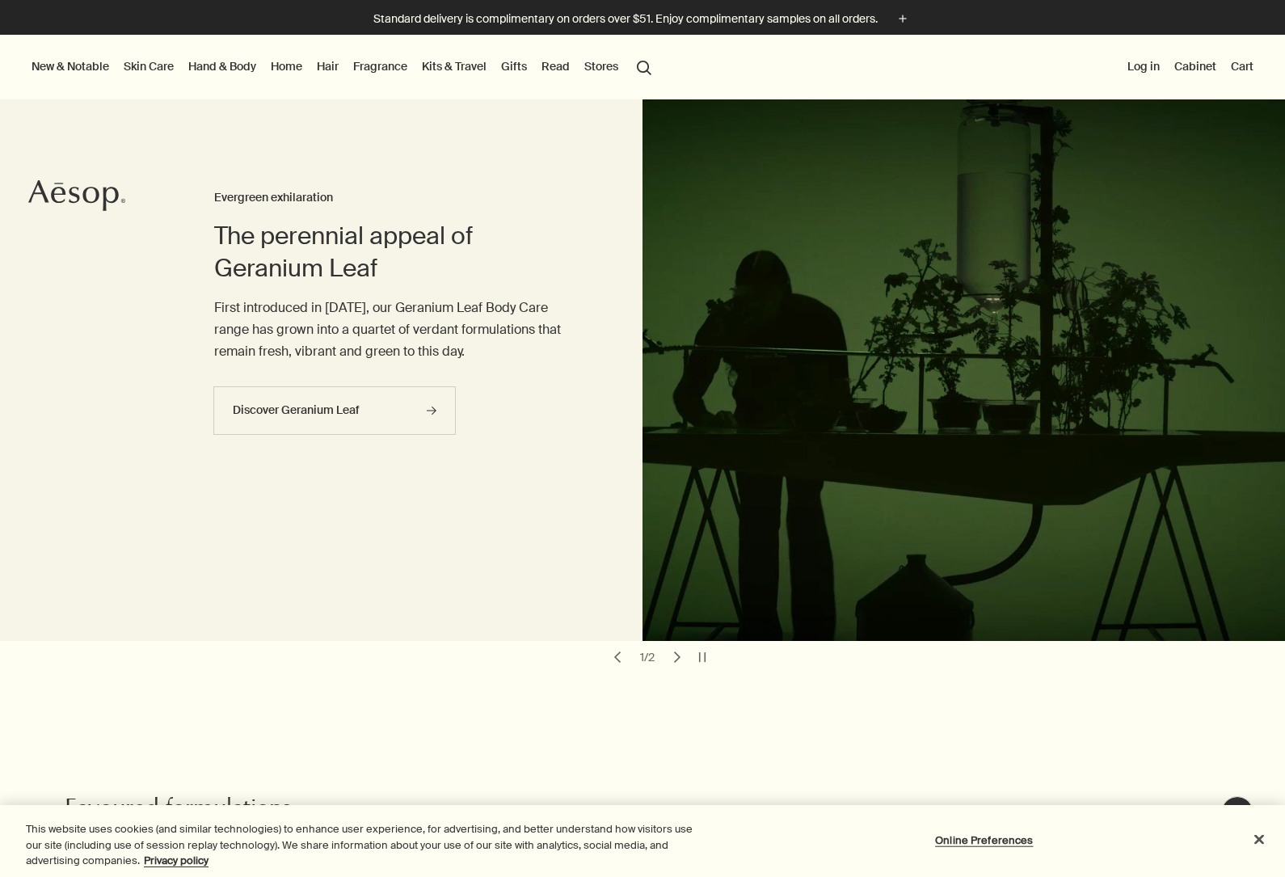
click at [155, 71] on link "Skin Care" at bounding box center [148, 66] width 57 height 21
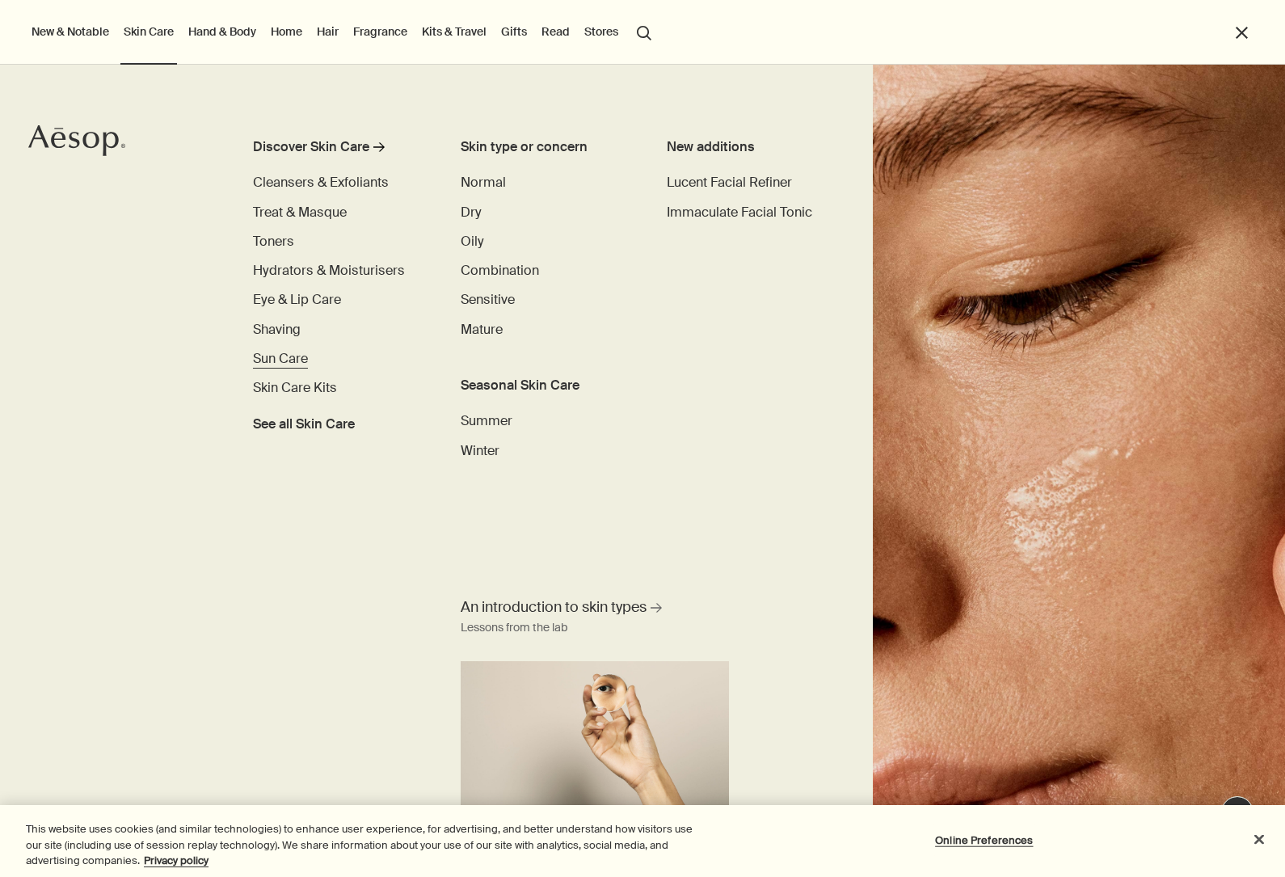
click at [291, 361] on span "Sun Care" at bounding box center [280, 358] width 55 height 17
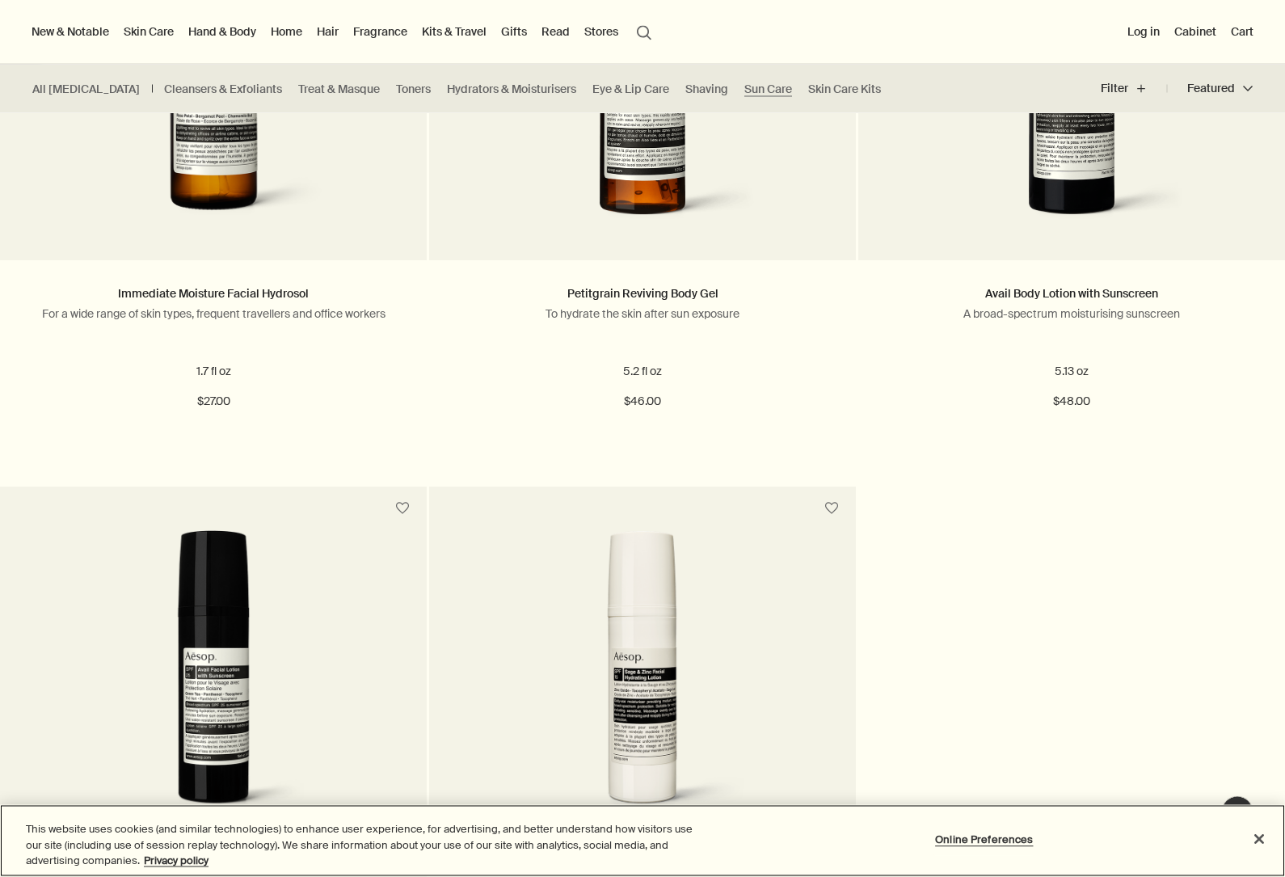
scroll to position [529, 0]
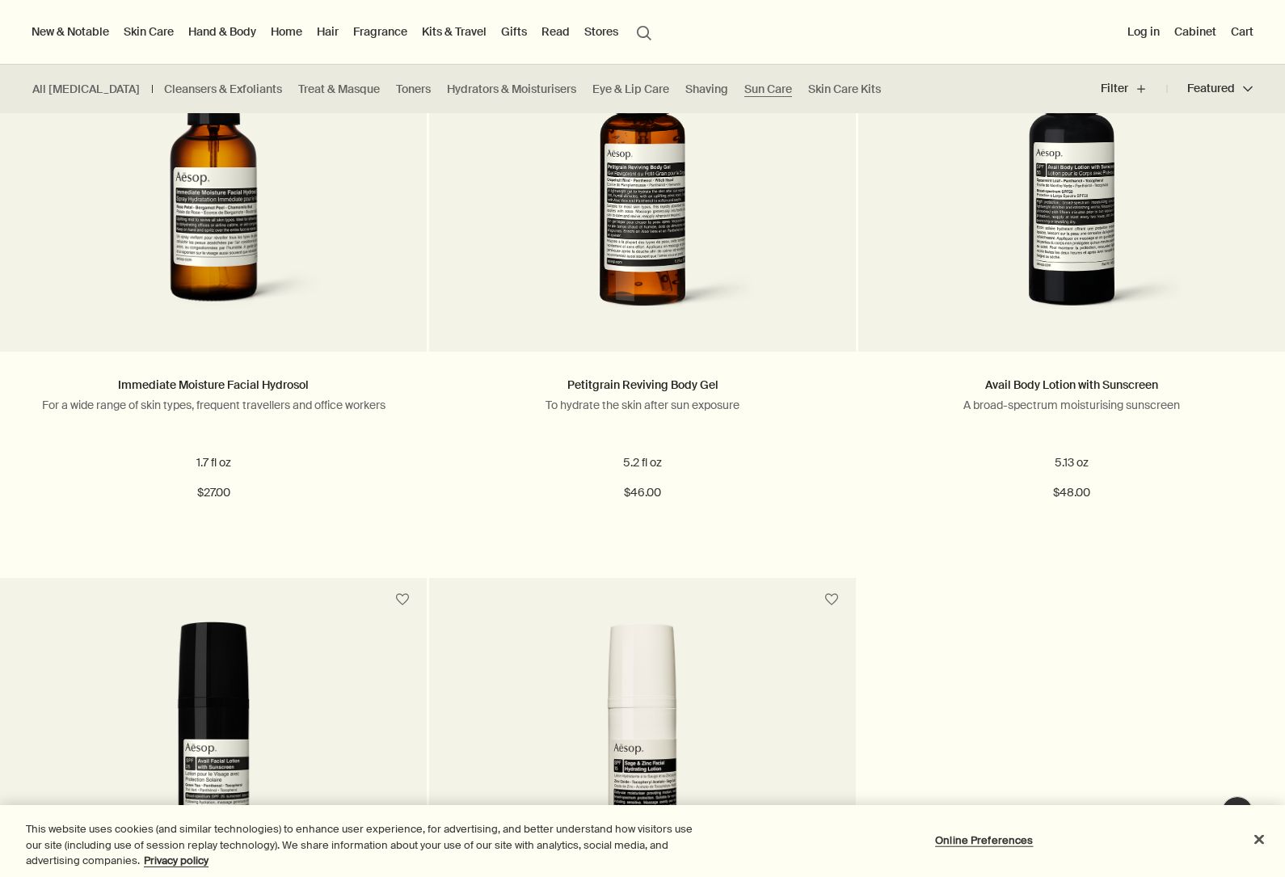
click at [1147, 32] on button "Log in" at bounding box center [1143, 31] width 39 height 21
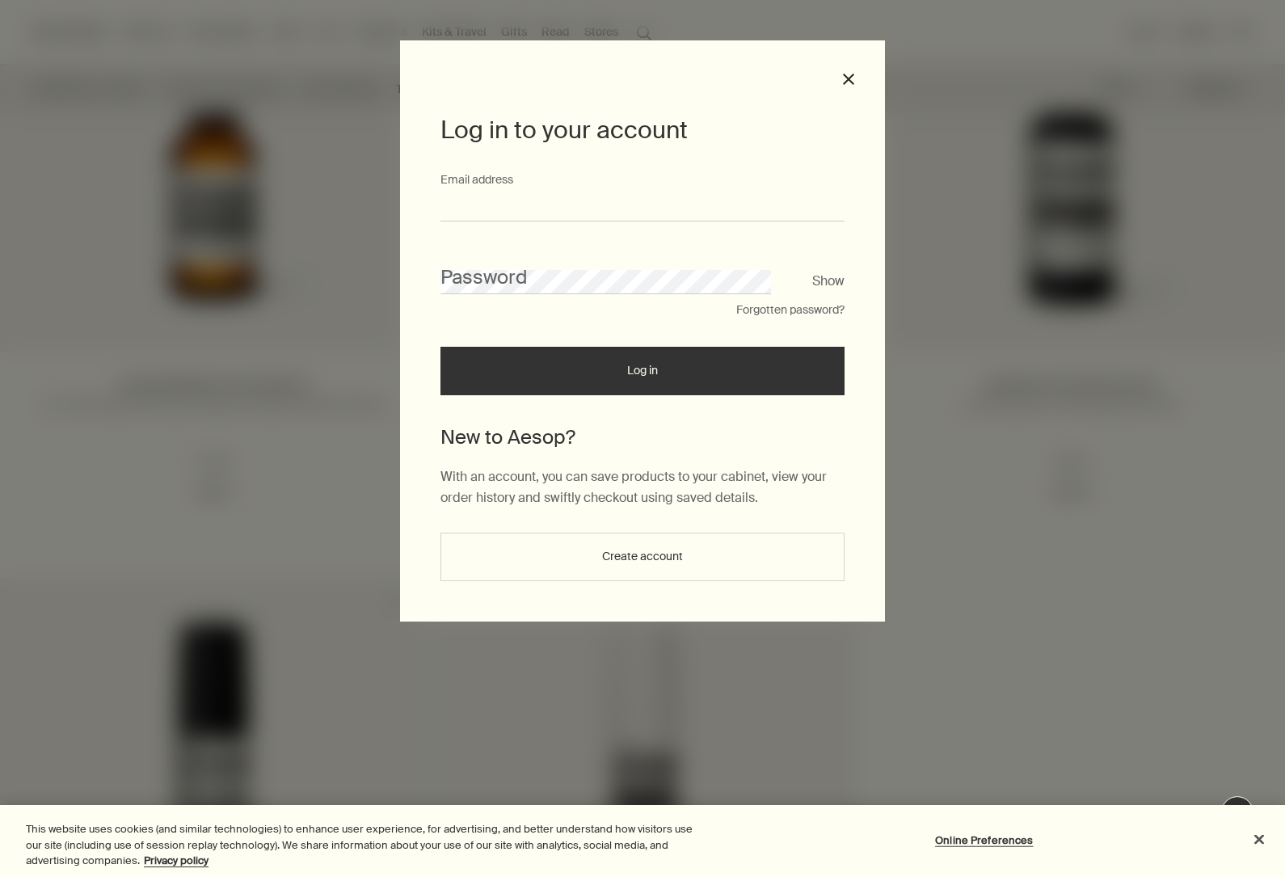
click at [595, 193] on input "Email address" at bounding box center [642, 206] width 404 height 30
type input "**********"
click at [642, 376] on button "Log in" at bounding box center [642, 371] width 404 height 48
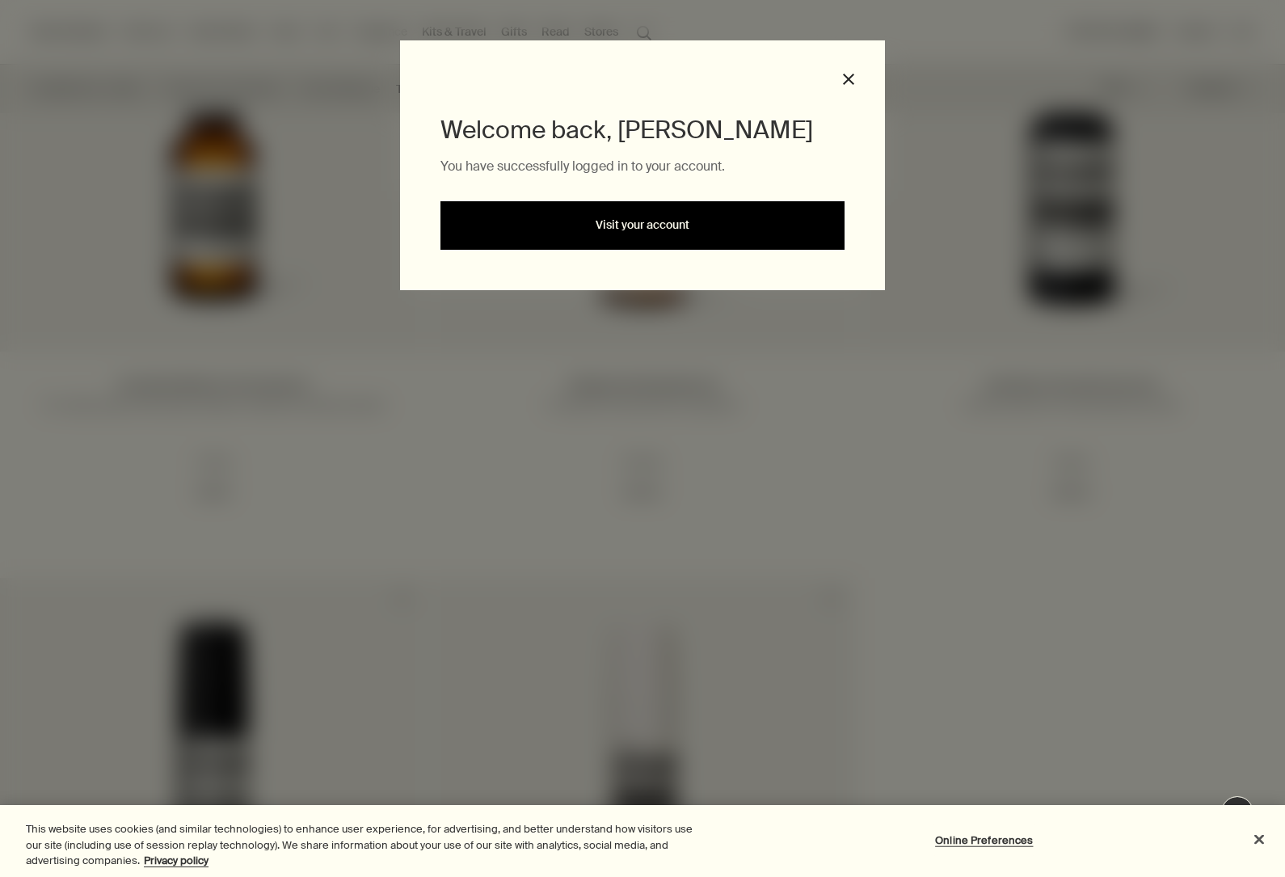
click at [674, 239] on link "Visit your account" at bounding box center [642, 225] width 404 height 48
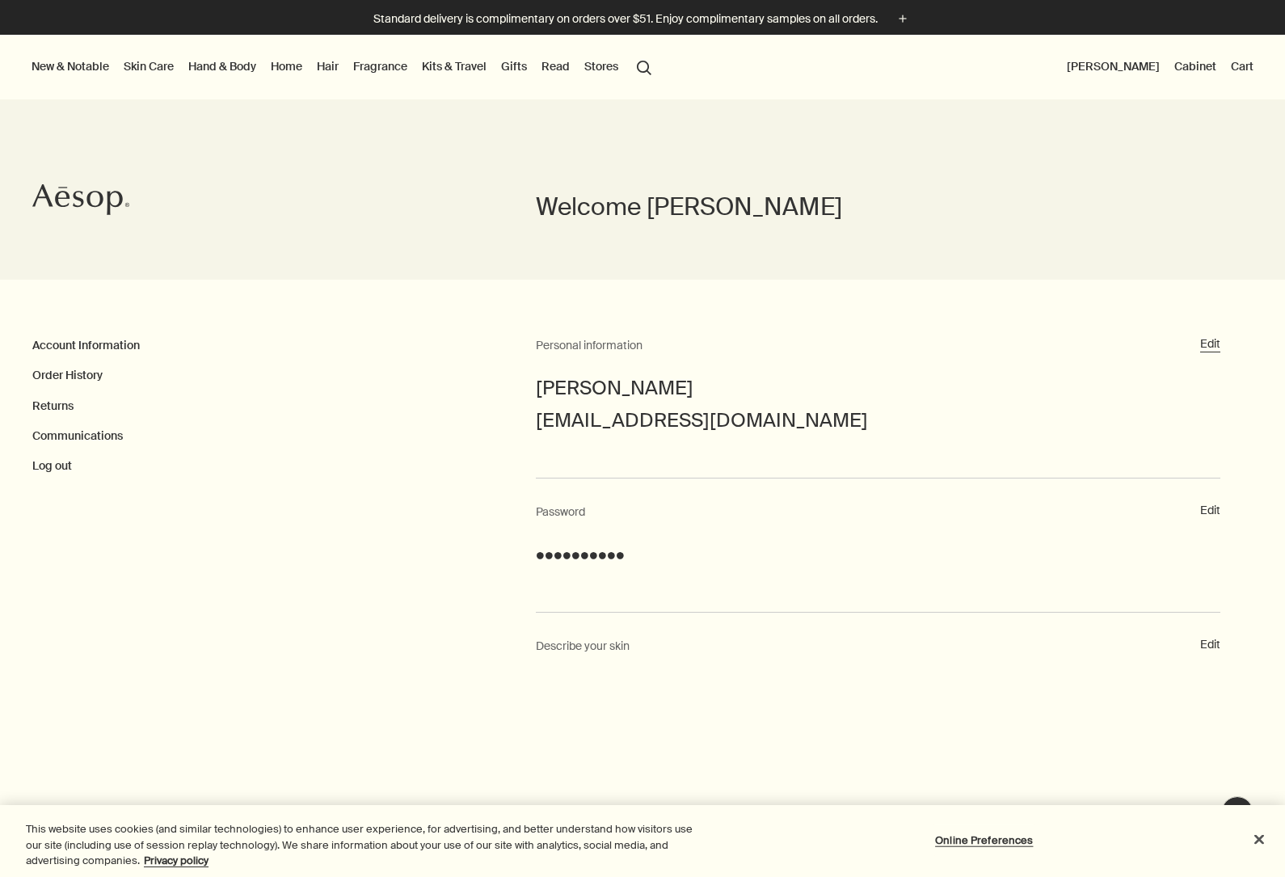
click at [1210, 342] on button "Edit" at bounding box center [1210, 344] width 20 height 16
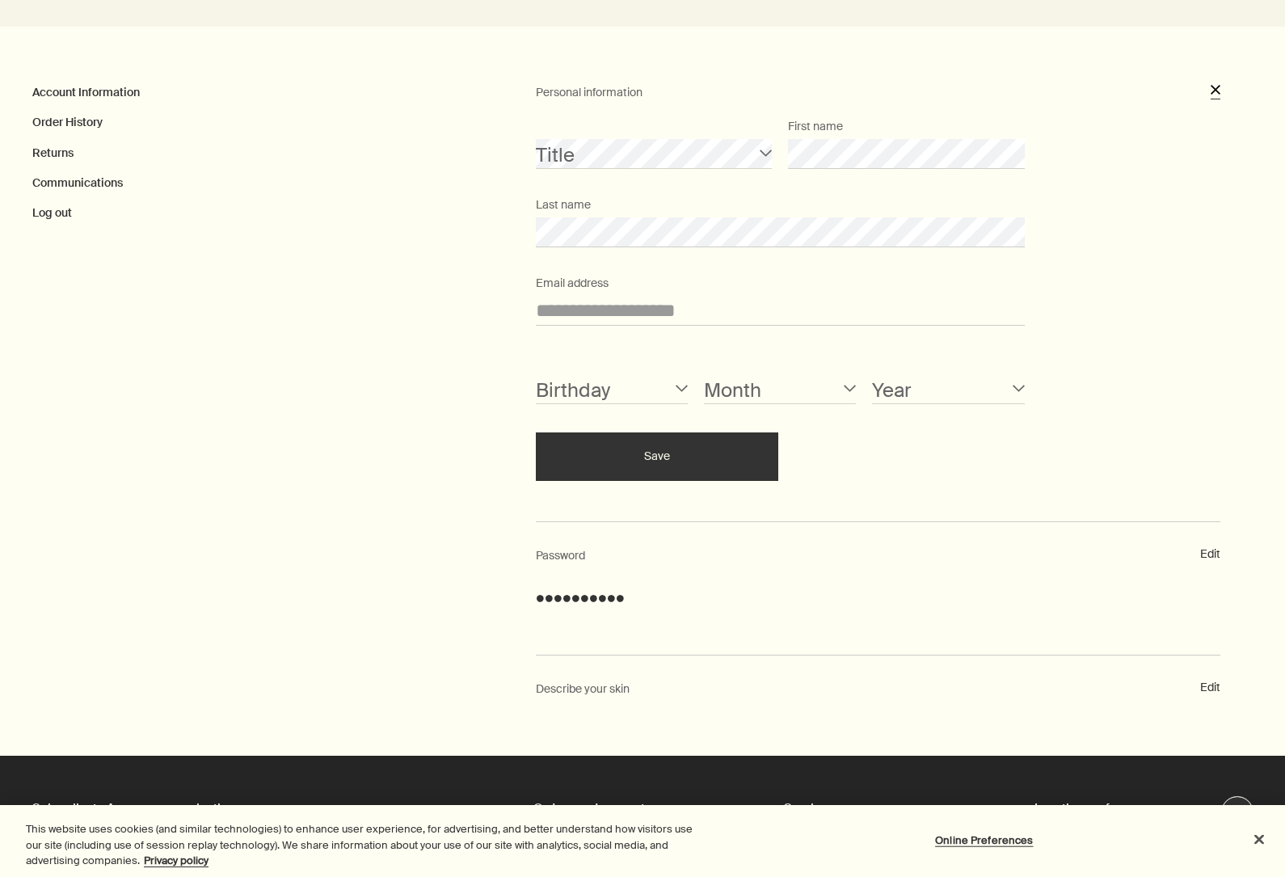
scroll to position [255, 0]
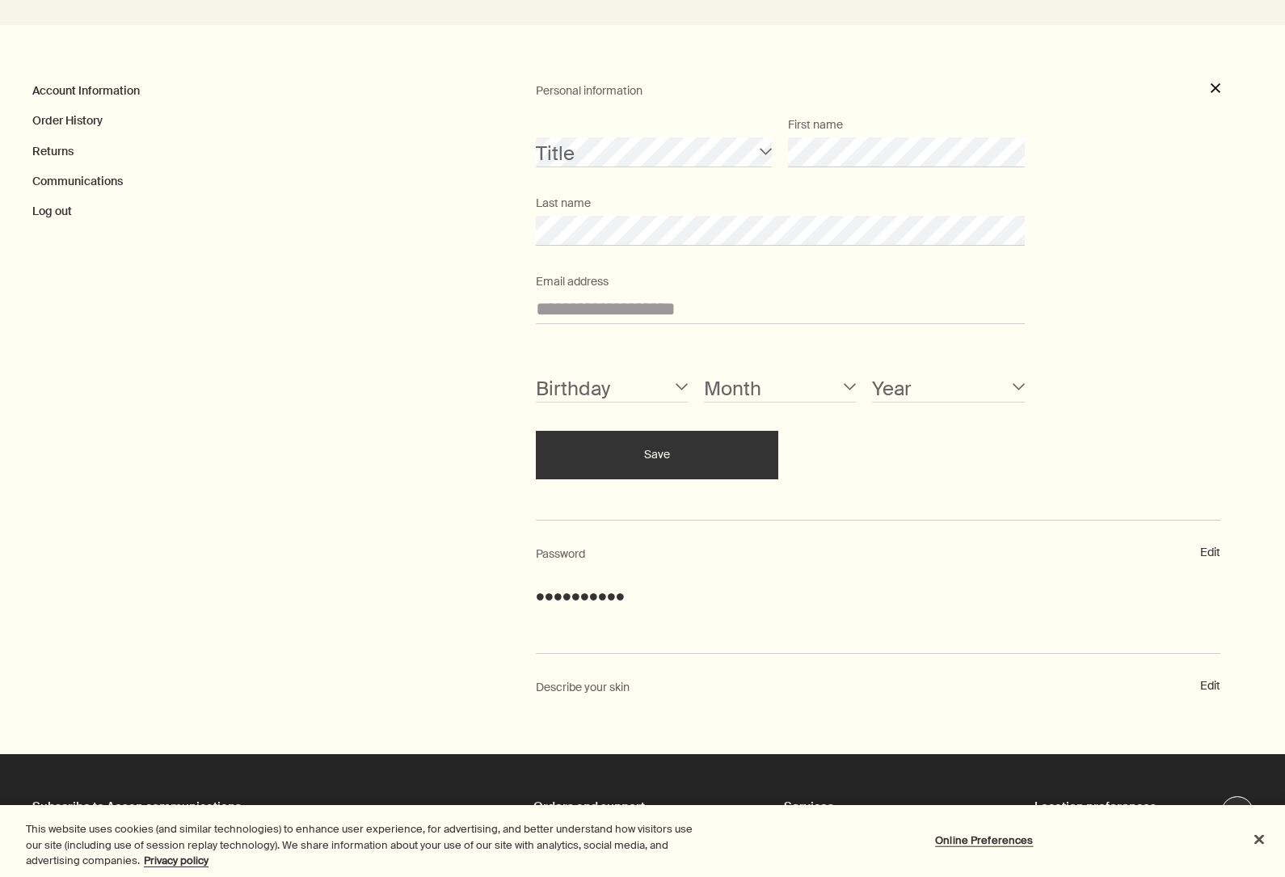
click at [600, 389] on select "1 2 3 4 5 6 7 8 9 10 11 12 13 14 15 16 17 18 19 20 21 22 23 24 25 26 27 28 29 3…" at bounding box center [612, 387] width 152 height 30
select select "24"
click at [796, 396] on select "January February March April May June July August September October November De…" at bounding box center [780, 387] width 152 height 30
select select "09"
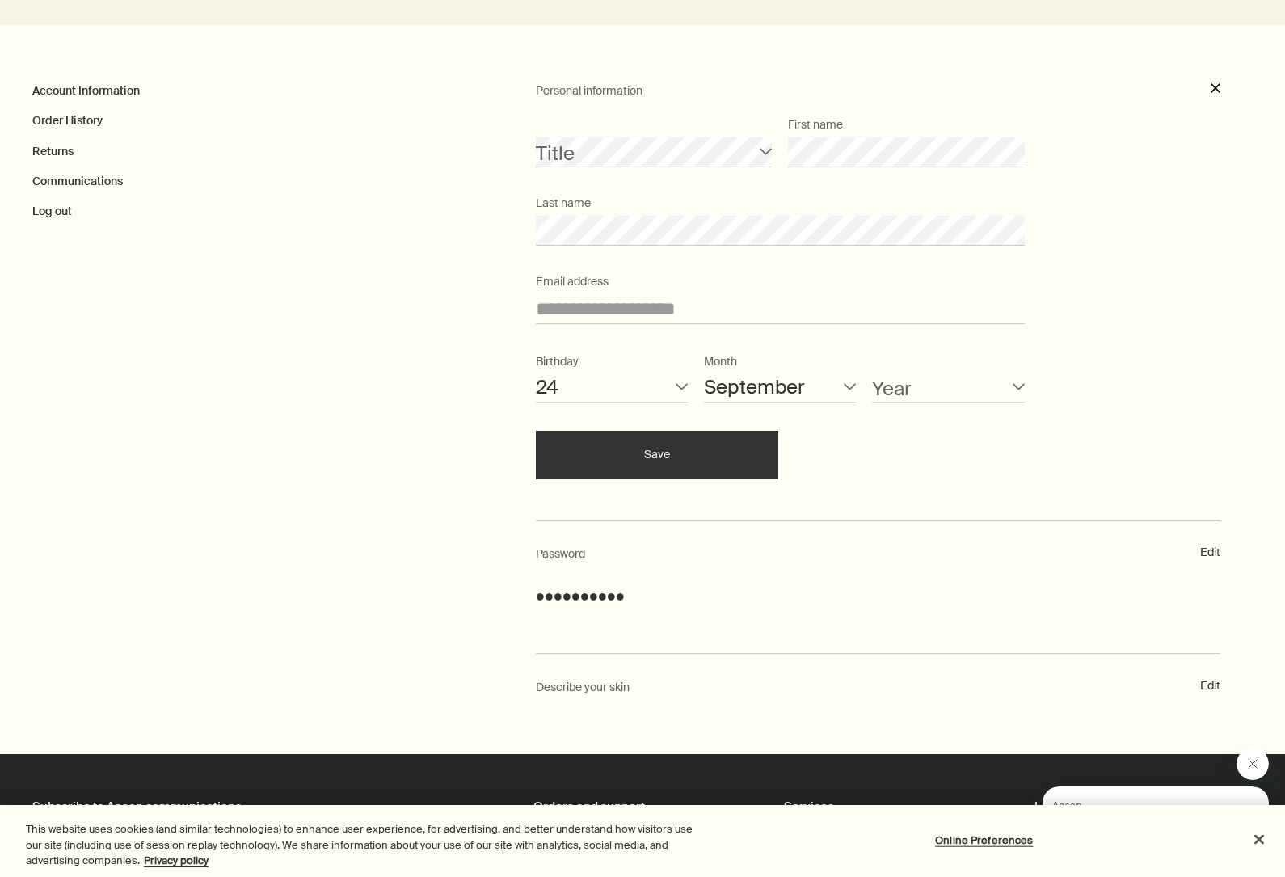
click at [903, 379] on select "2024 2023 2022 2021 2020 2019 2018 2017 2016 2015 2014 2013 2012 2011 2010 2009…" at bounding box center [948, 387] width 152 height 30
select select "1980"
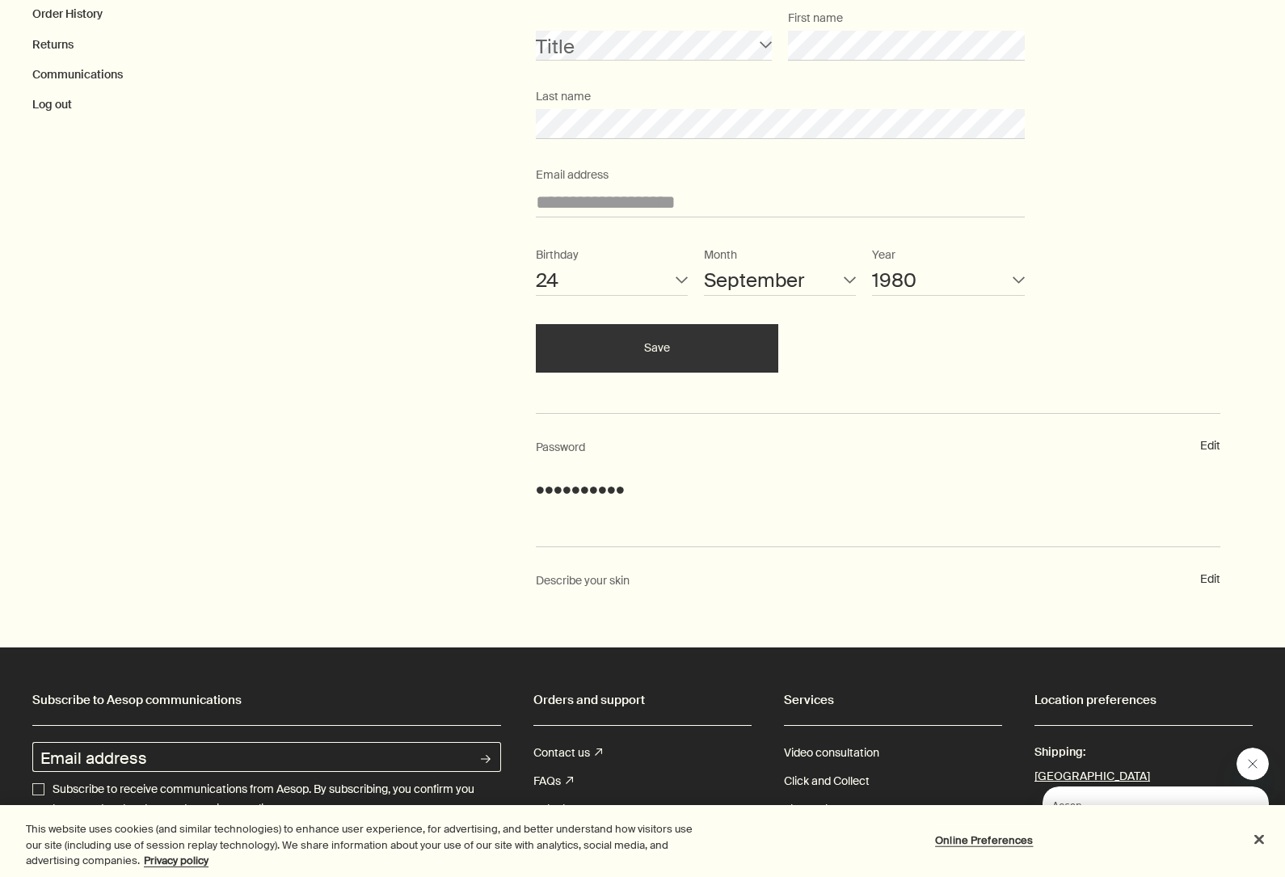
scroll to position [462, 0]
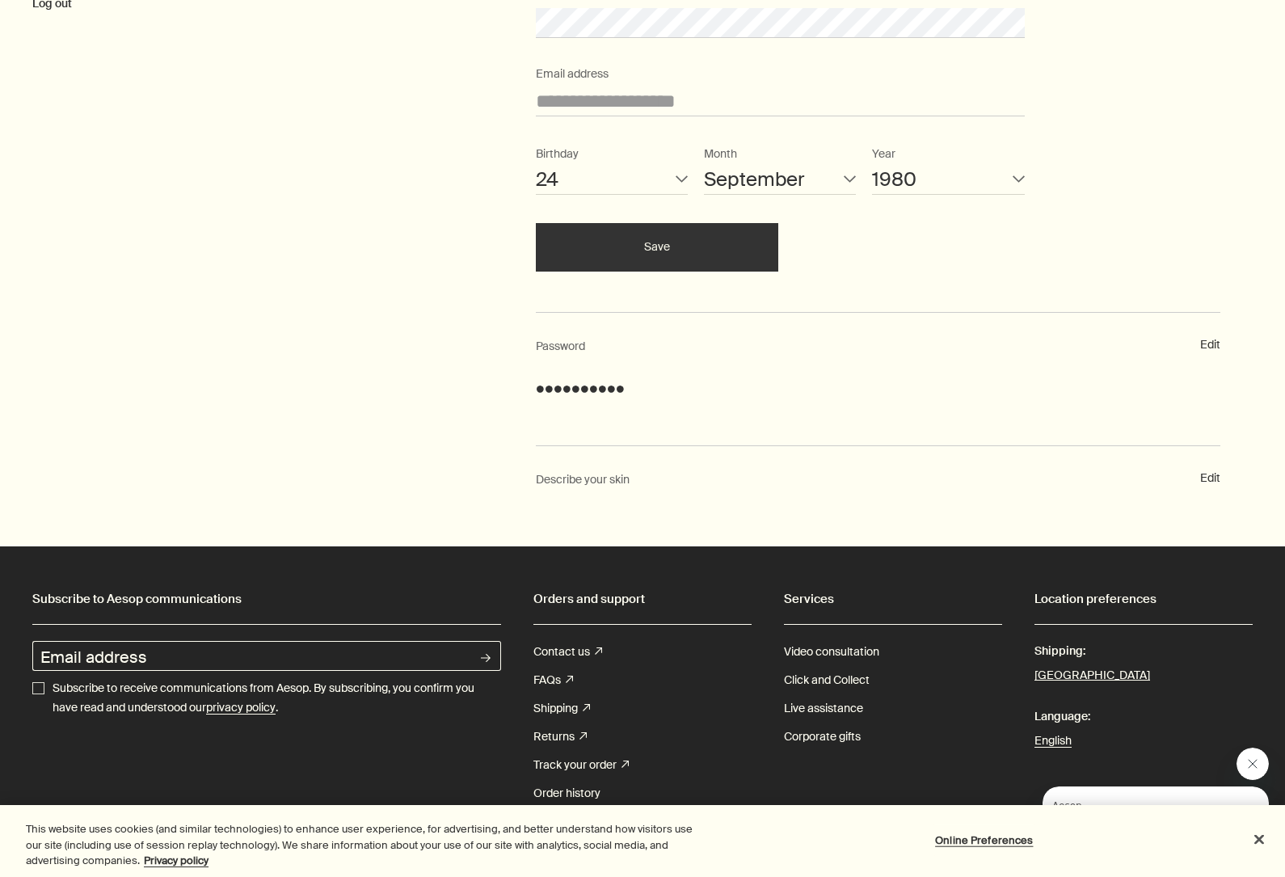
click at [679, 255] on button "Save" at bounding box center [657, 247] width 242 height 48
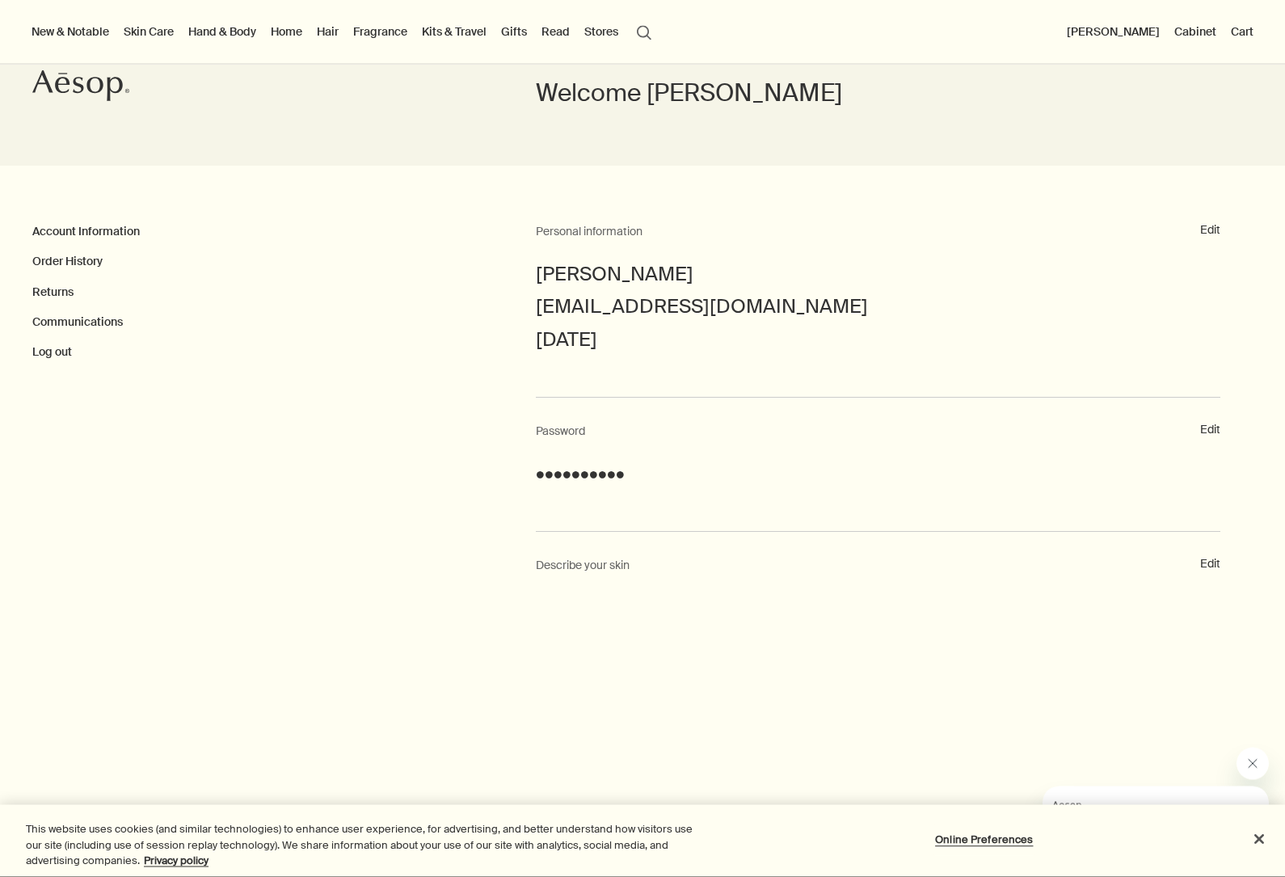
scroll to position [0, 0]
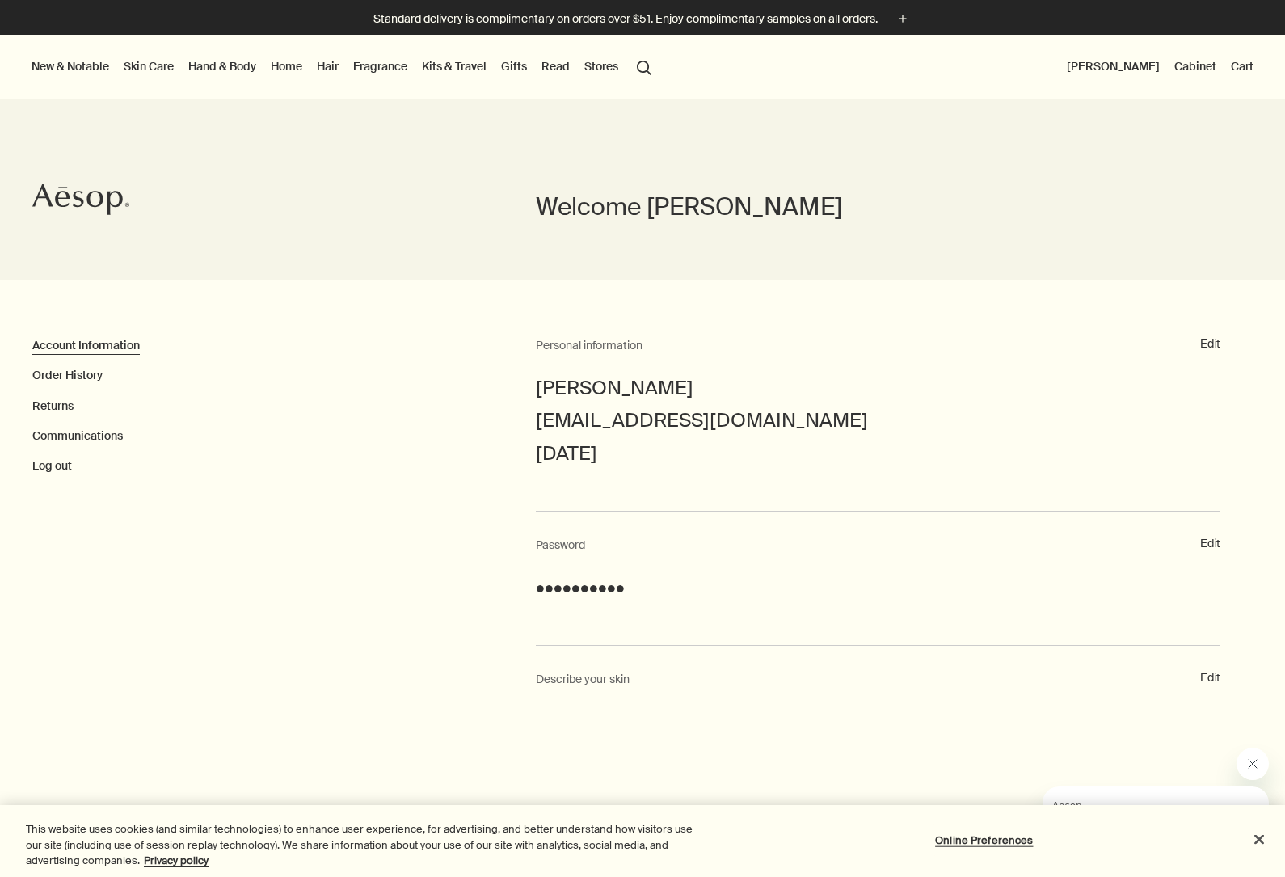
click at [129, 351] on link "Account Information" at bounding box center [85, 345] width 107 height 15
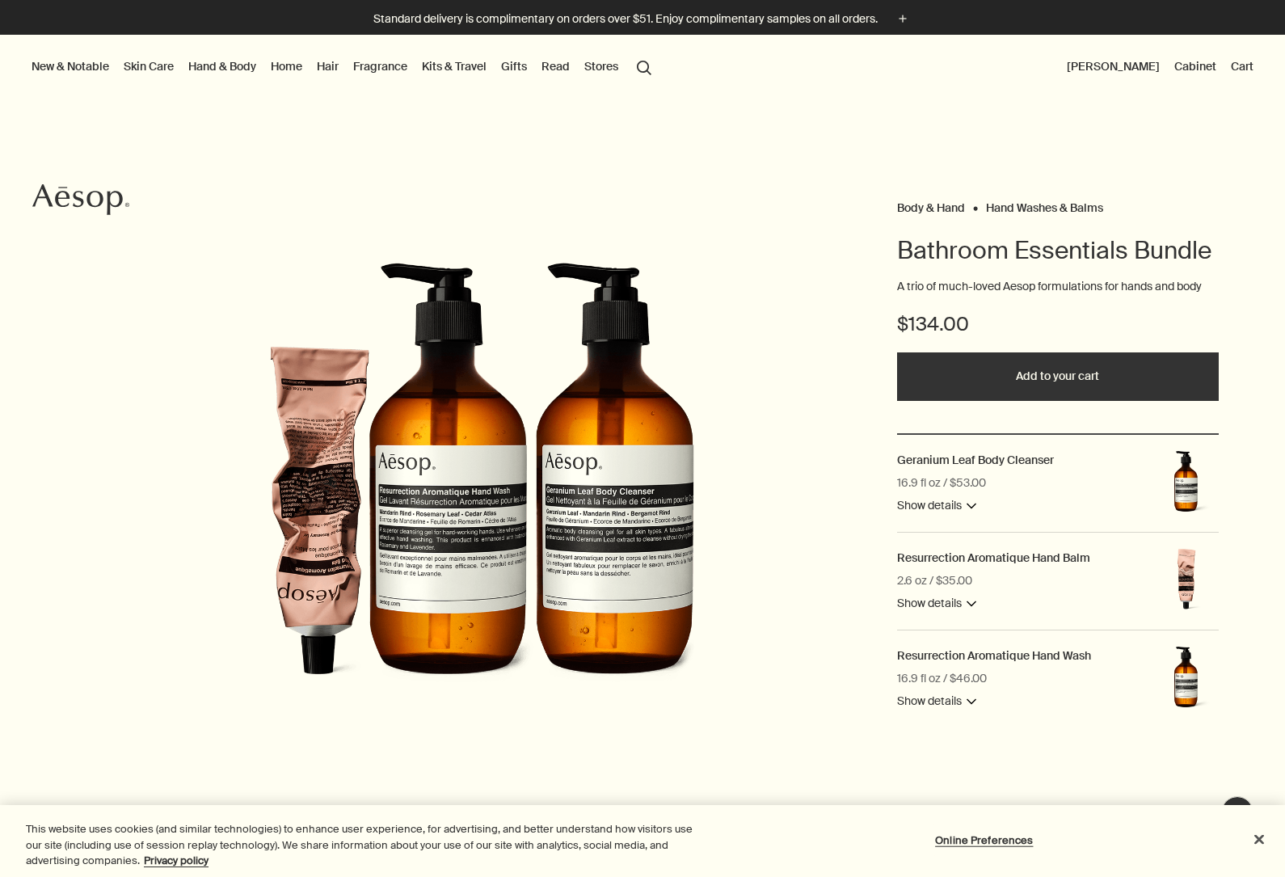
click at [149, 68] on link "Skin Care" at bounding box center [148, 66] width 57 height 21
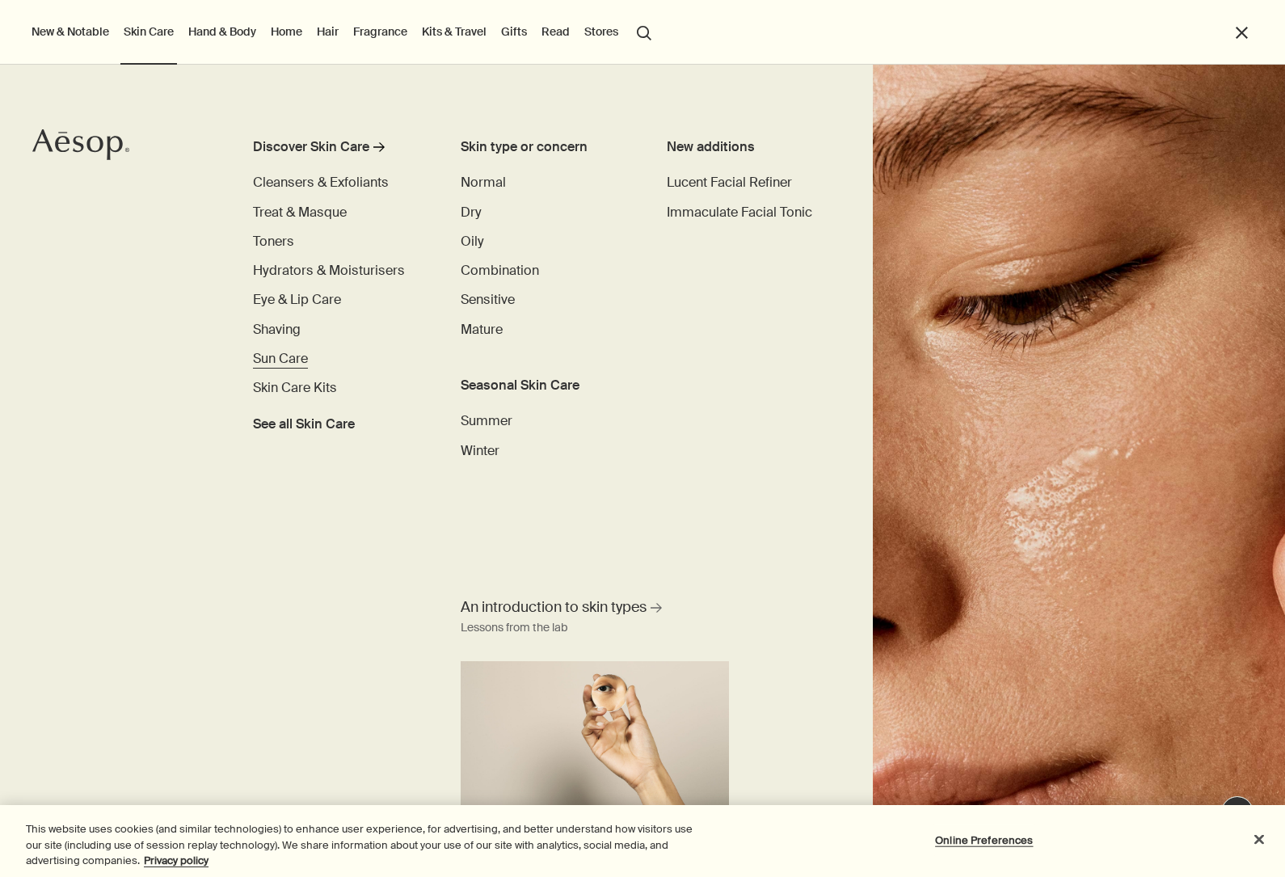
click at [293, 359] on span "Sun Care" at bounding box center [280, 358] width 55 height 17
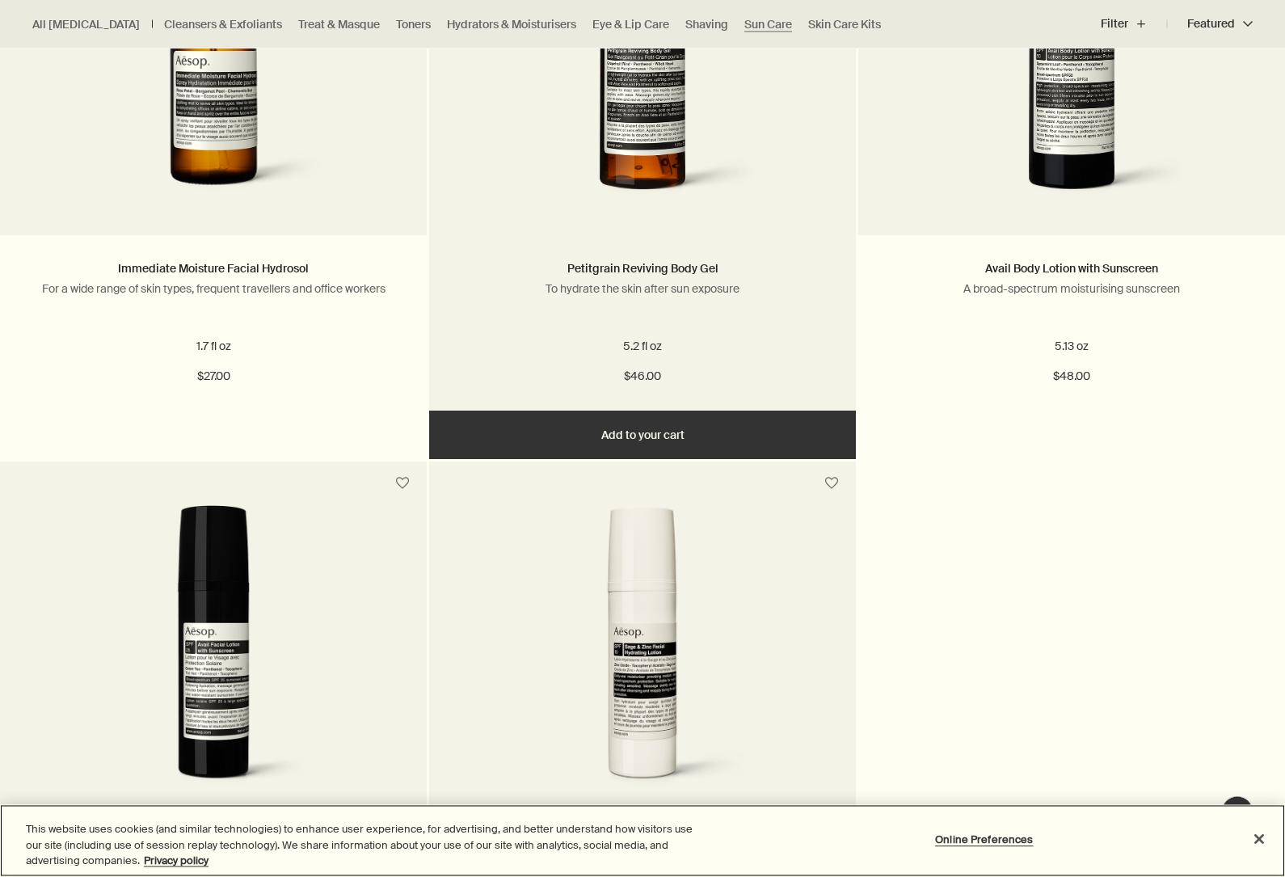
scroll to position [646, 0]
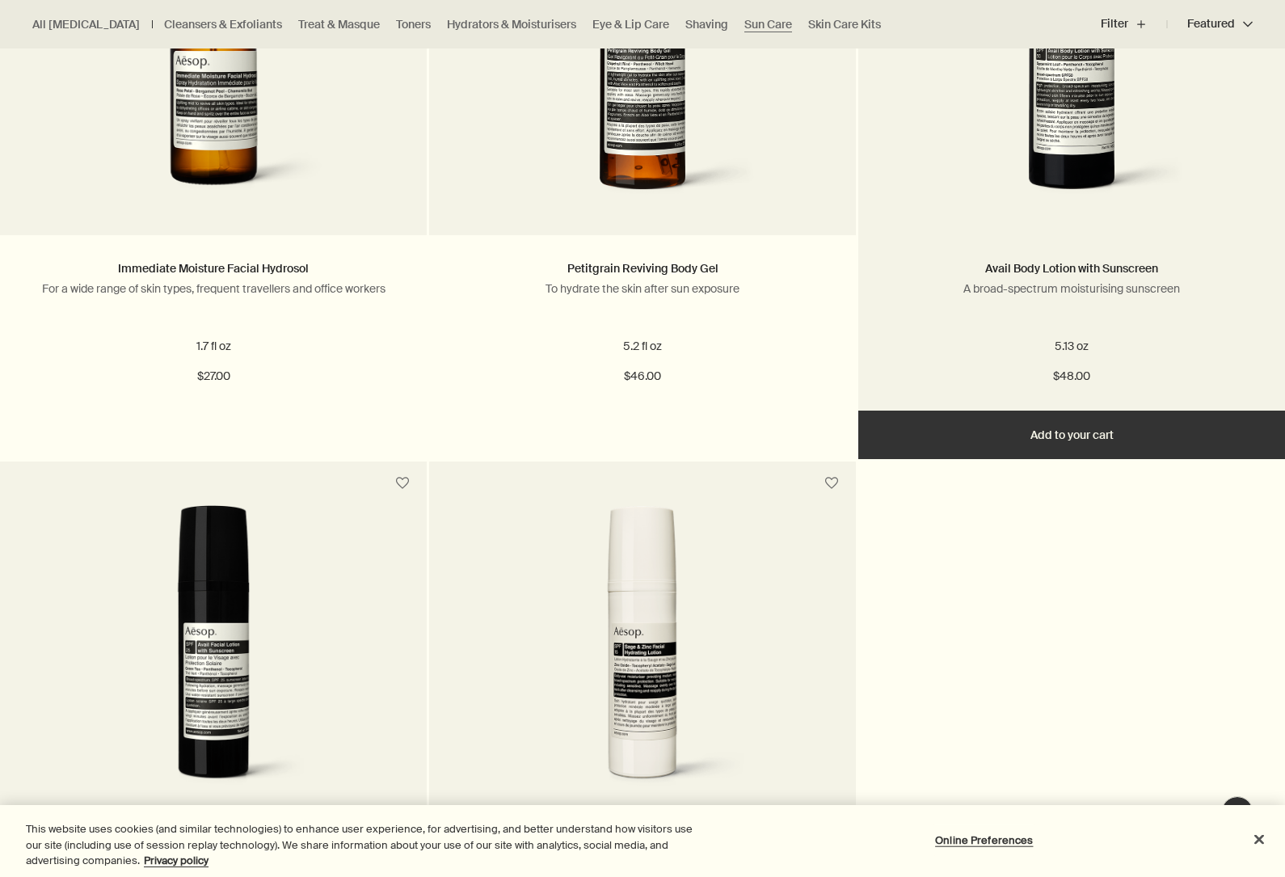
click at [1014, 434] on button "Add Add to your cart" at bounding box center [1071, 434] width 427 height 48
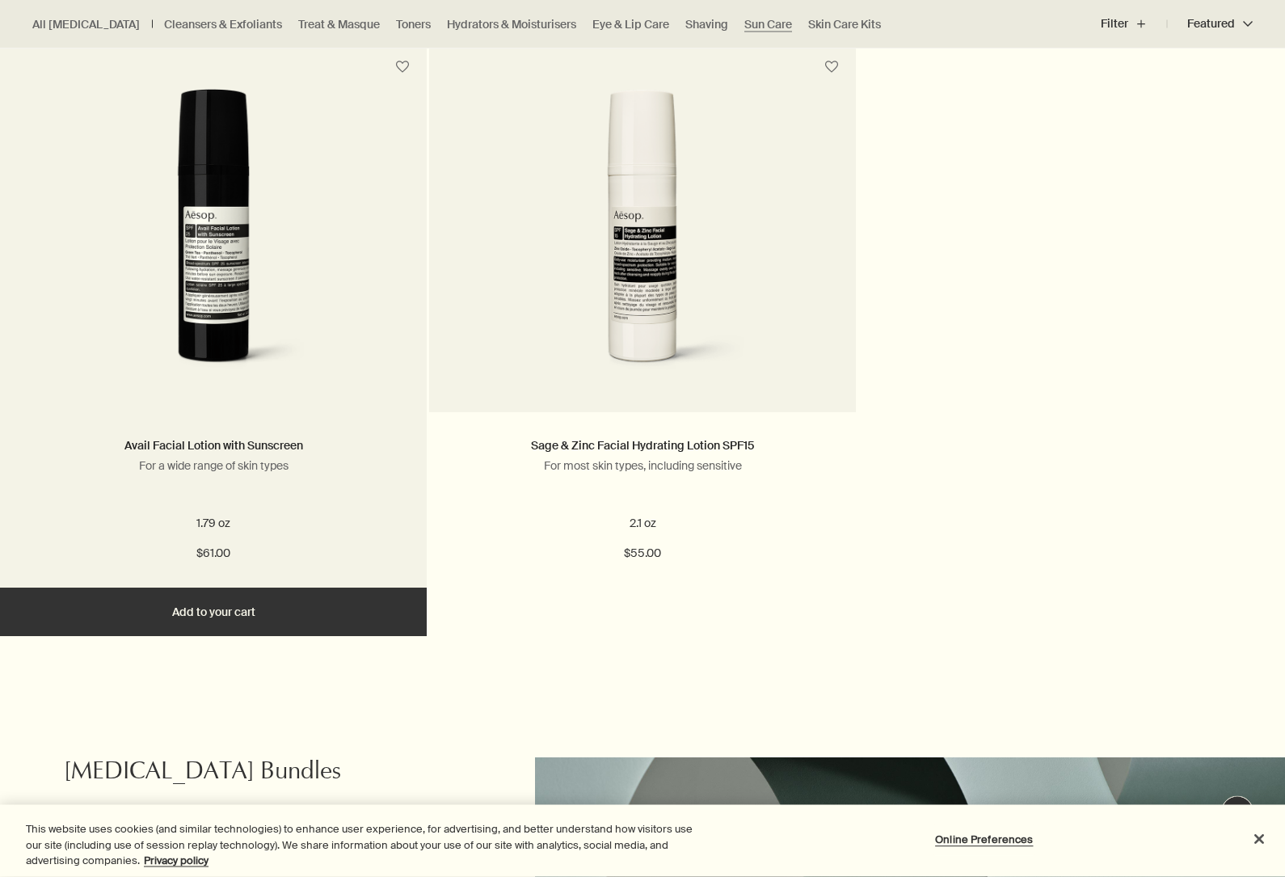
scroll to position [1062, 0]
click at [214, 623] on button "Add Add to your cart" at bounding box center [213, 611] width 427 height 48
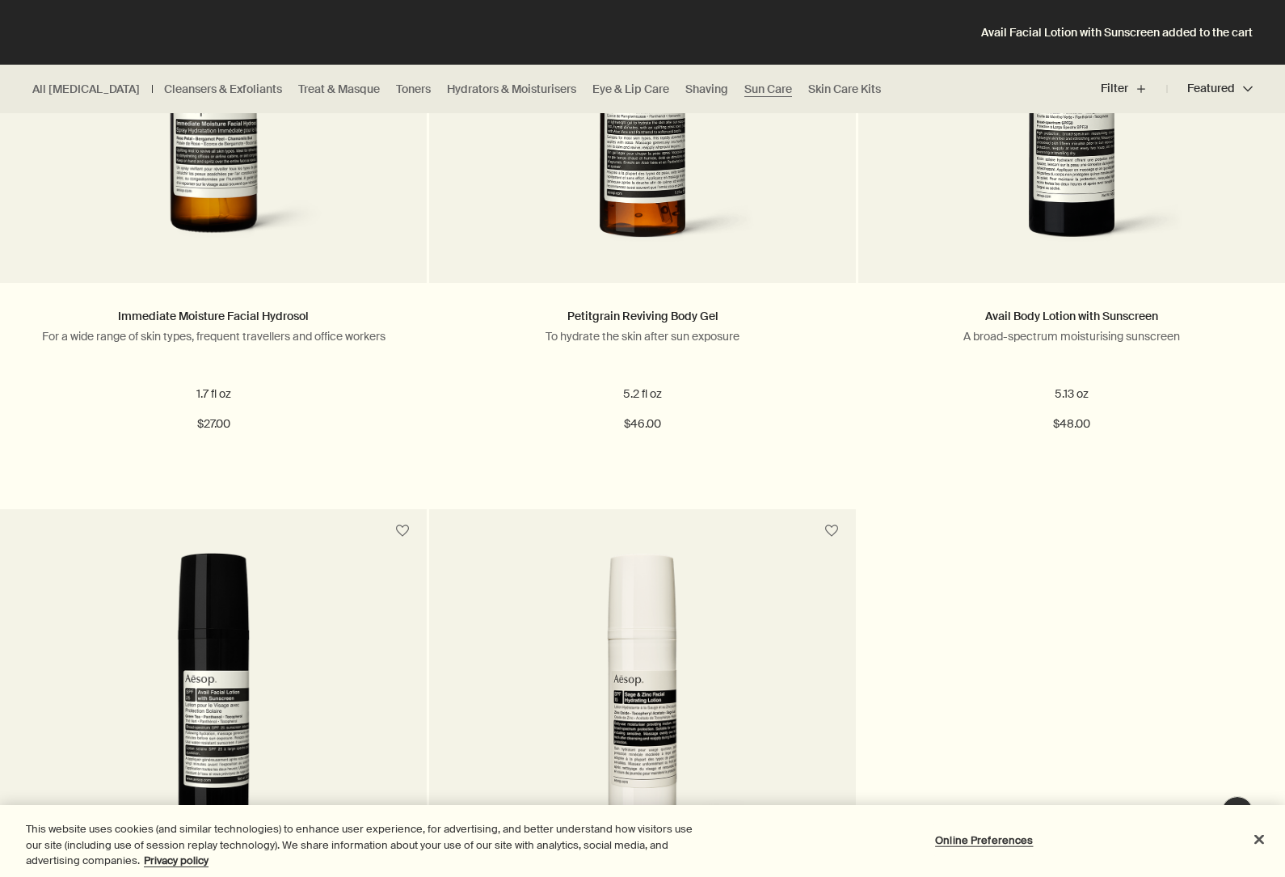
scroll to position [0, 0]
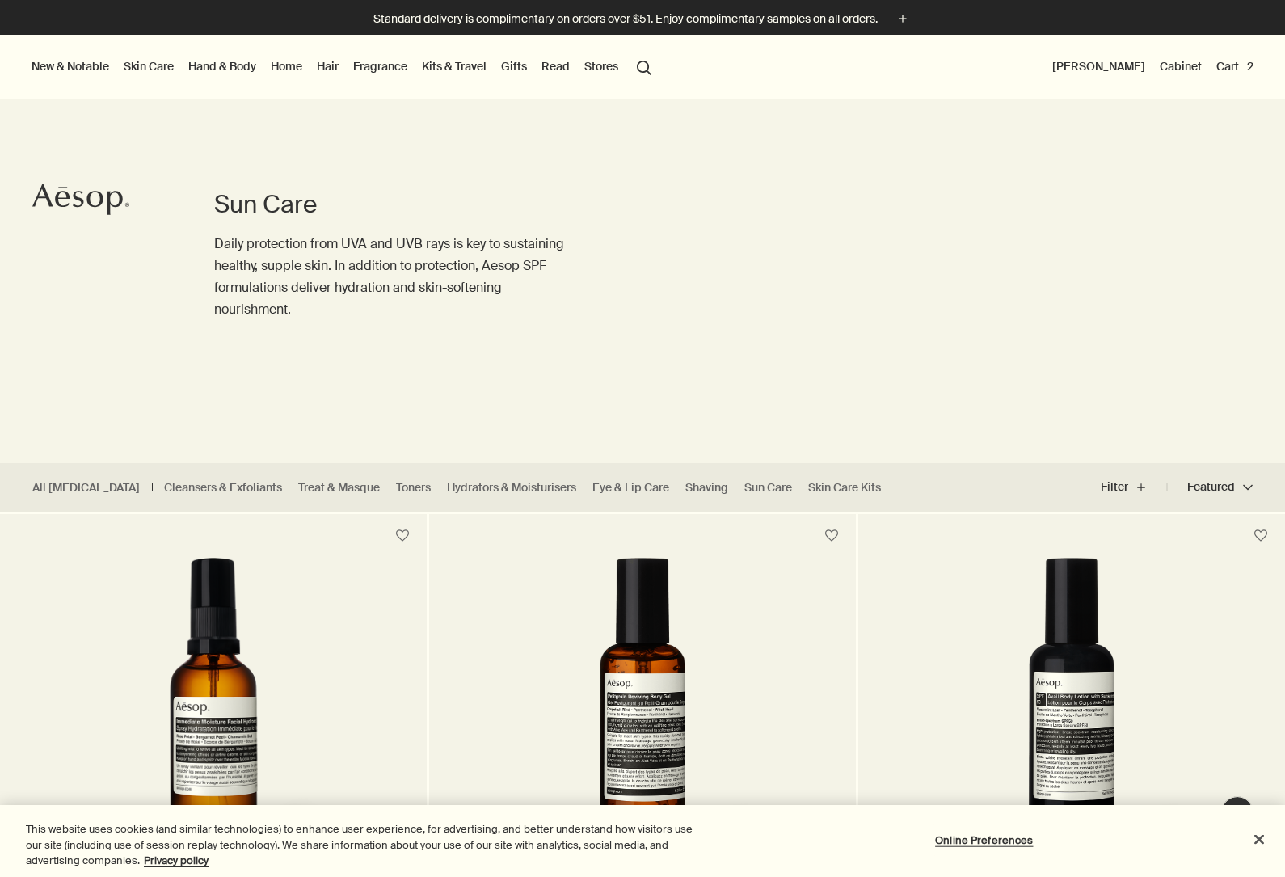
click at [331, 69] on link "Hair" at bounding box center [327, 66] width 28 height 21
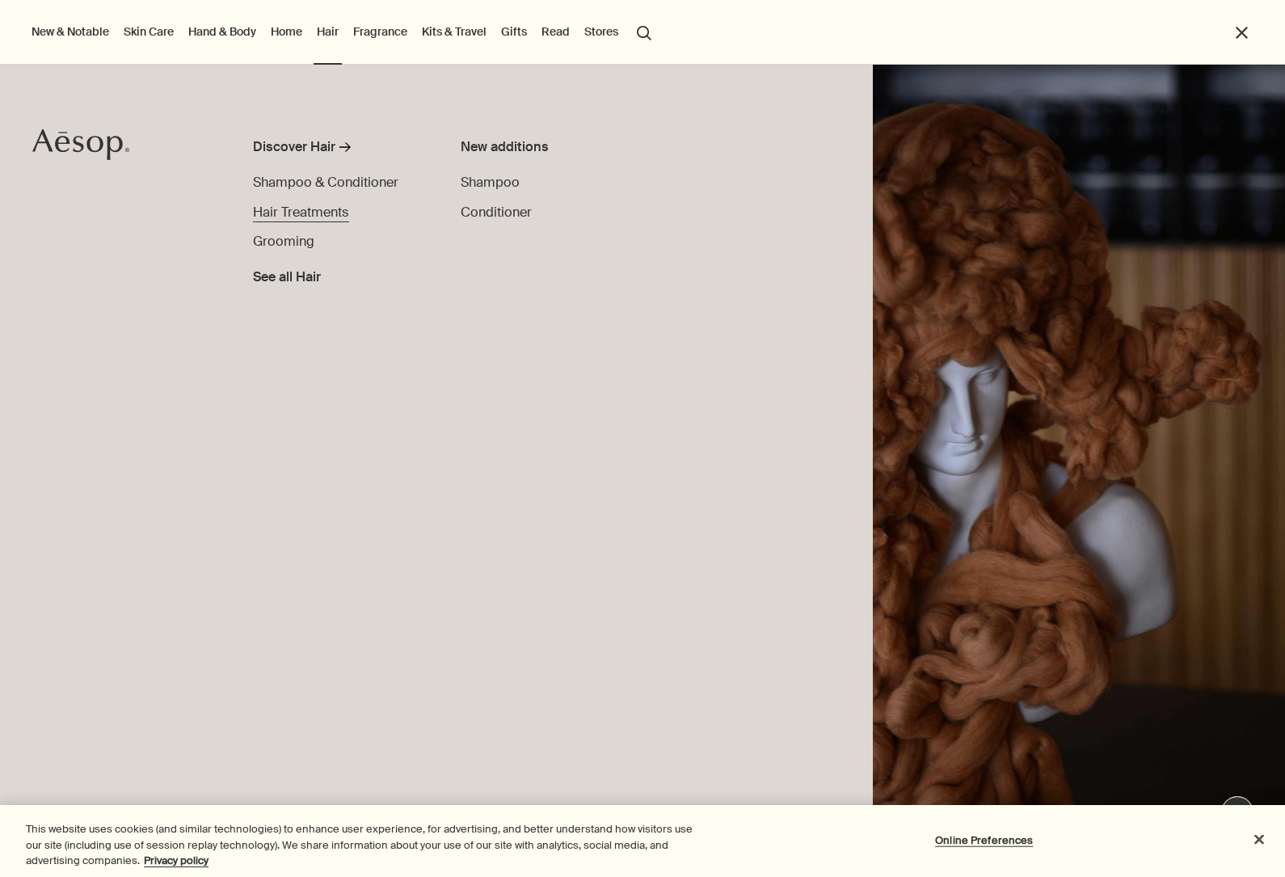
click at [336, 212] on span "Hair Treatments" at bounding box center [301, 212] width 96 height 17
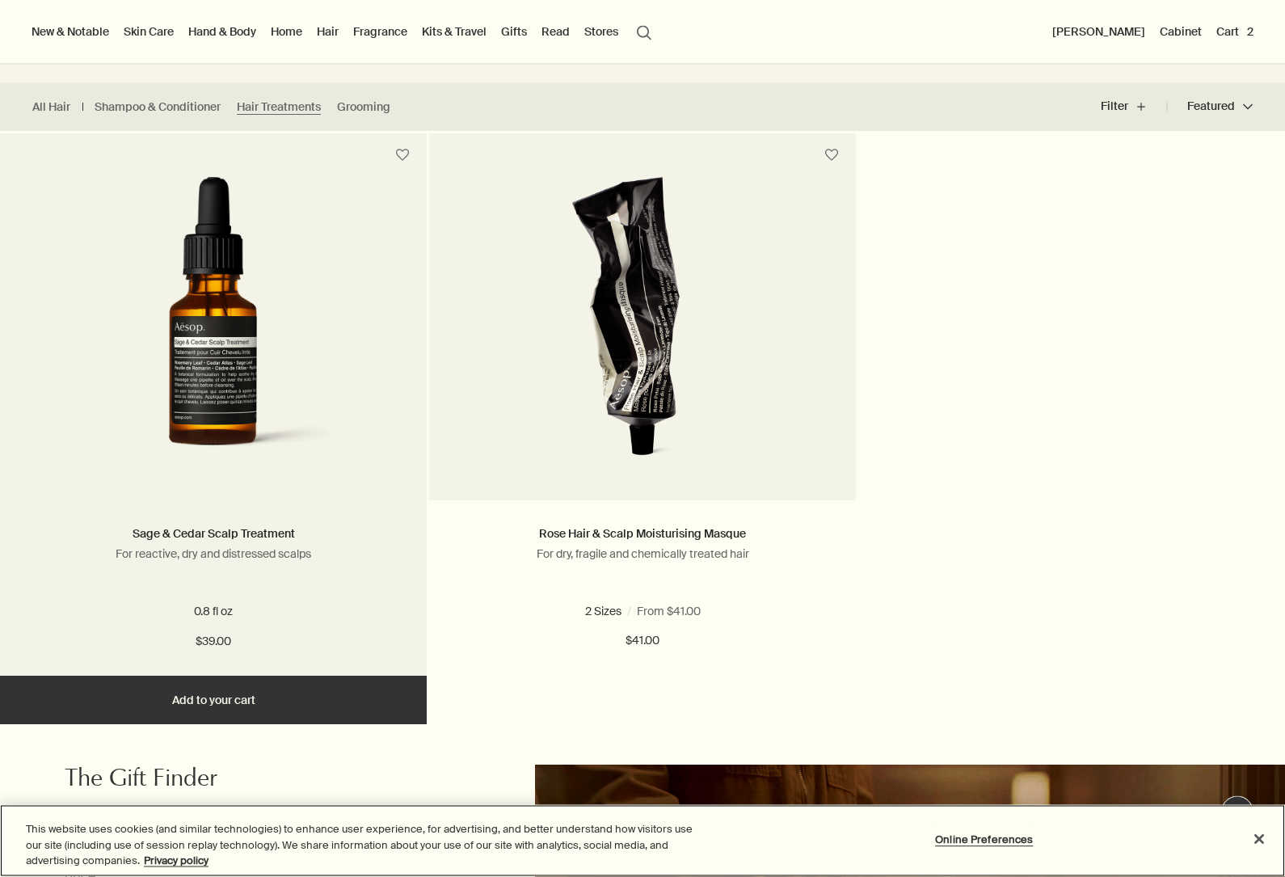
scroll to position [342, 0]
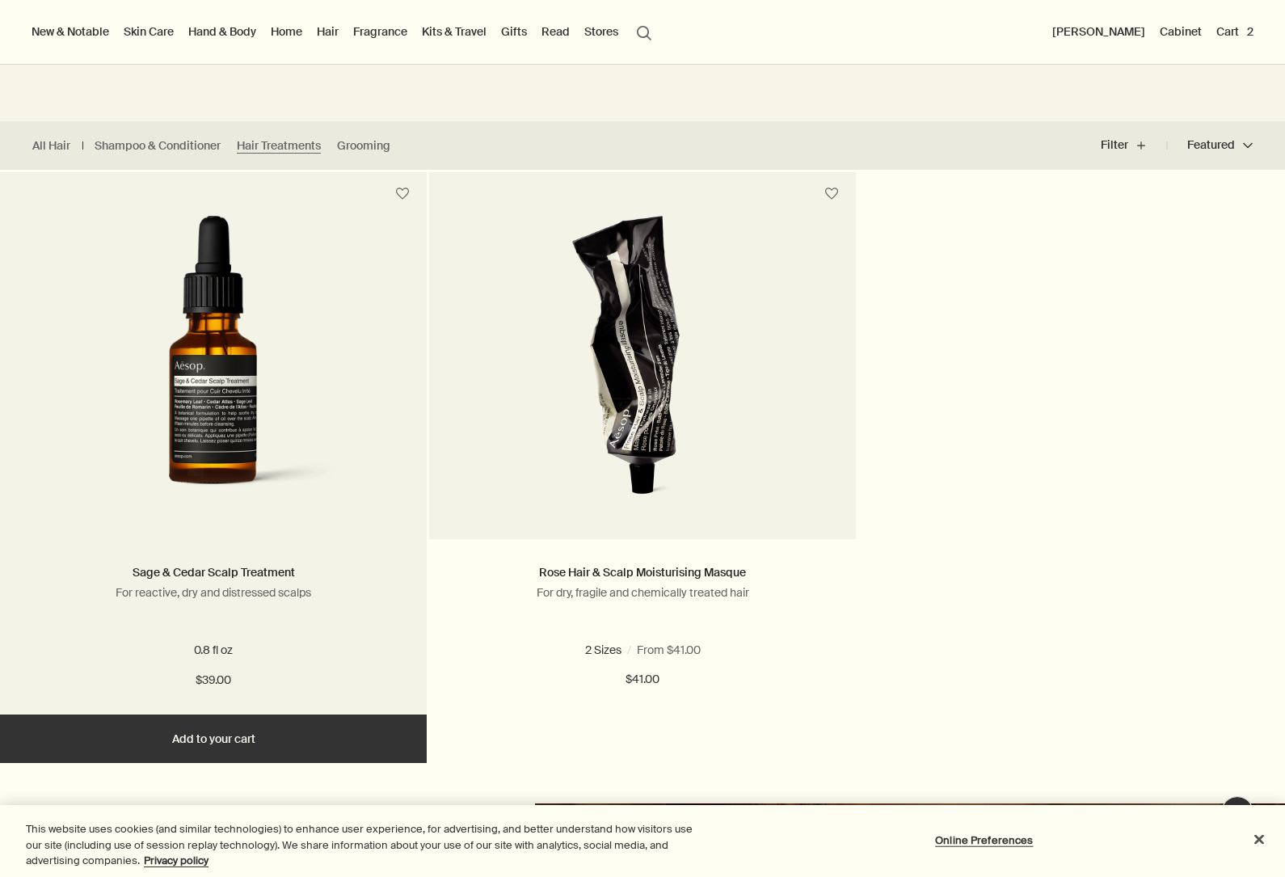
click at [217, 737] on button "Add Add to your cart" at bounding box center [213, 738] width 427 height 48
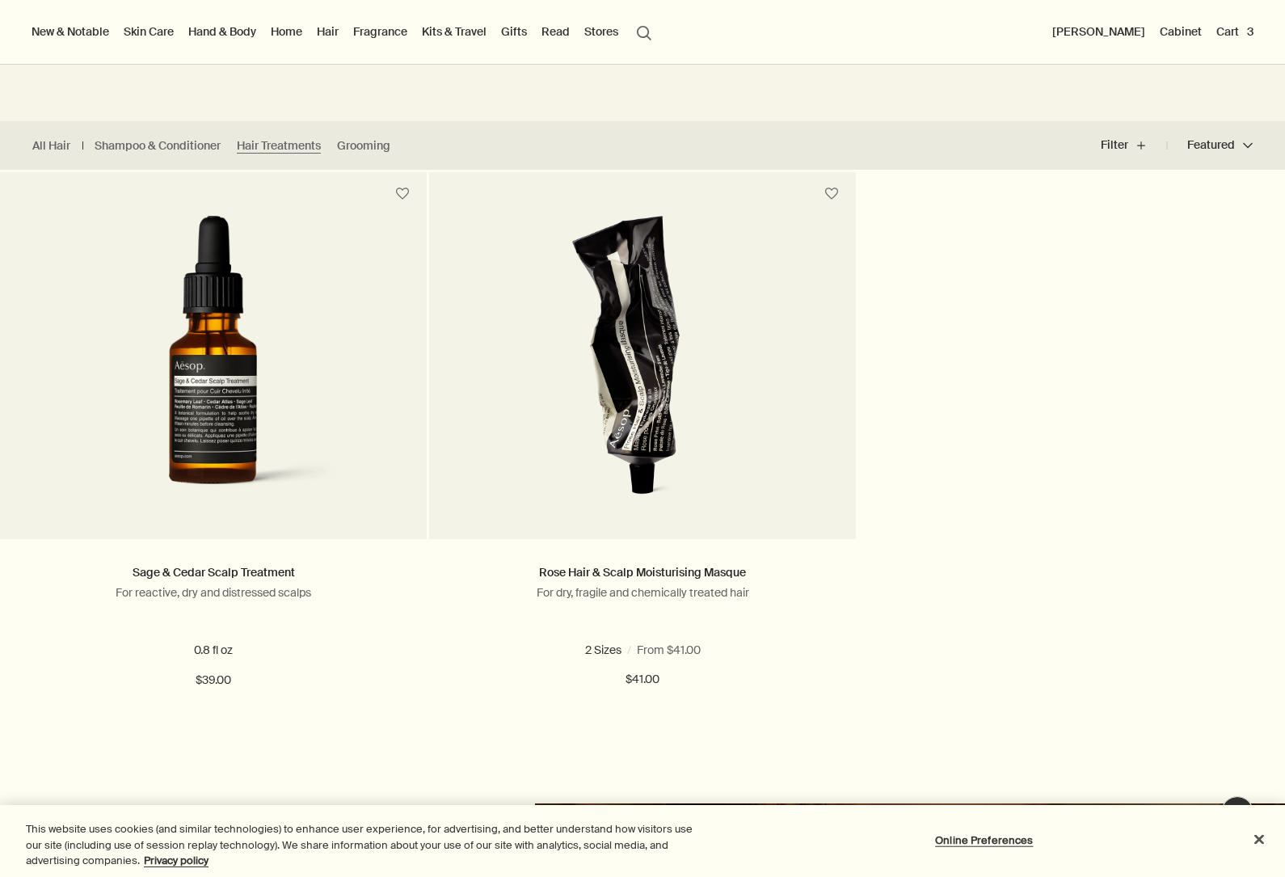
click at [162, 36] on link "Skin Care" at bounding box center [148, 31] width 57 height 21
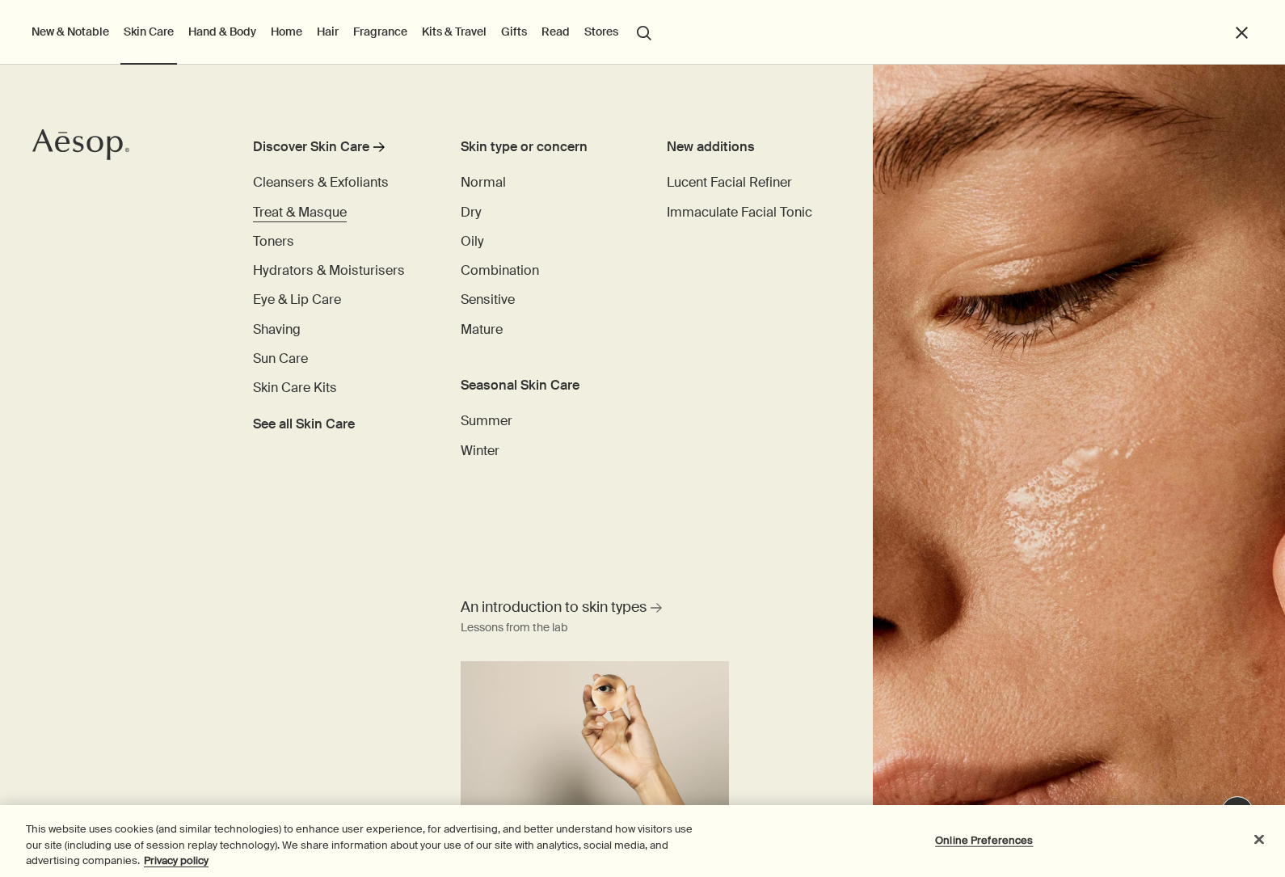
click at [328, 216] on span "Treat & Masque" at bounding box center [300, 212] width 94 height 17
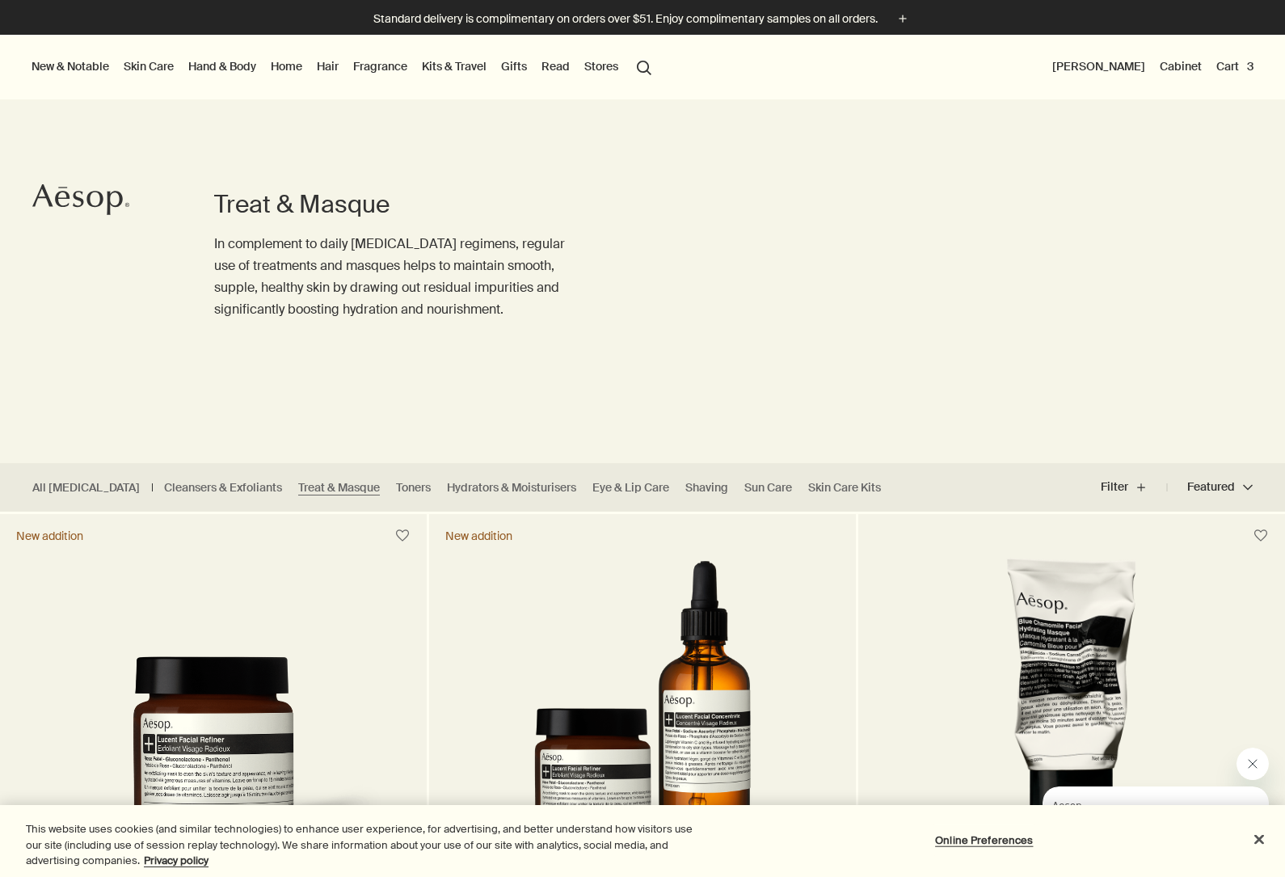
click at [153, 70] on link "Skin Care" at bounding box center [148, 66] width 57 height 21
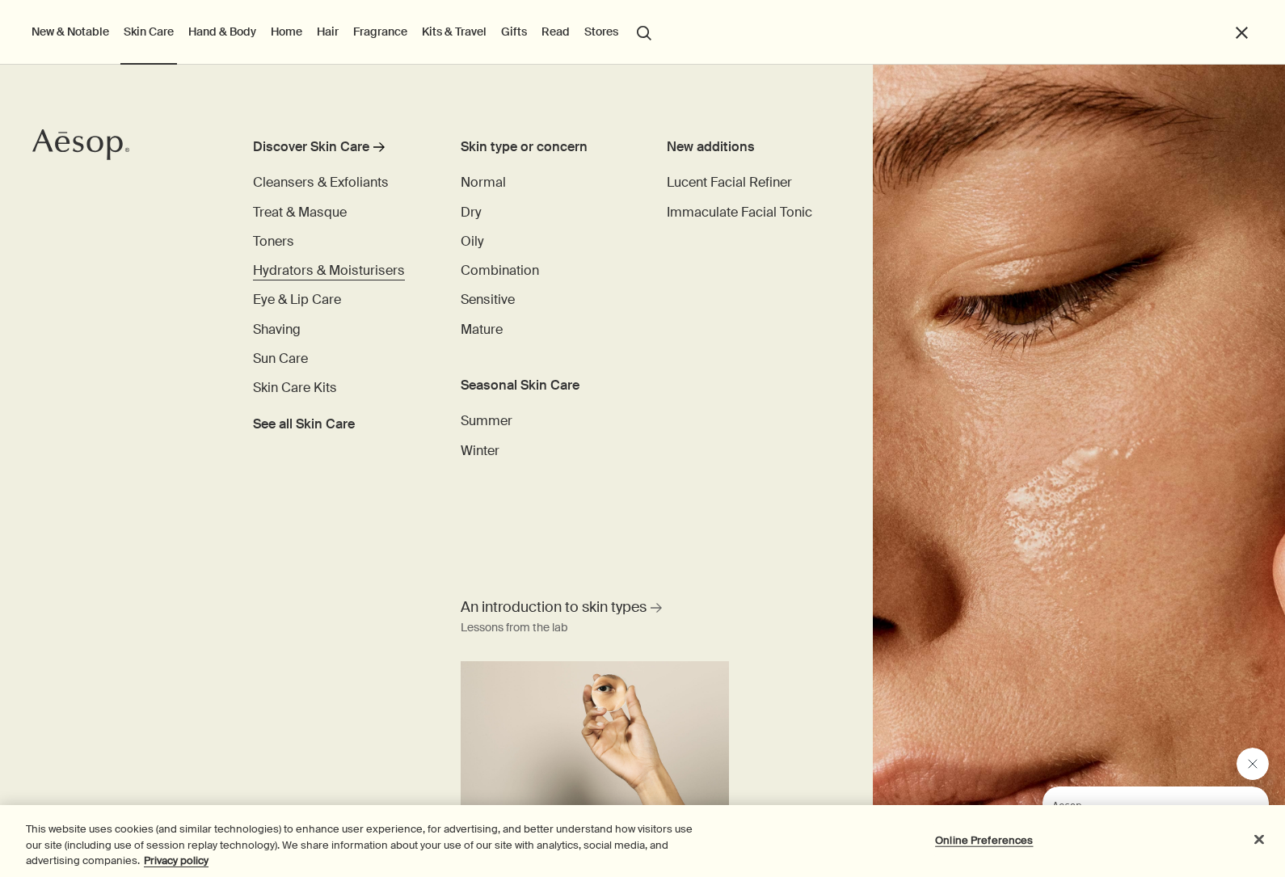
click at [284, 276] on span "Hydrators & Moisturisers" at bounding box center [329, 270] width 152 height 17
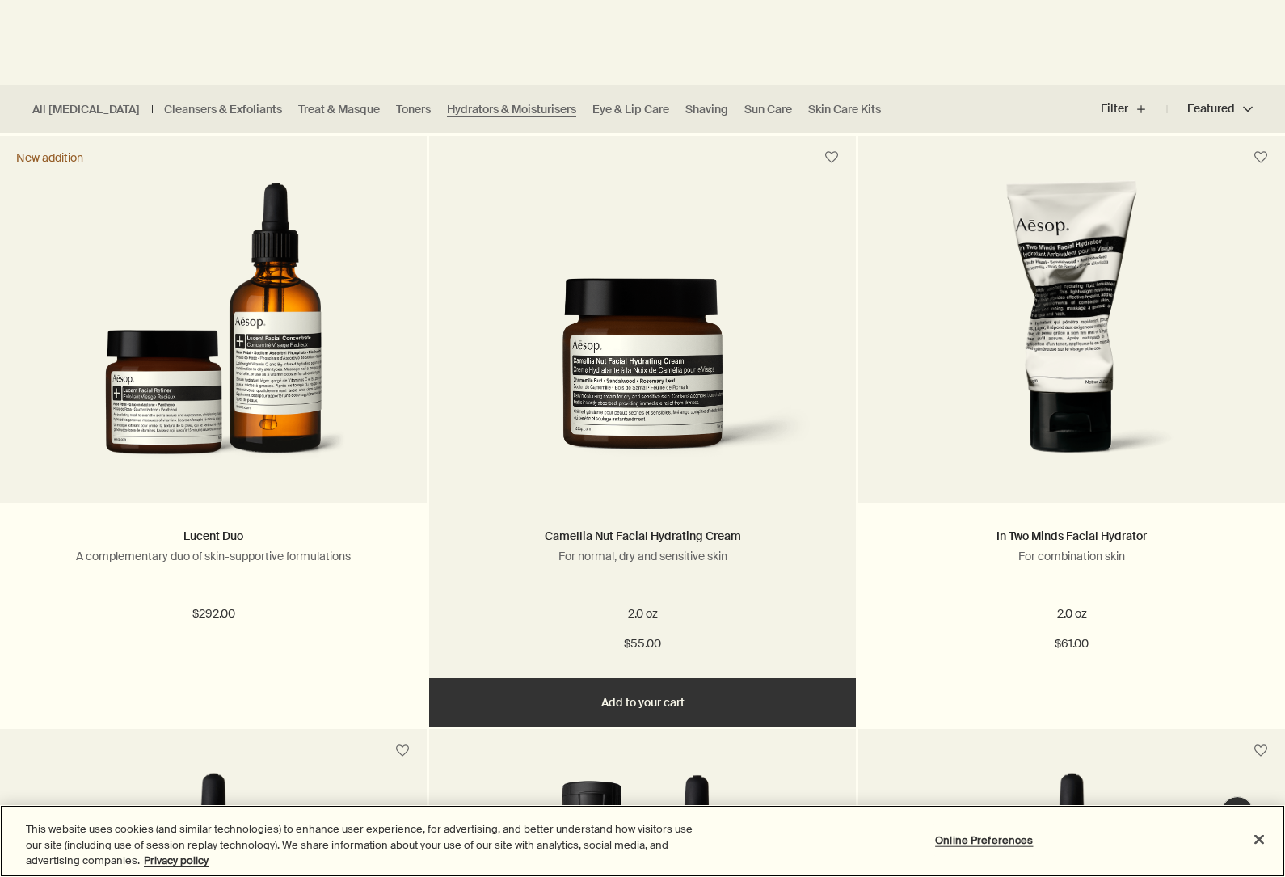
scroll to position [468, 0]
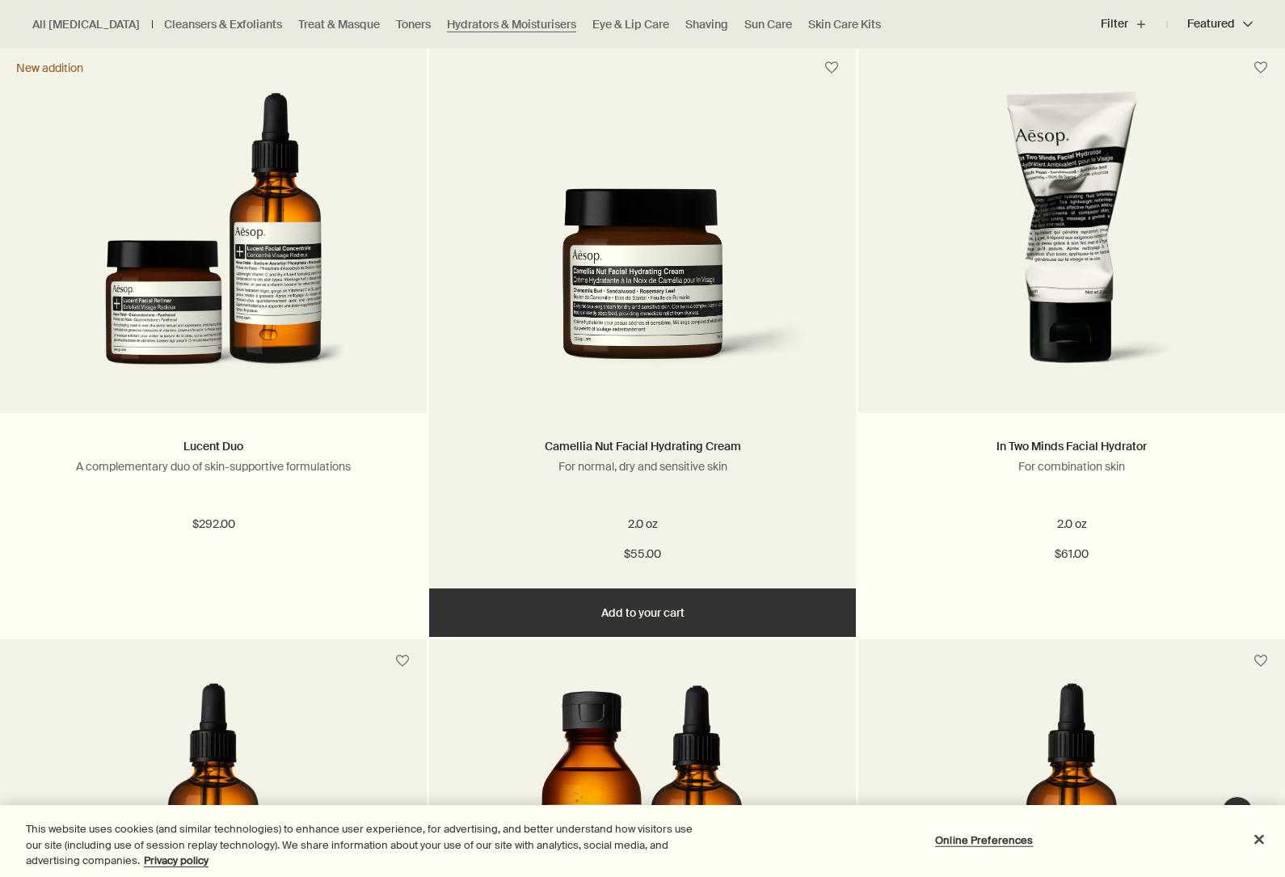
click at [616, 608] on button "Add Add to your cart" at bounding box center [642, 612] width 427 height 48
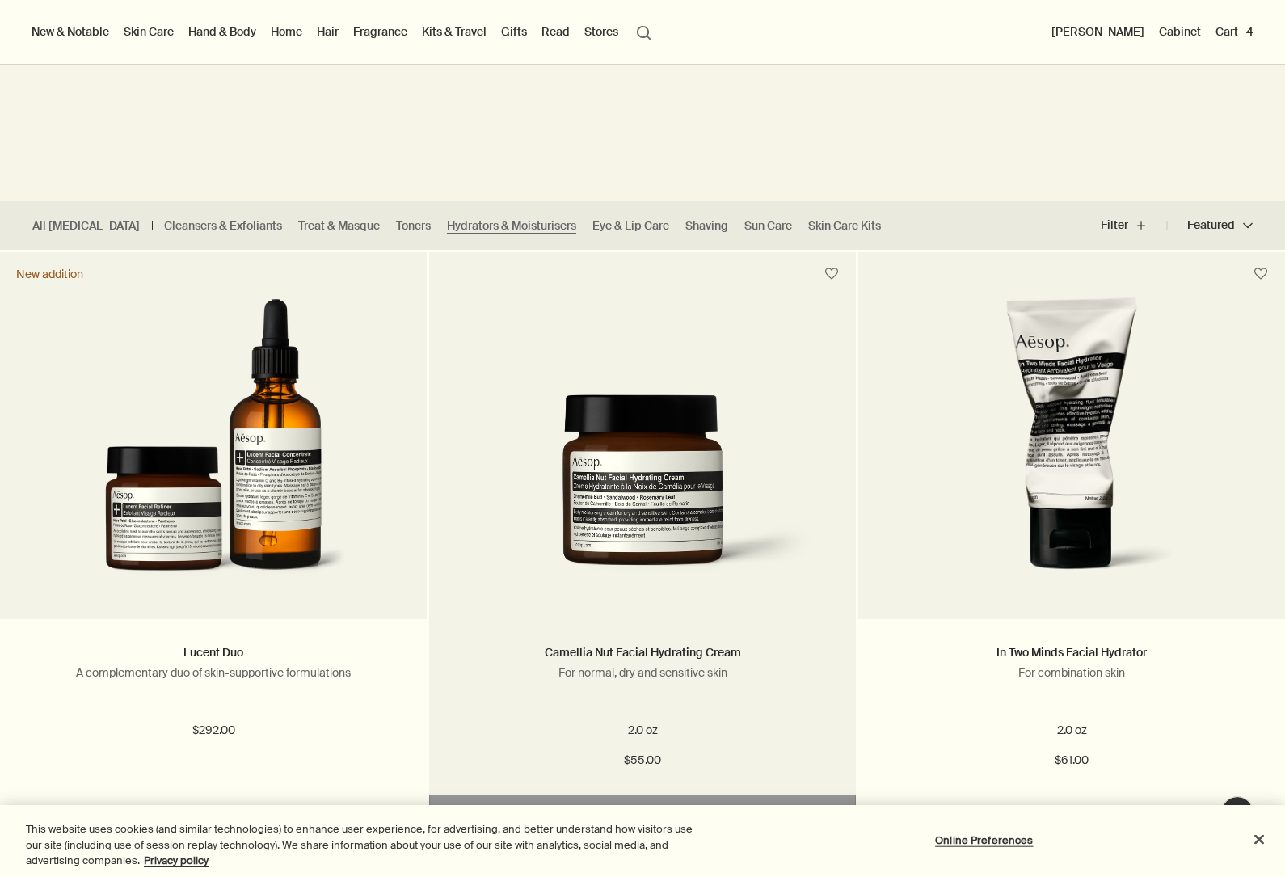
scroll to position [0, 0]
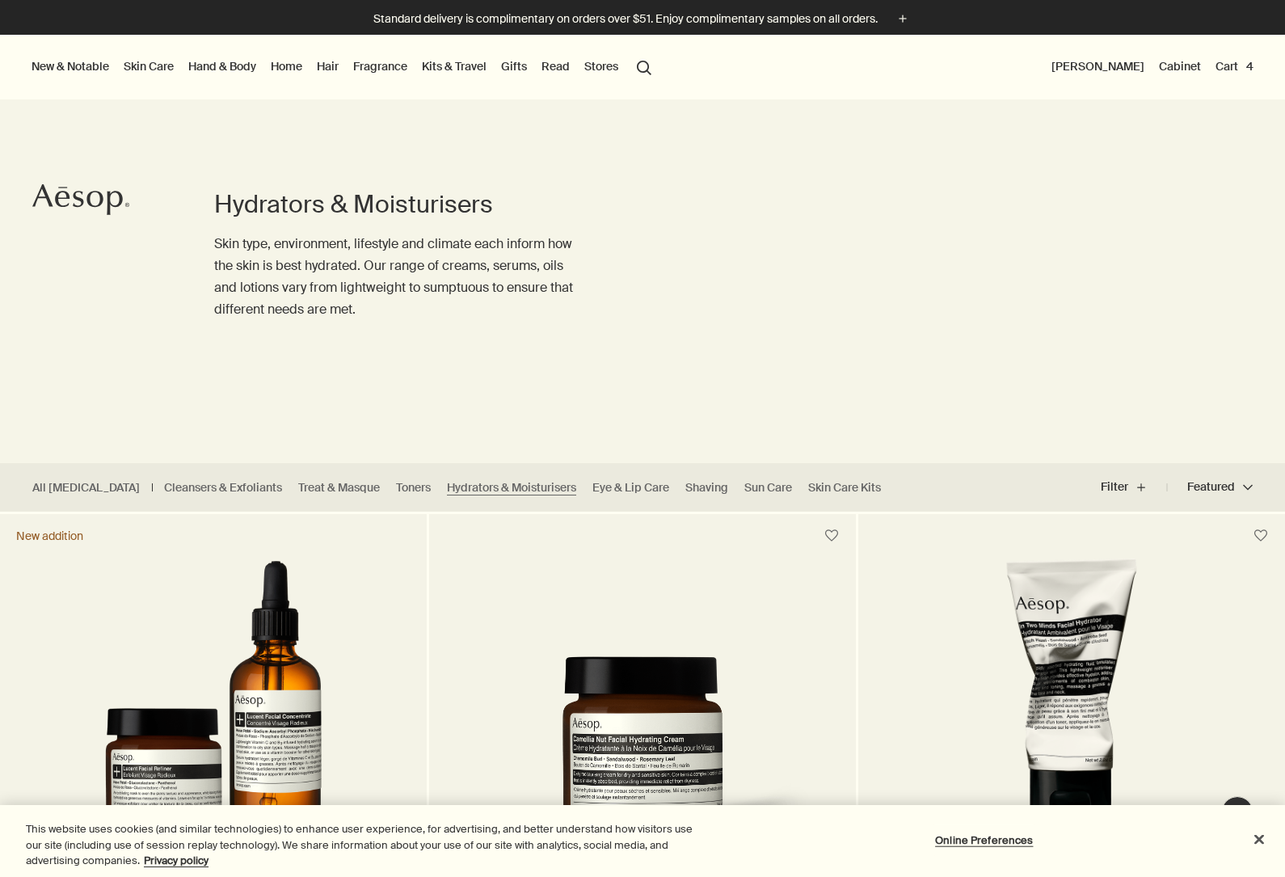
click at [1231, 67] on button "Cart 4" at bounding box center [1234, 66] width 44 height 21
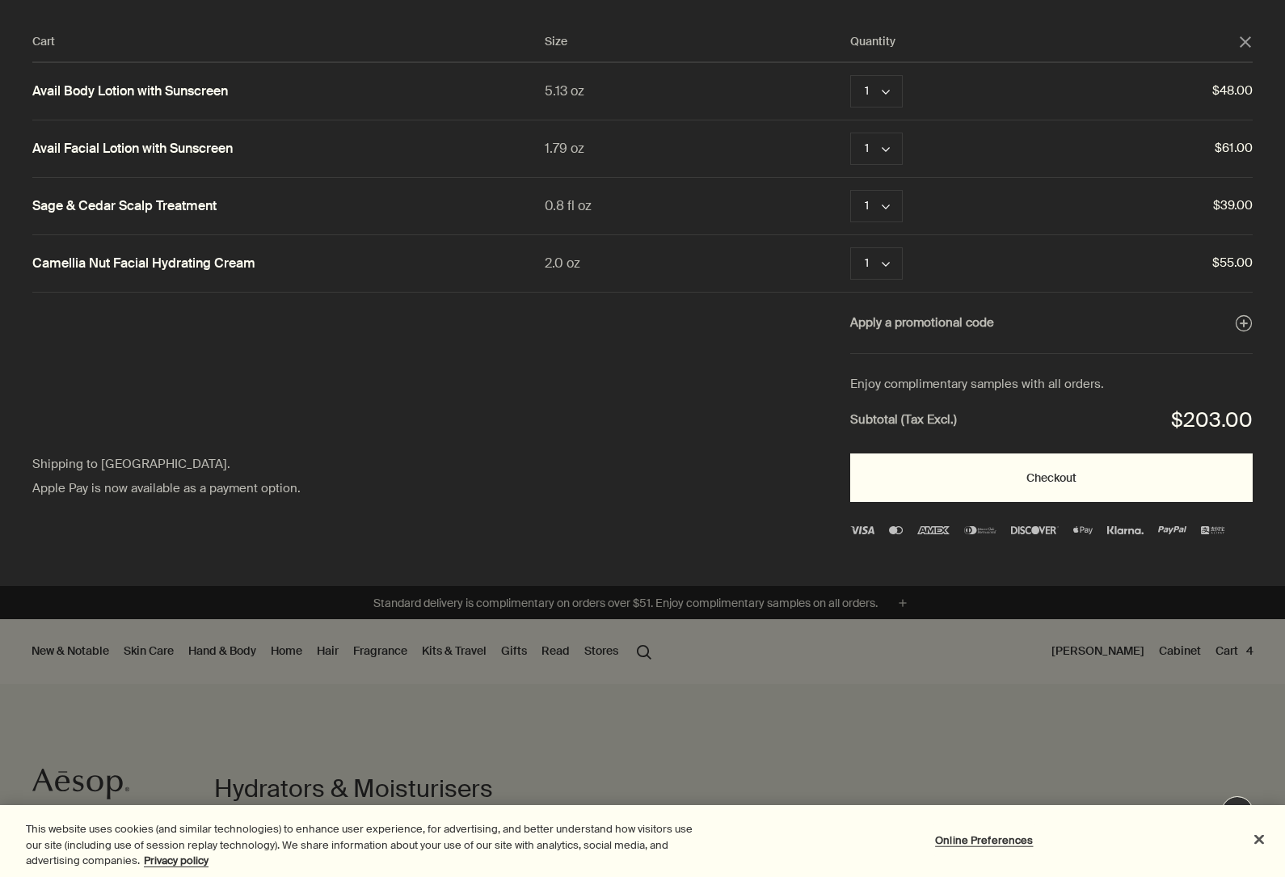
click at [994, 473] on button "Checkout" at bounding box center [1051, 477] width 402 height 48
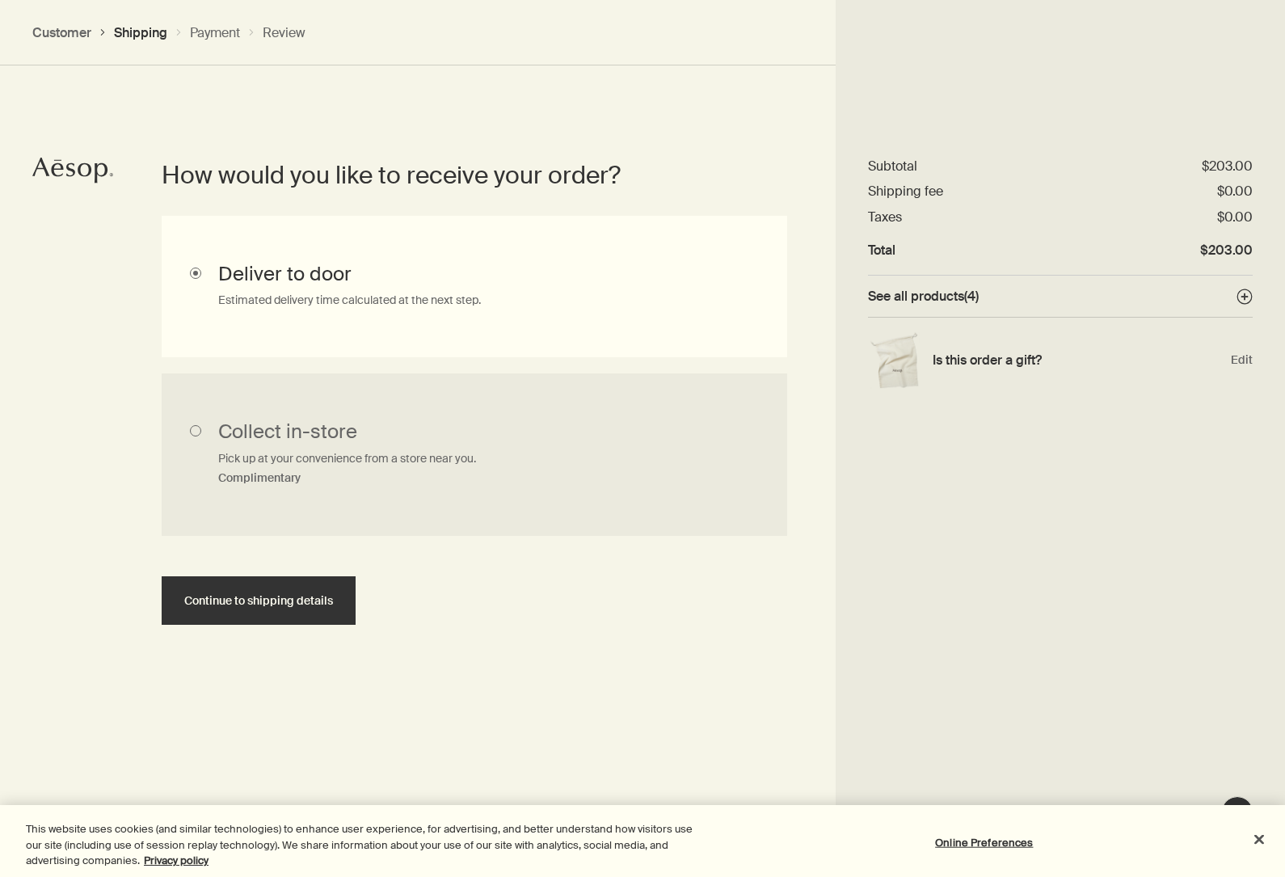
scroll to position [367, 0]
click at [1239, 360] on span "Edit" at bounding box center [1242, 359] width 22 height 15
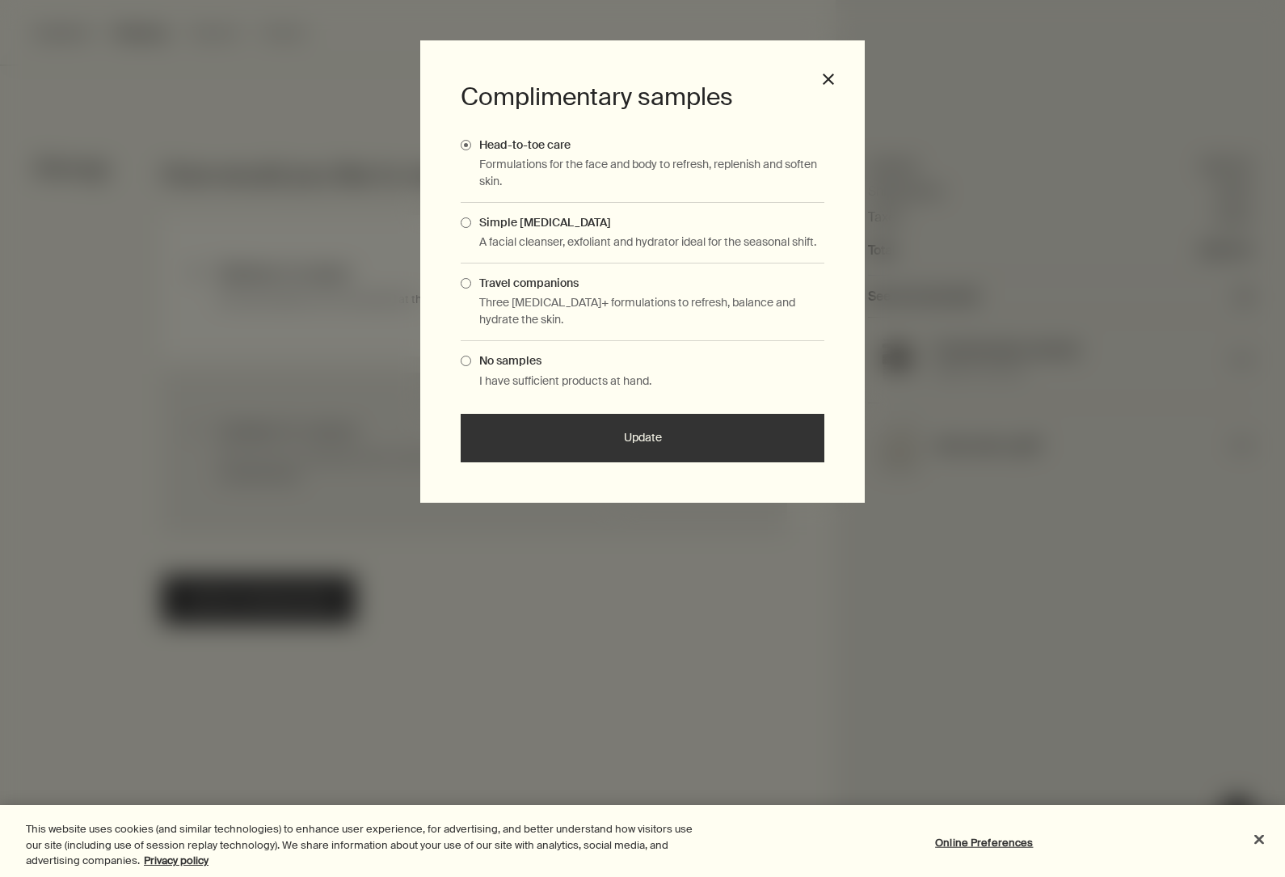
click at [672, 435] on button "Update" at bounding box center [643, 438] width 364 height 48
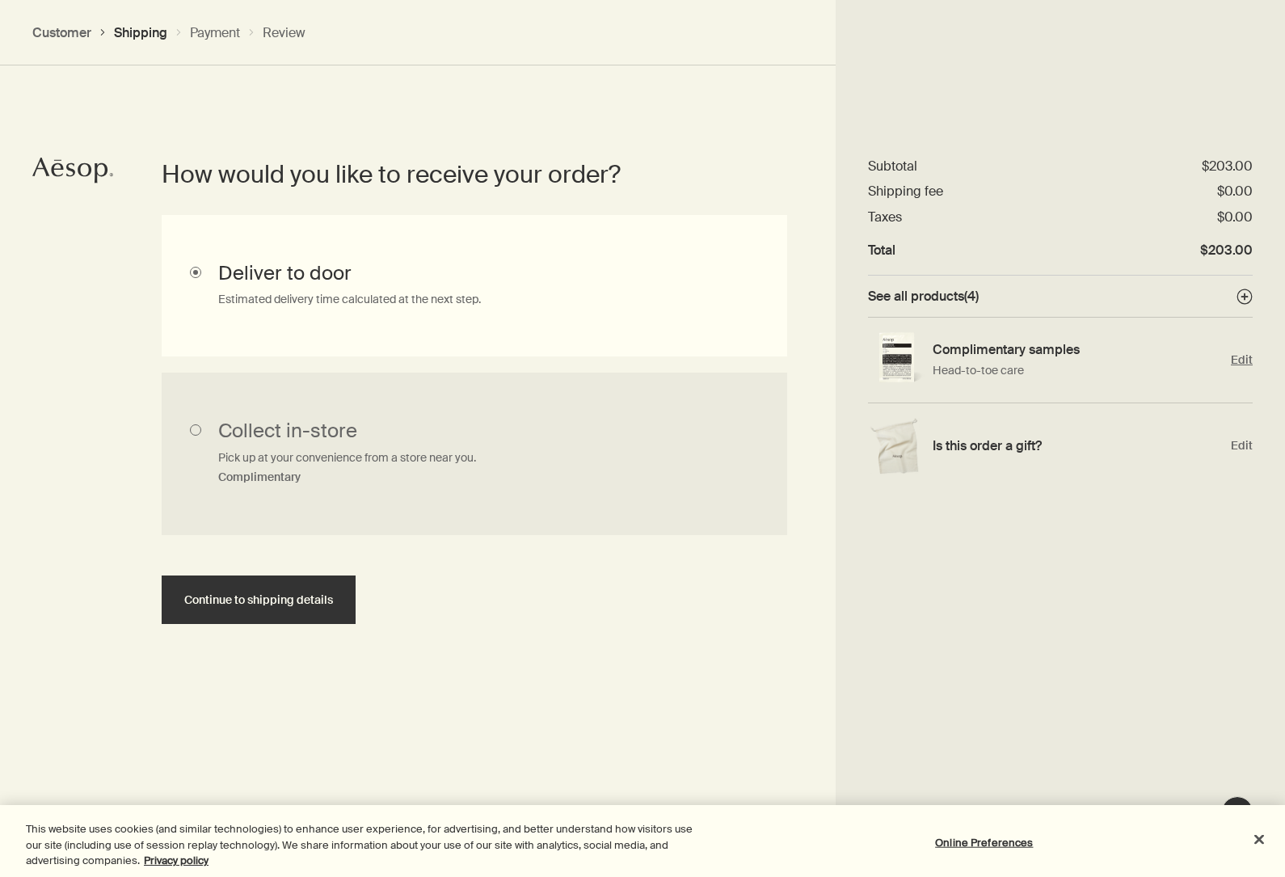
click at [1056, 355] on h4 "Complimentary samples" at bounding box center [1077, 349] width 291 height 17
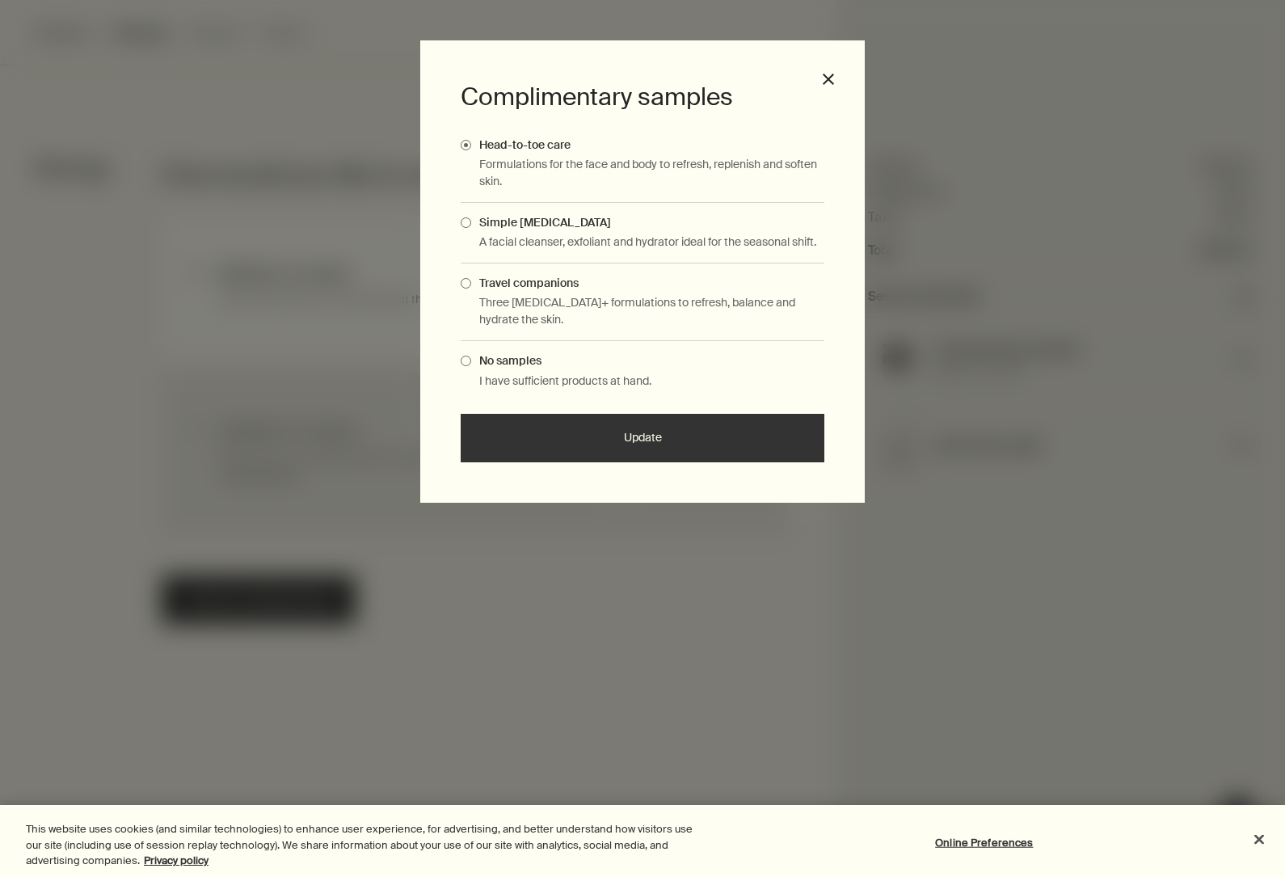
click at [463, 225] on span "Complimentary Samples Modal" at bounding box center [466, 222] width 11 height 11
click at [471, 225] on input "Simple skin care" at bounding box center [471, 220] width 0 height 11
click at [642, 449] on button "Update" at bounding box center [643, 438] width 364 height 48
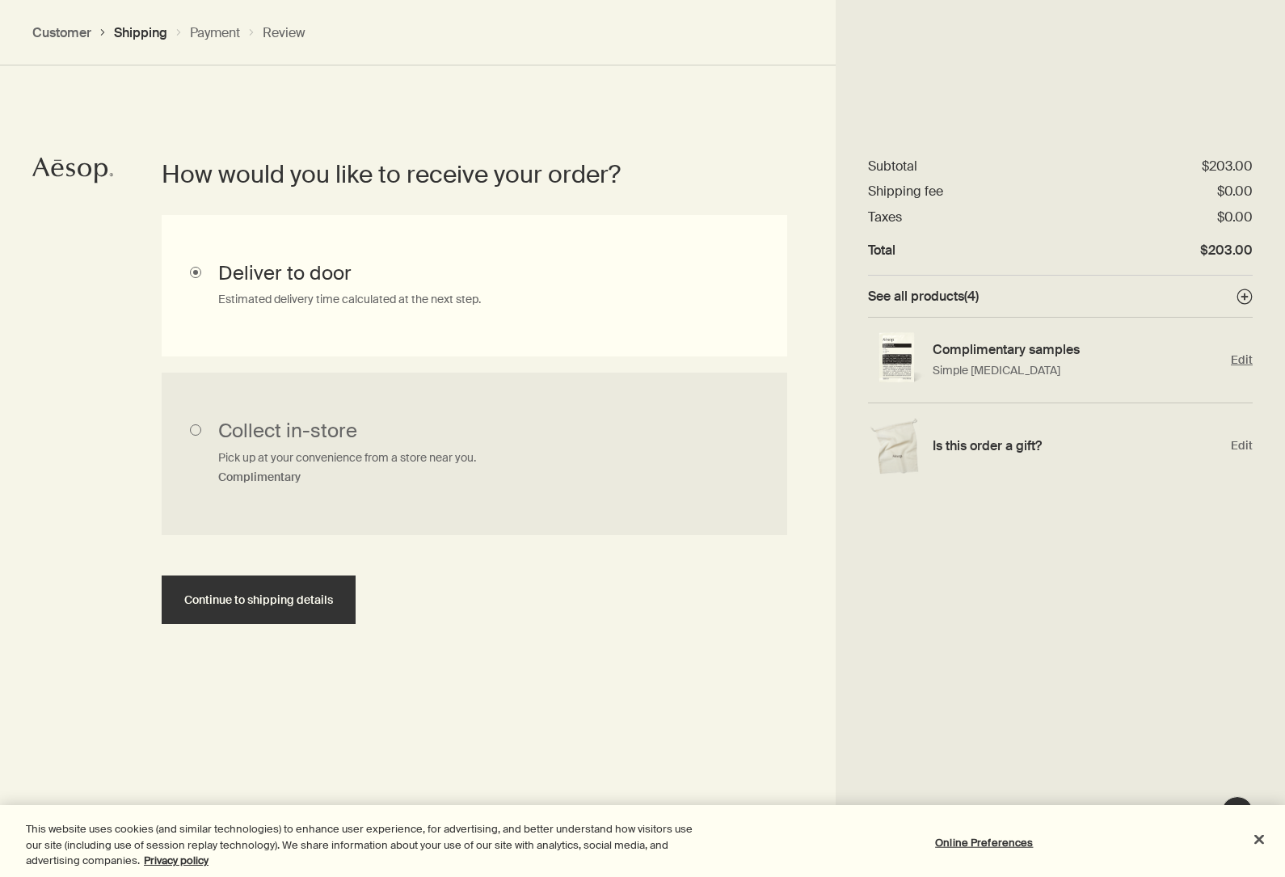
click at [961, 377] on p "Simple skin care" at bounding box center [1077, 370] width 291 height 17
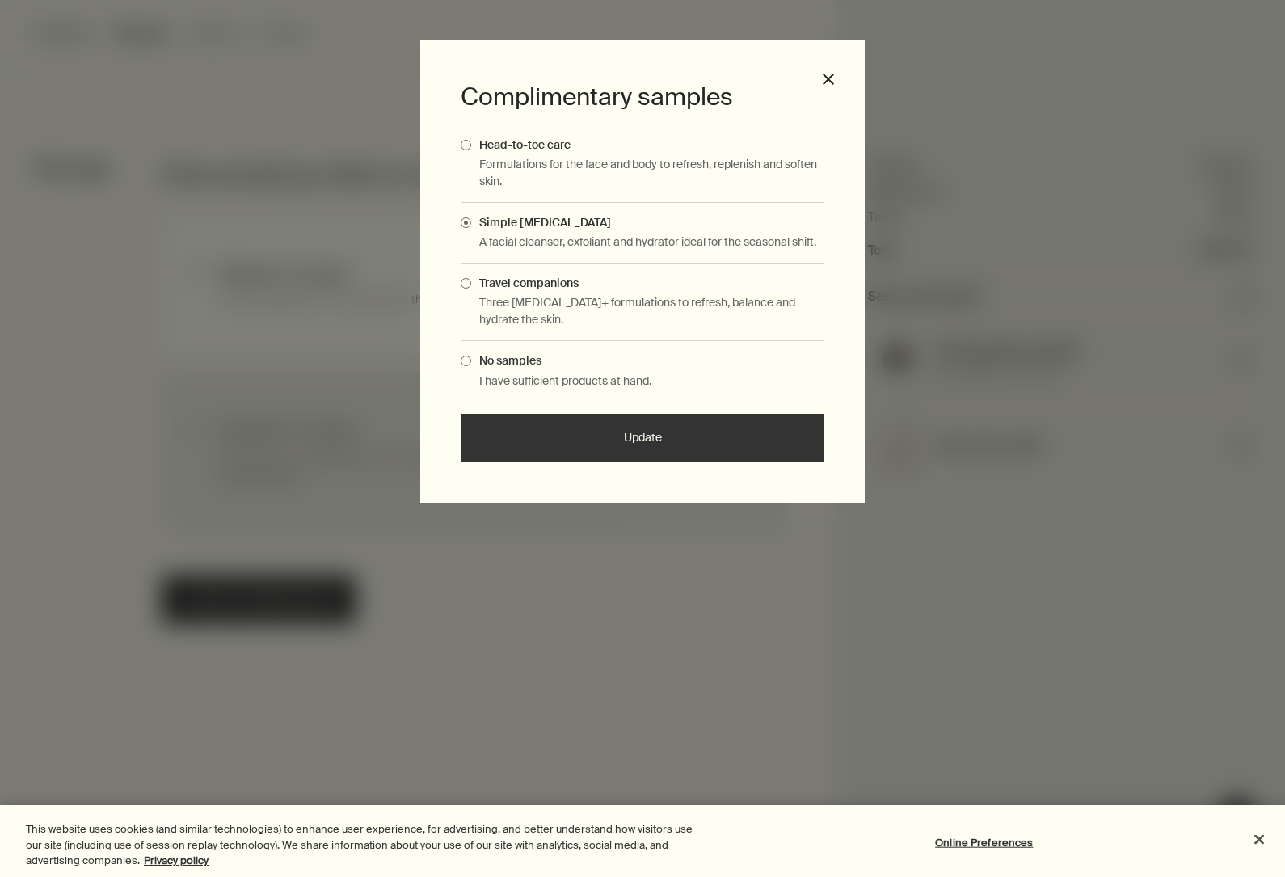
click at [467, 285] on span "Complimentary Samples Modal" at bounding box center [466, 283] width 11 height 11
click at [471, 285] on input "Travel companions" at bounding box center [471, 281] width 0 height 11
click at [599, 436] on button "Update" at bounding box center [643, 438] width 364 height 48
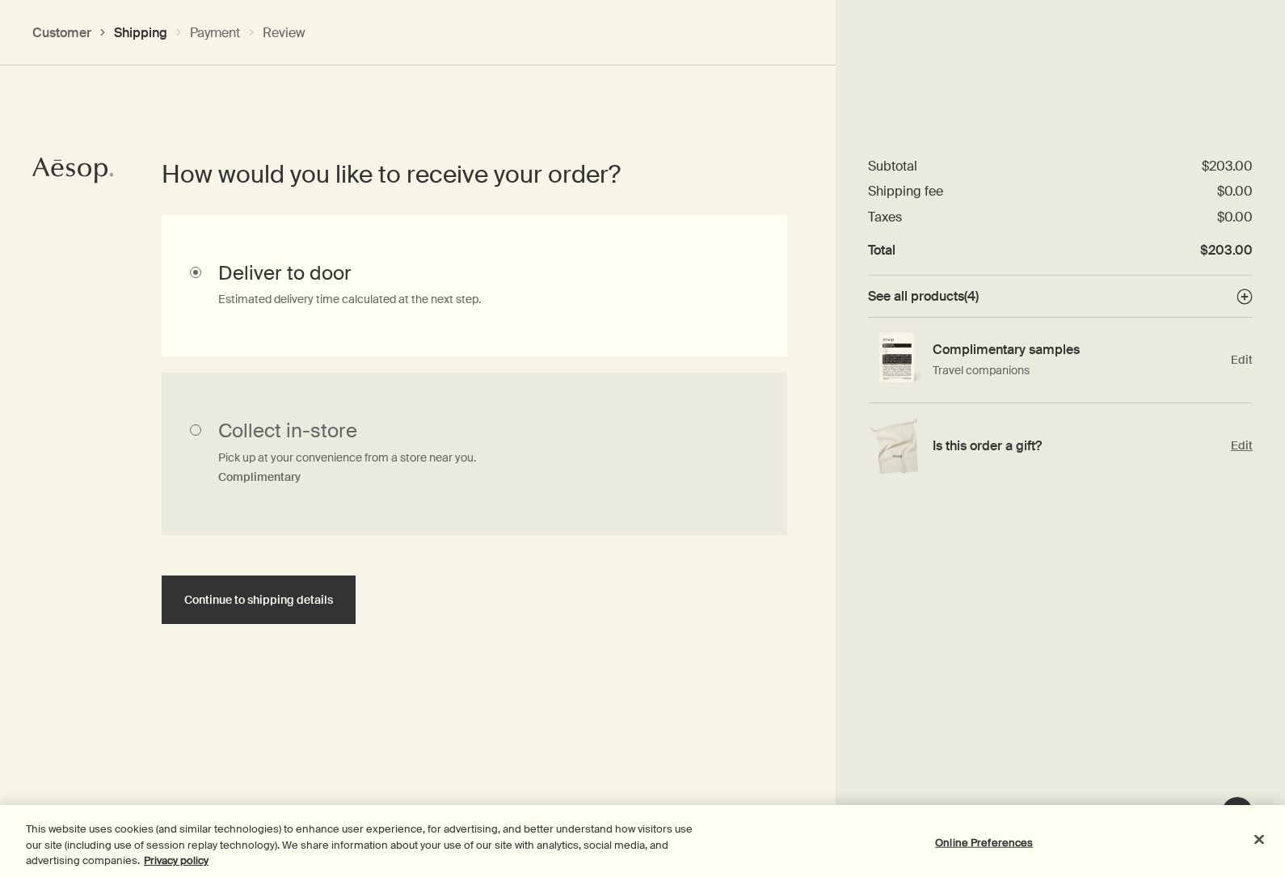
click at [998, 455] on div "Is this order a gift?" at bounding box center [1077, 445] width 291 height 25
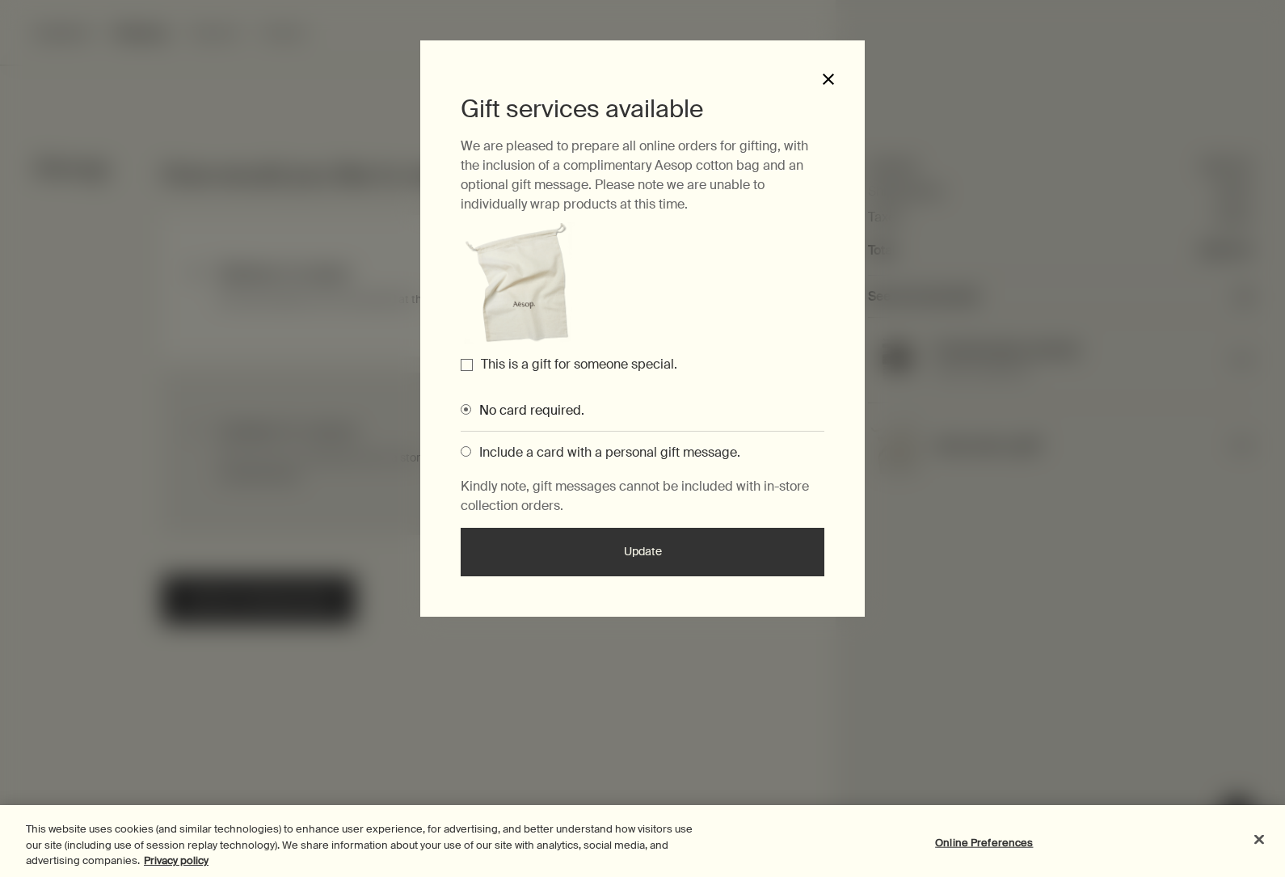
click at [834, 83] on button "close" at bounding box center [828, 79] width 15 height 15
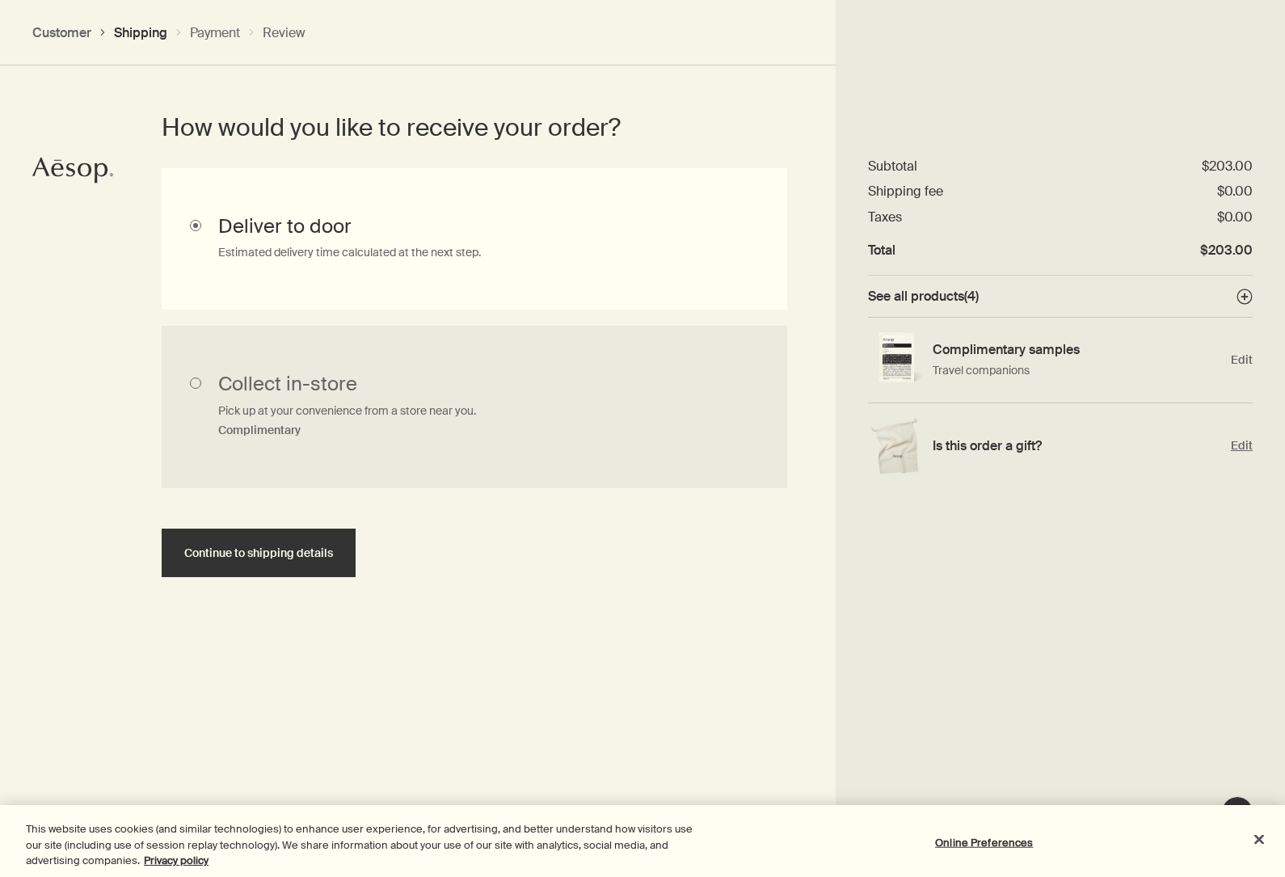
scroll to position [469, 0]
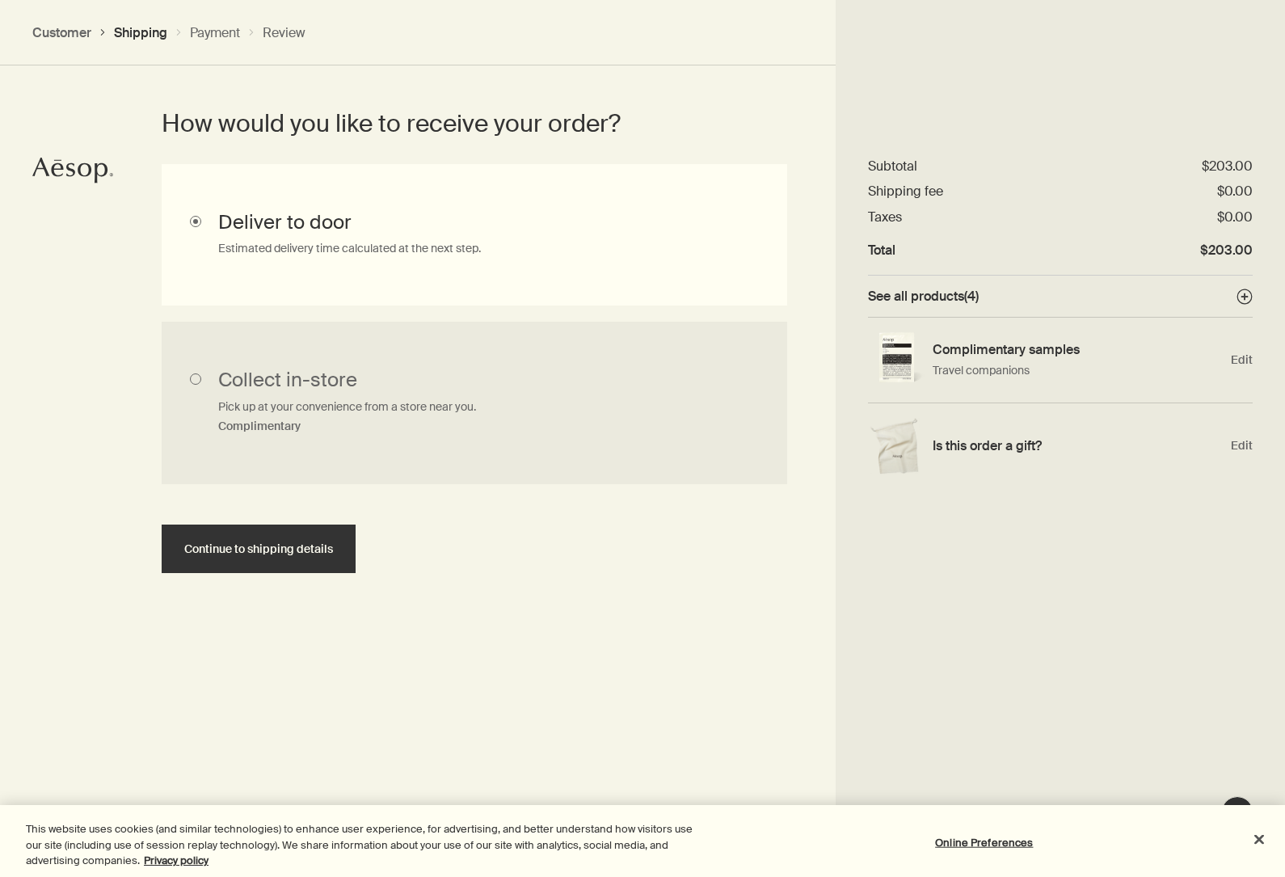
click at [339, 524] on button "Continue to shipping details" at bounding box center [259, 548] width 194 height 48
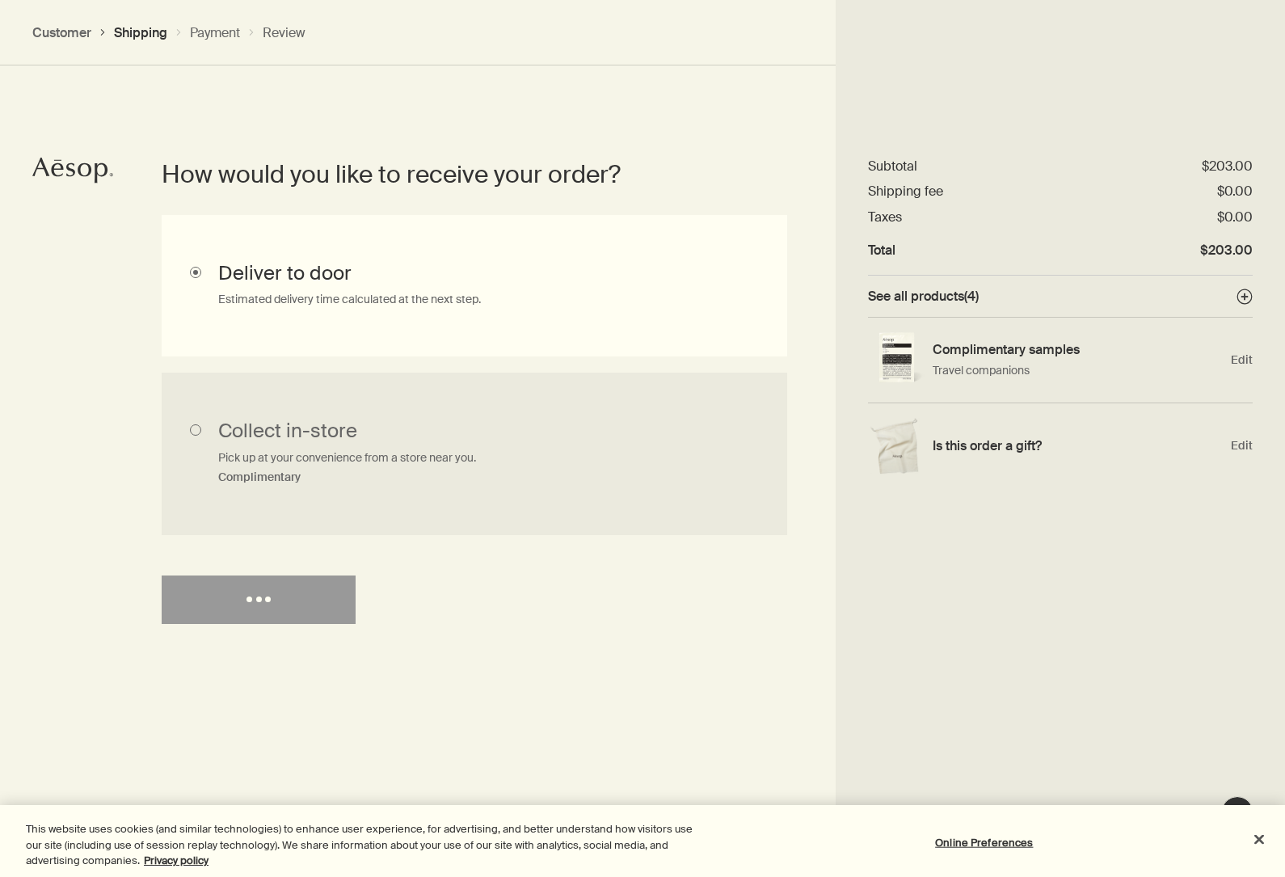
select select "US"
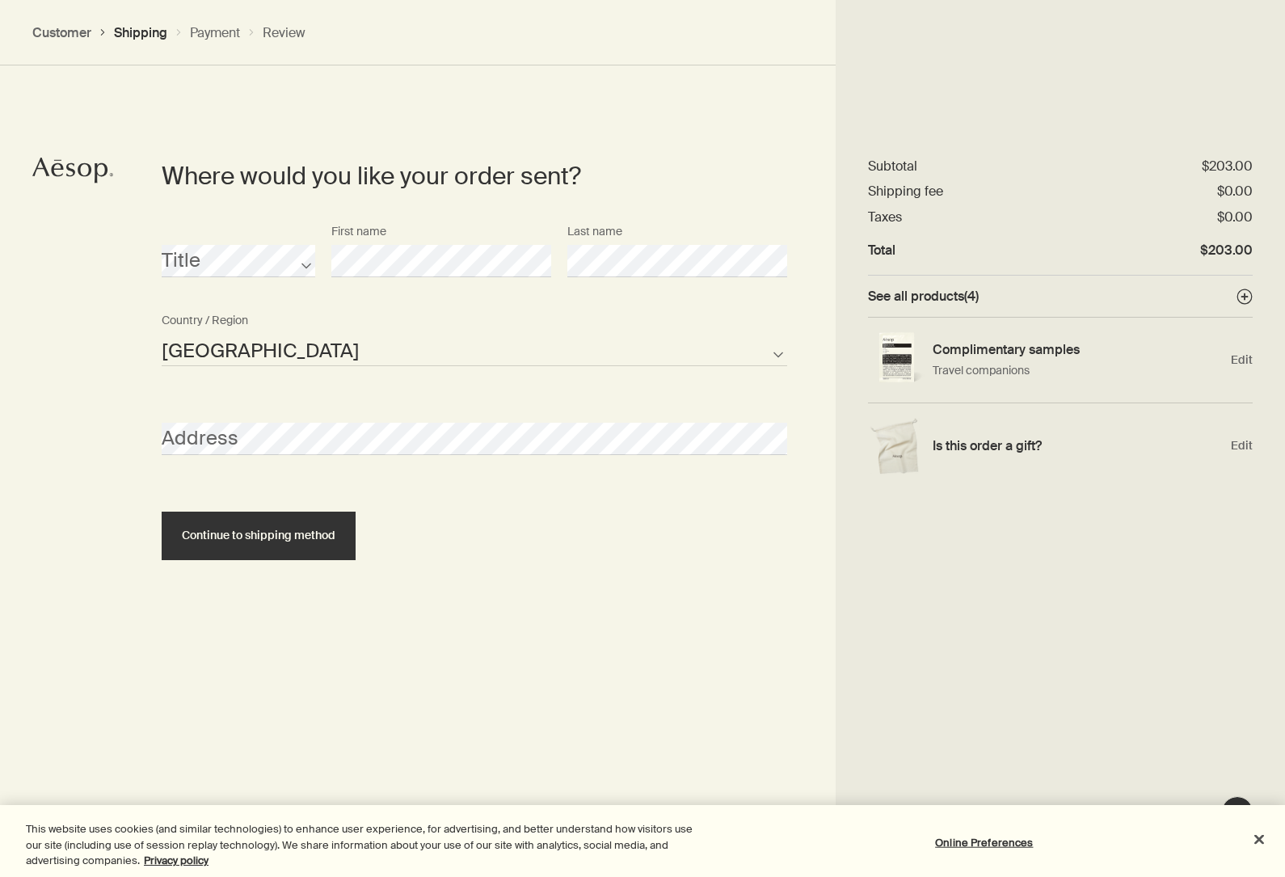
scroll to position [704, 0]
select select "US"
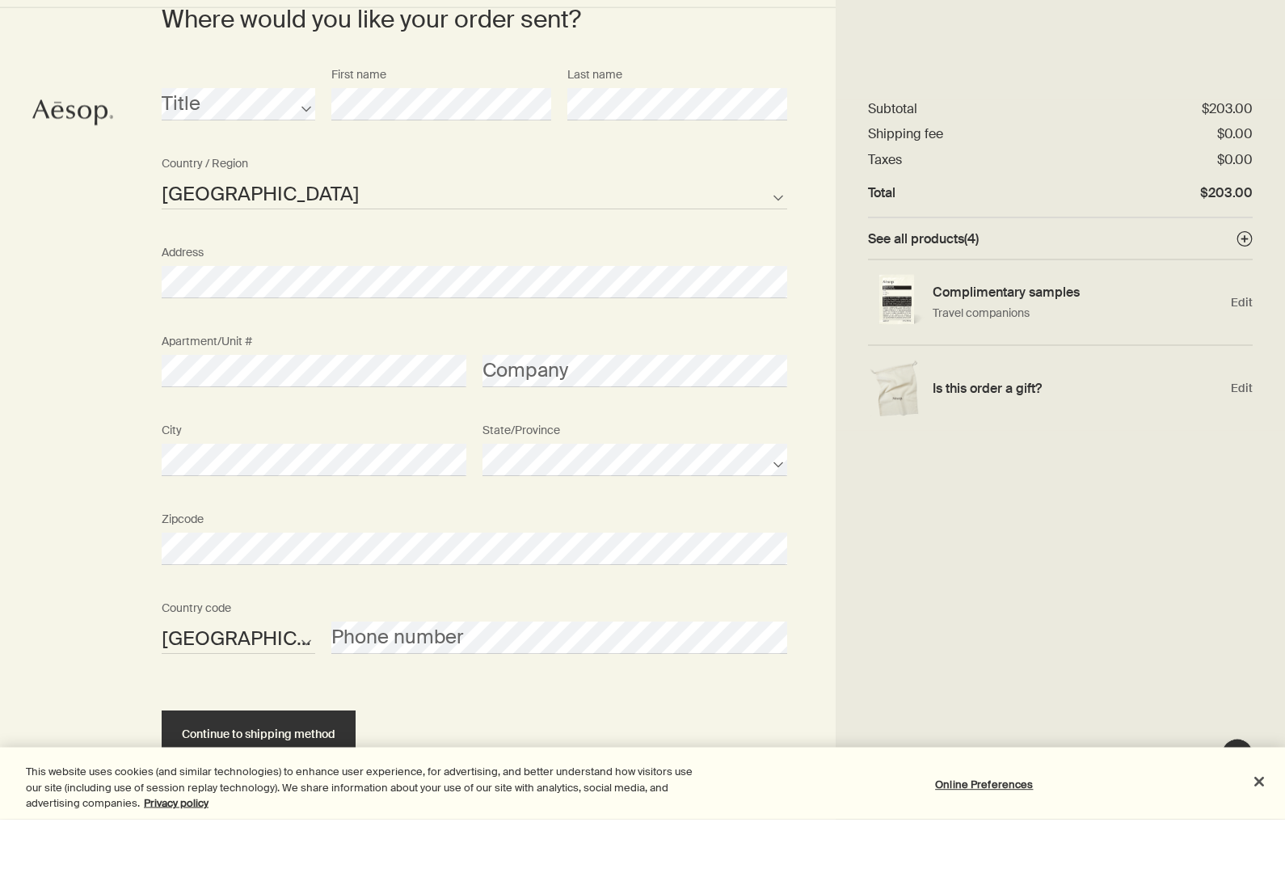
scroll to position [847, 0]
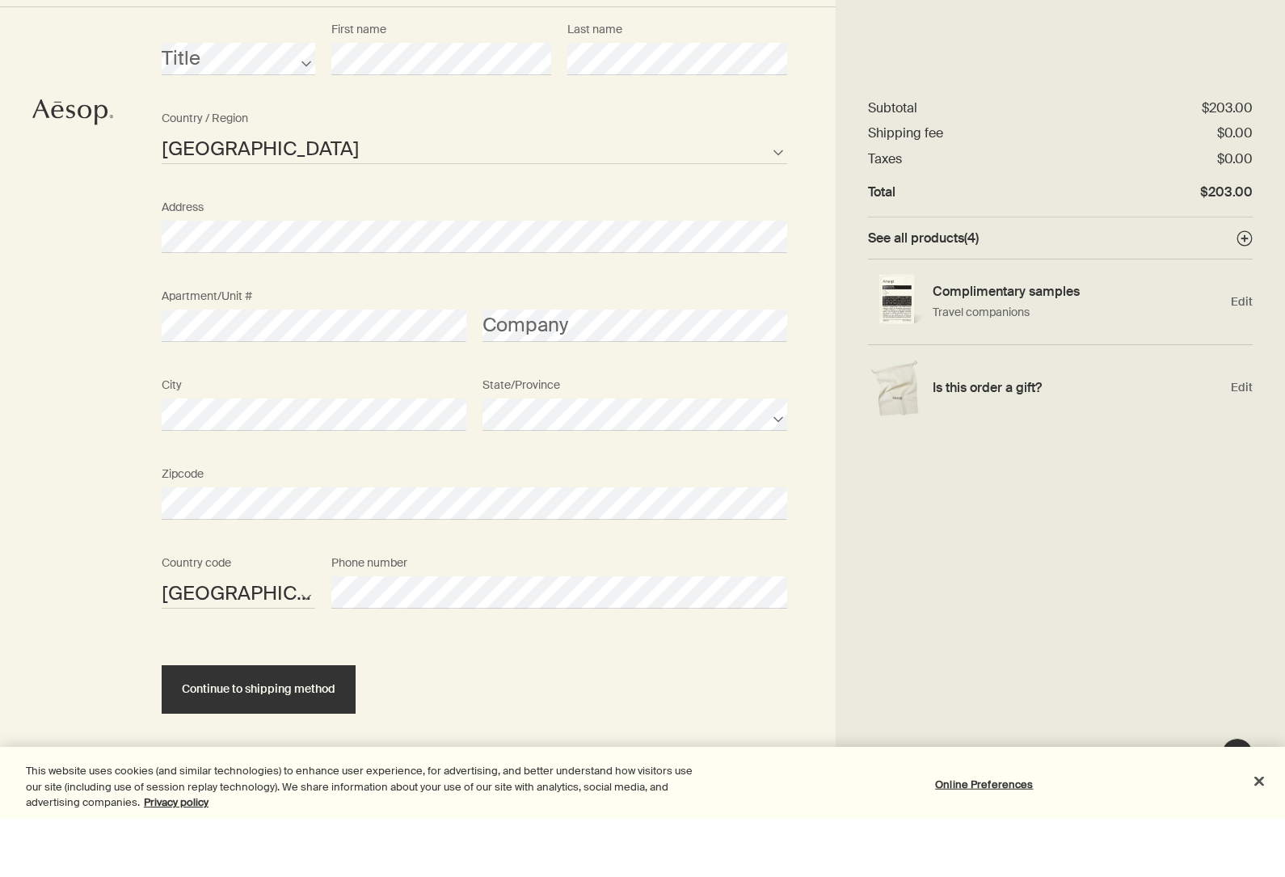
click at [326, 723] on button "Continue to shipping method" at bounding box center [259, 747] width 194 height 48
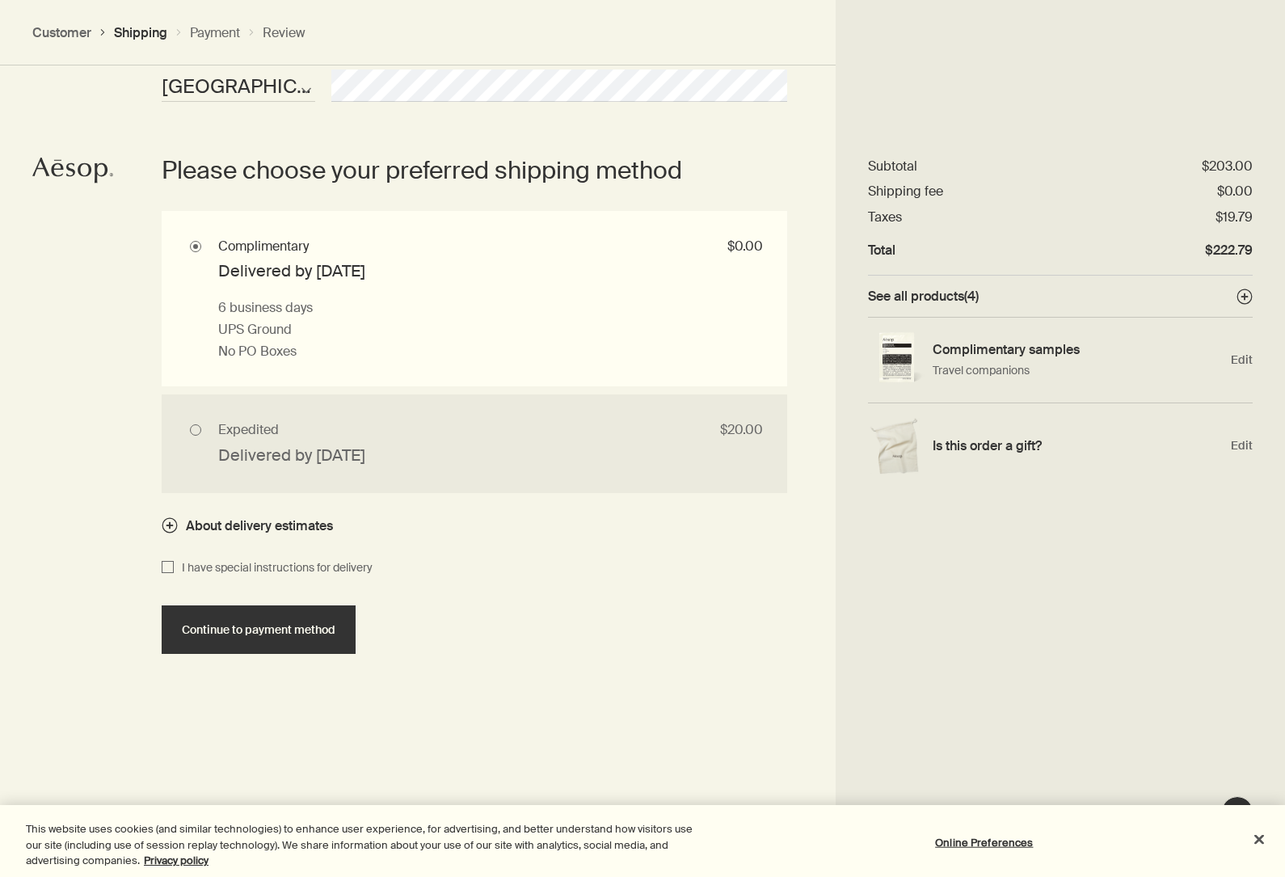
scroll to position [1412, 0]
click at [170, 567] on input "I have special instructions for delivery" at bounding box center [168, 567] width 12 height 19
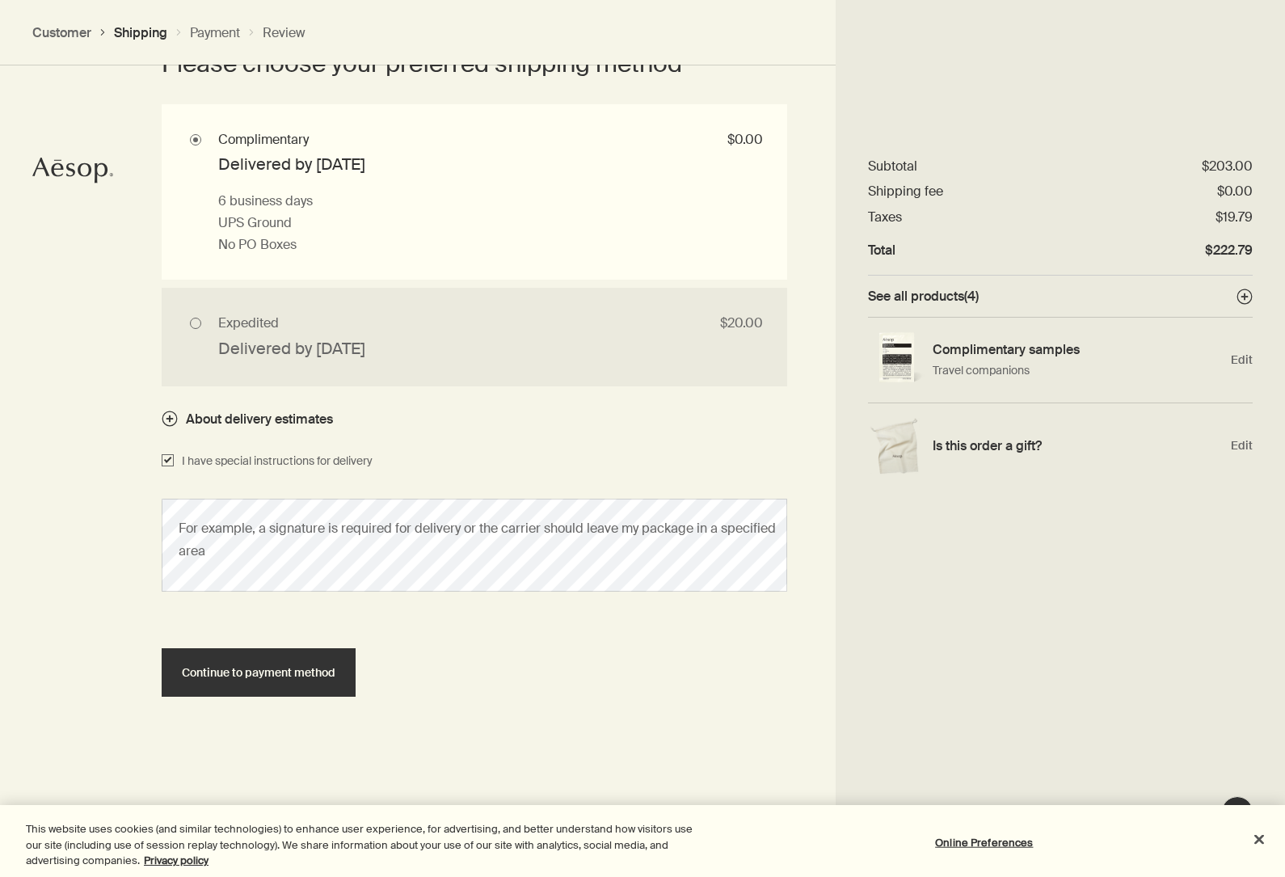
scroll to position [1647, 0]
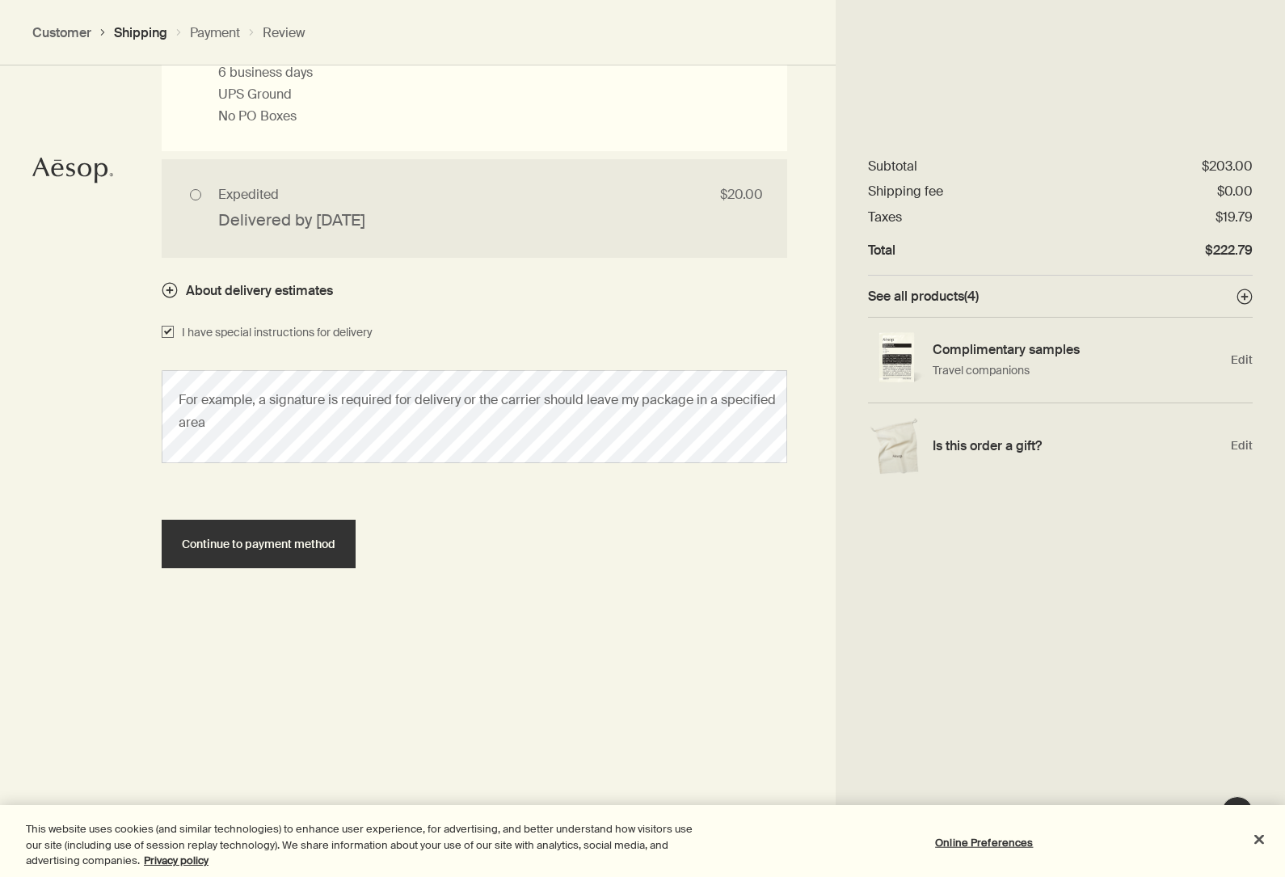
click at [304, 545] on span "Continue to payment method" at bounding box center [259, 544] width 154 height 12
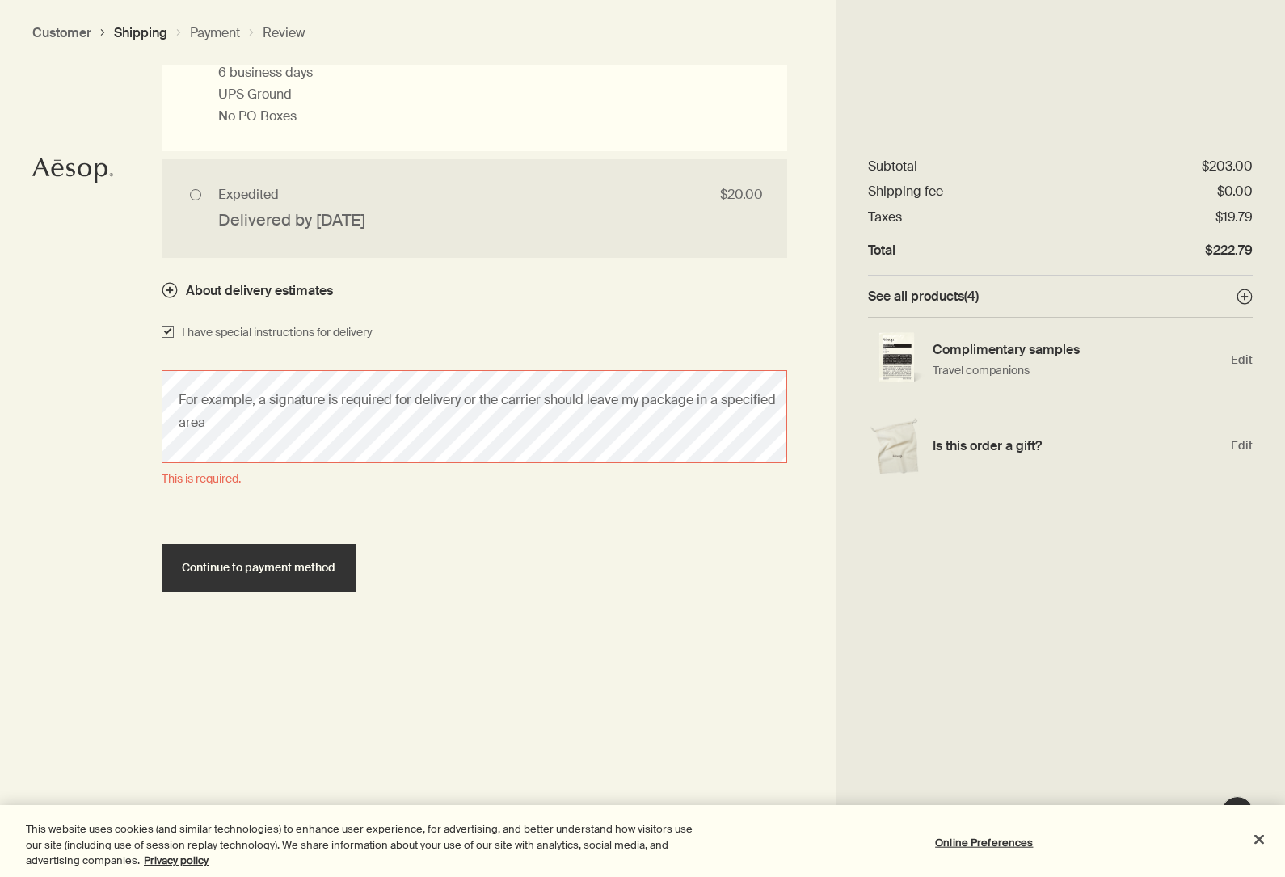
click at [170, 330] on input "I have special instructions for delivery" at bounding box center [168, 332] width 12 height 19
checkbox input "false"
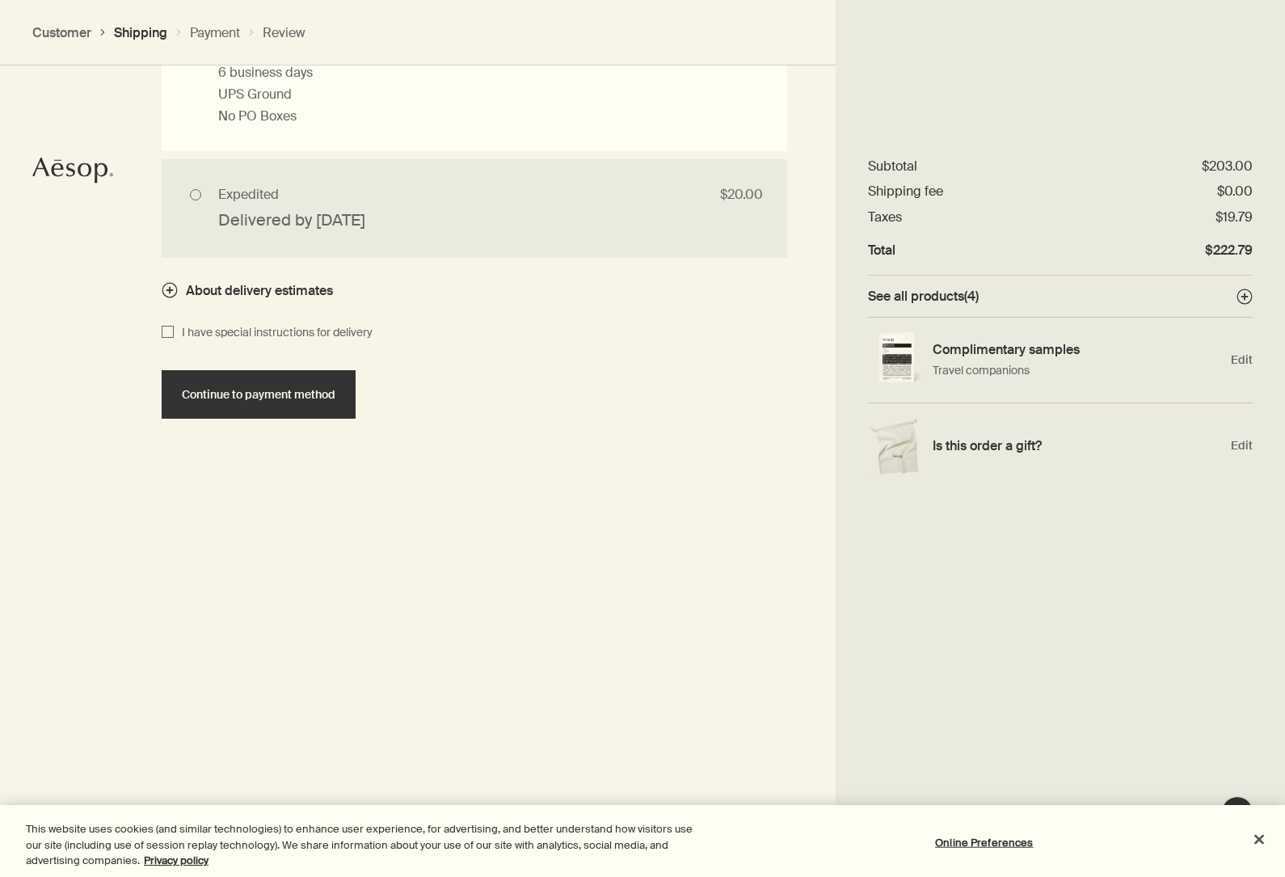
click at [236, 406] on button "Continue to payment method" at bounding box center [259, 394] width 194 height 48
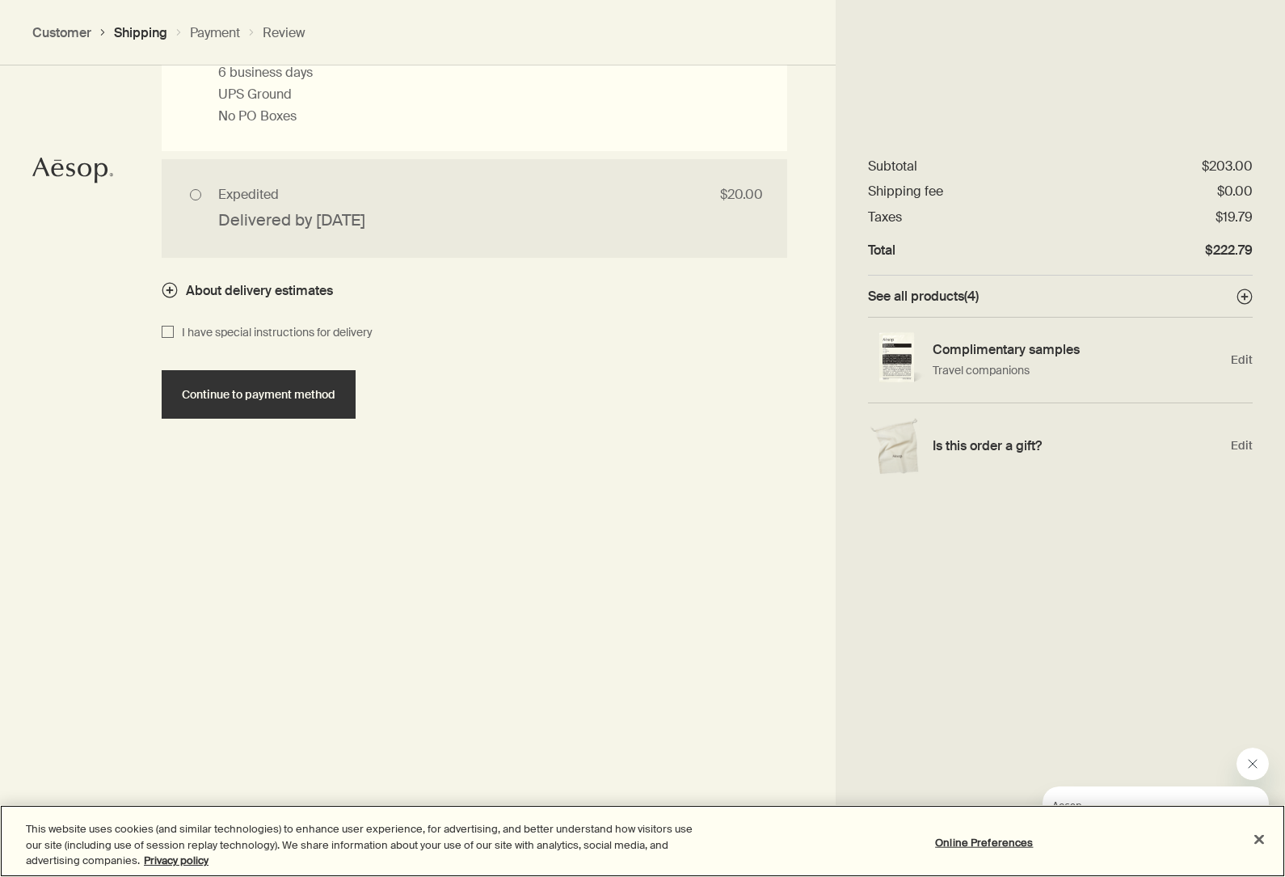
click at [1261, 856] on button "Close" at bounding box center [1259, 839] width 36 height 36
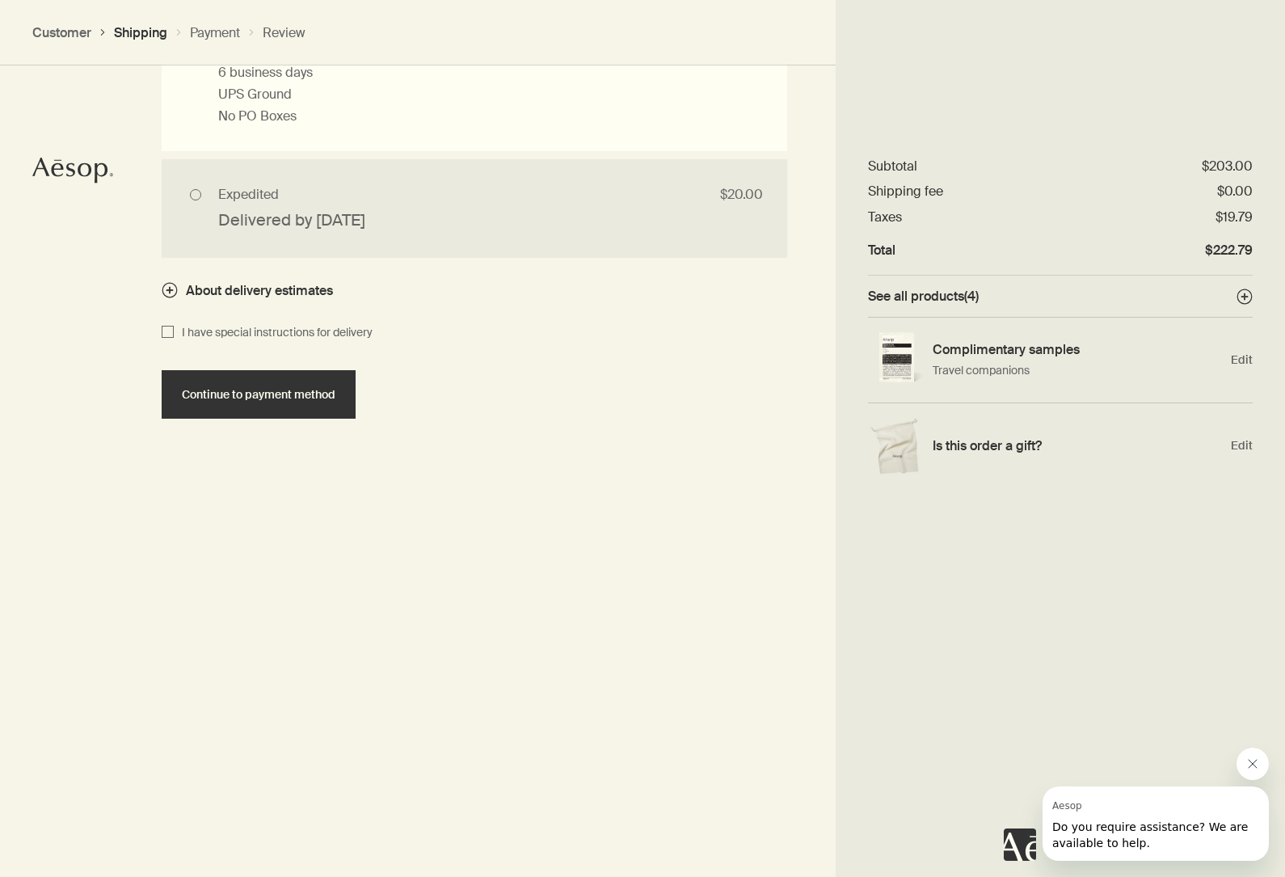
click at [255, 392] on span "Continue to payment method" at bounding box center [259, 395] width 154 height 12
select select "JP"
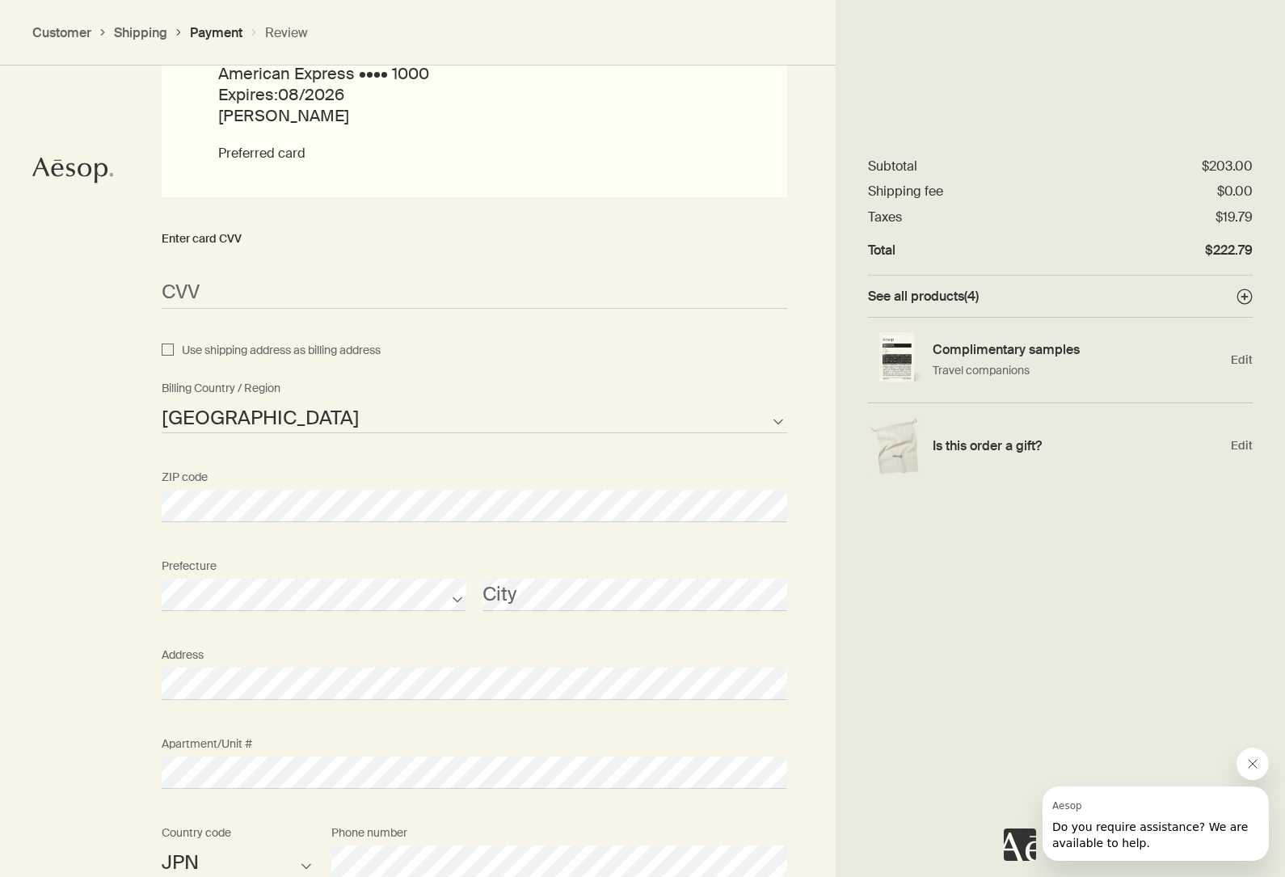
scroll to position [1706, 0]
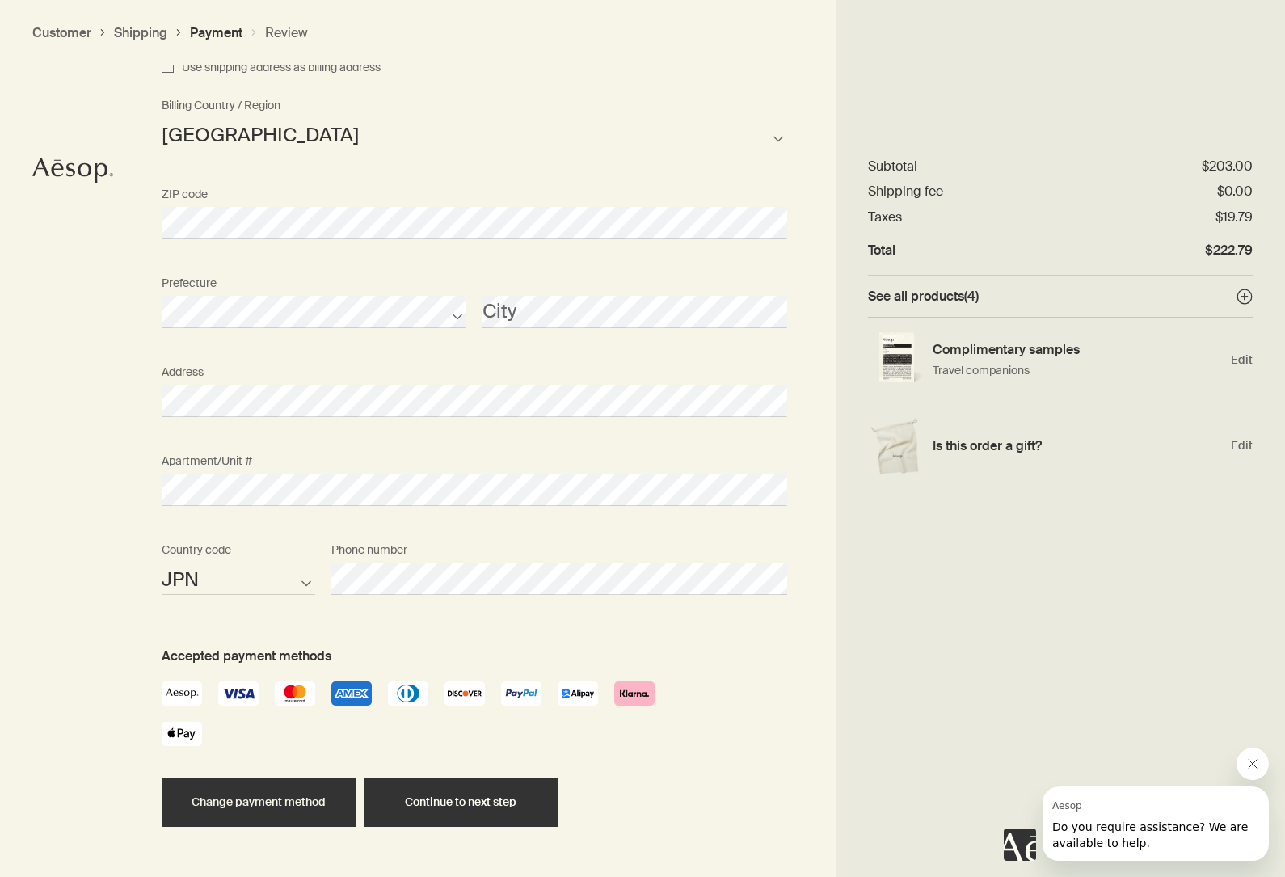
click at [233, 802] on button "Change payment method" at bounding box center [259, 802] width 194 height 48
select select "JP"
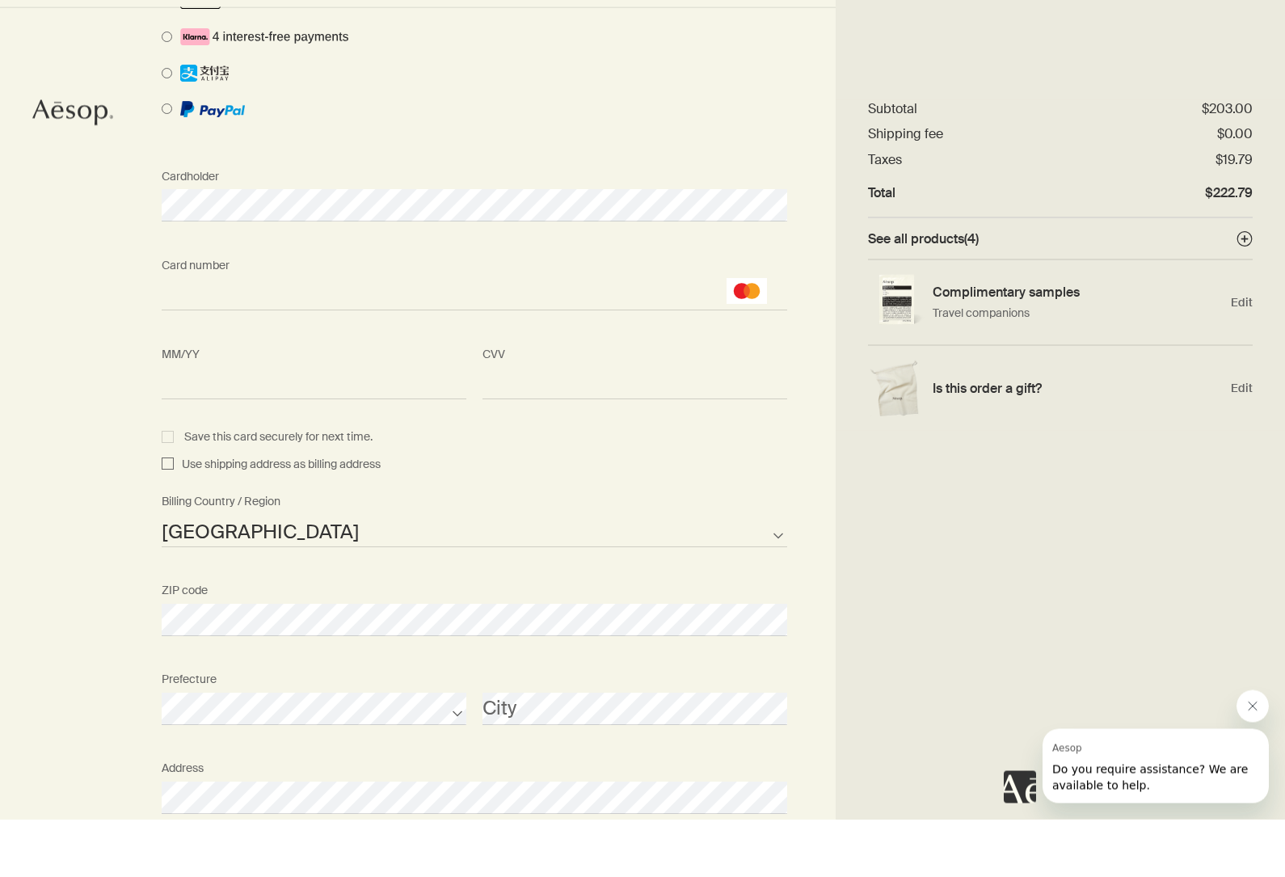
scroll to position [1514, 0]
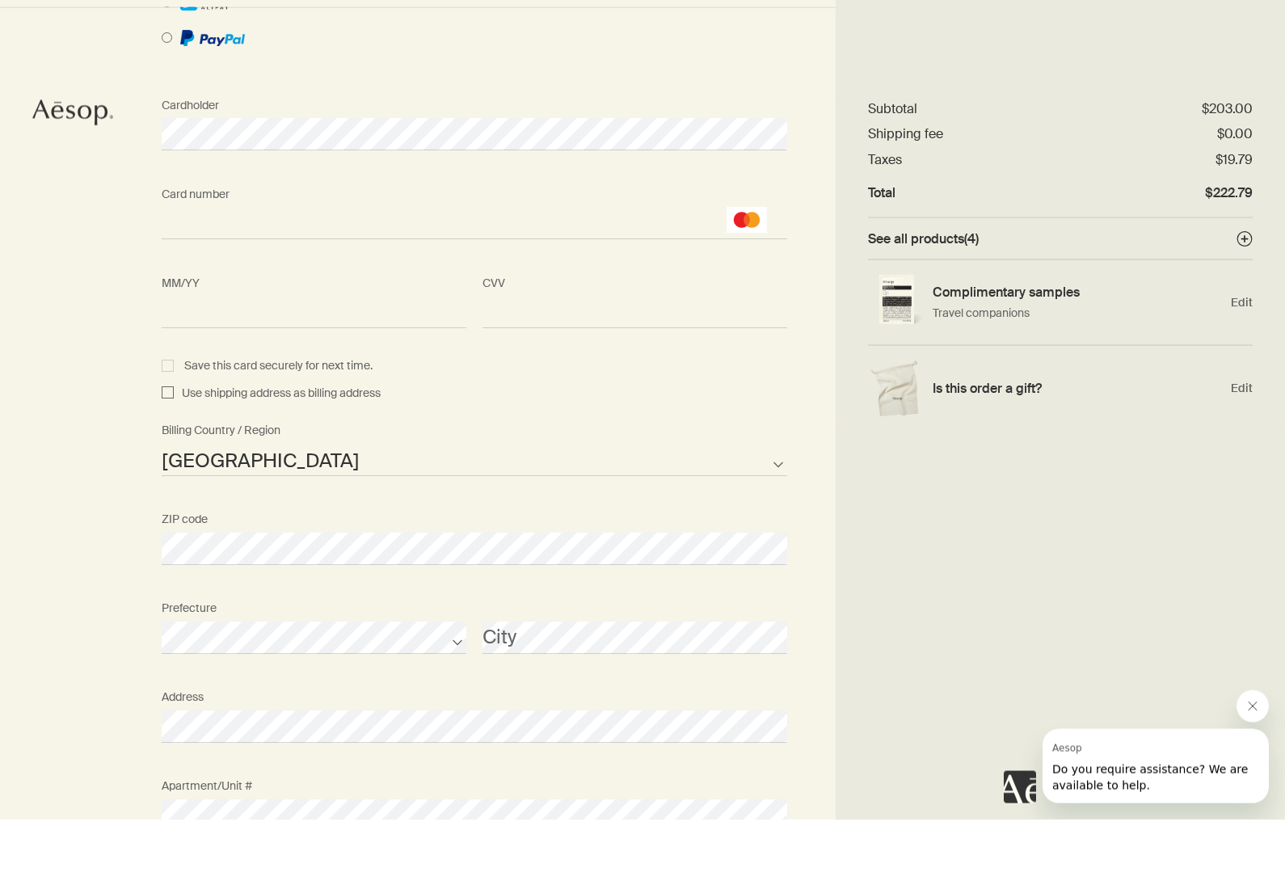
click at [168, 442] on input "Use shipping address as billing address" at bounding box center [168, 451] width 12 height 19
checkbox input "true"
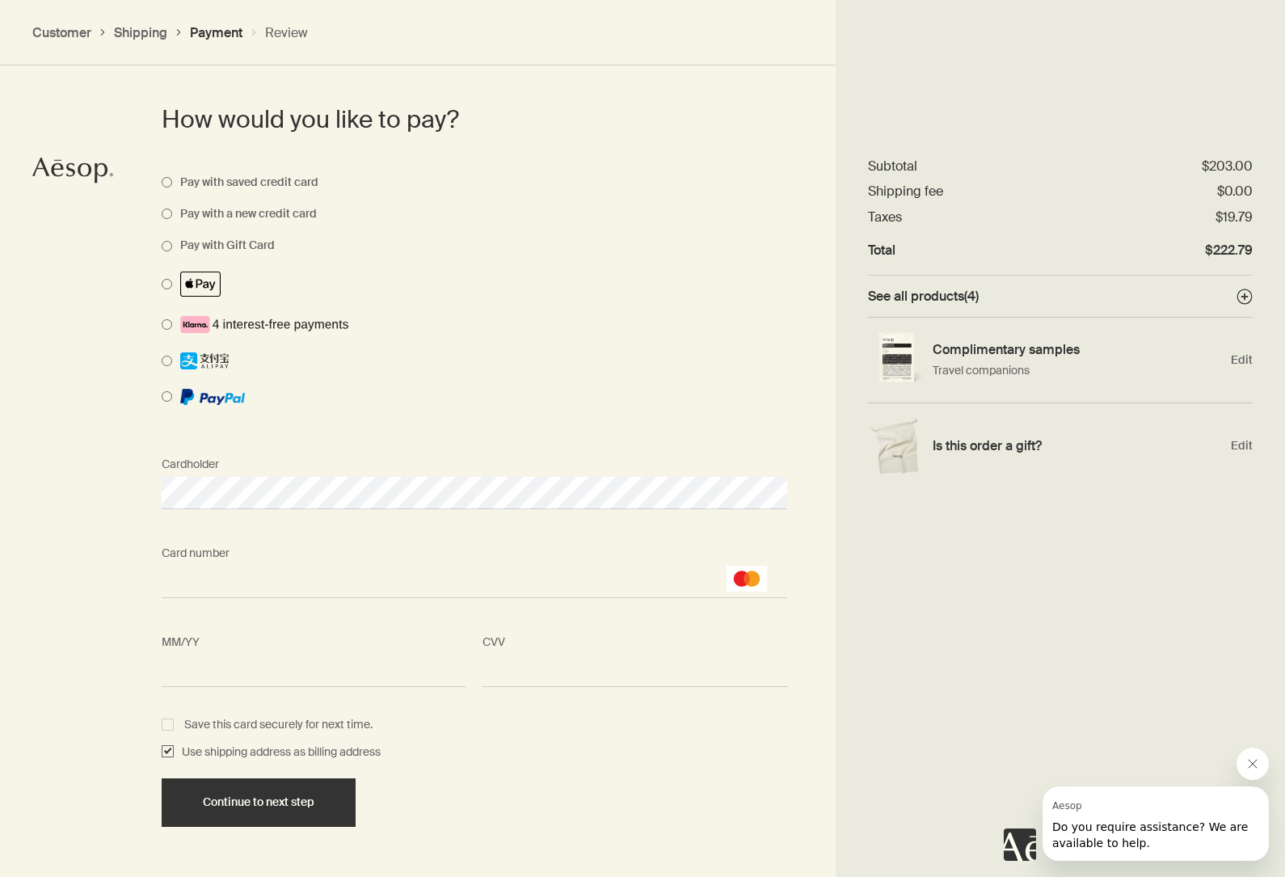
click at [297, 797] on span "Continue to next step" at bounding box center [259, 802] width 112 height 12
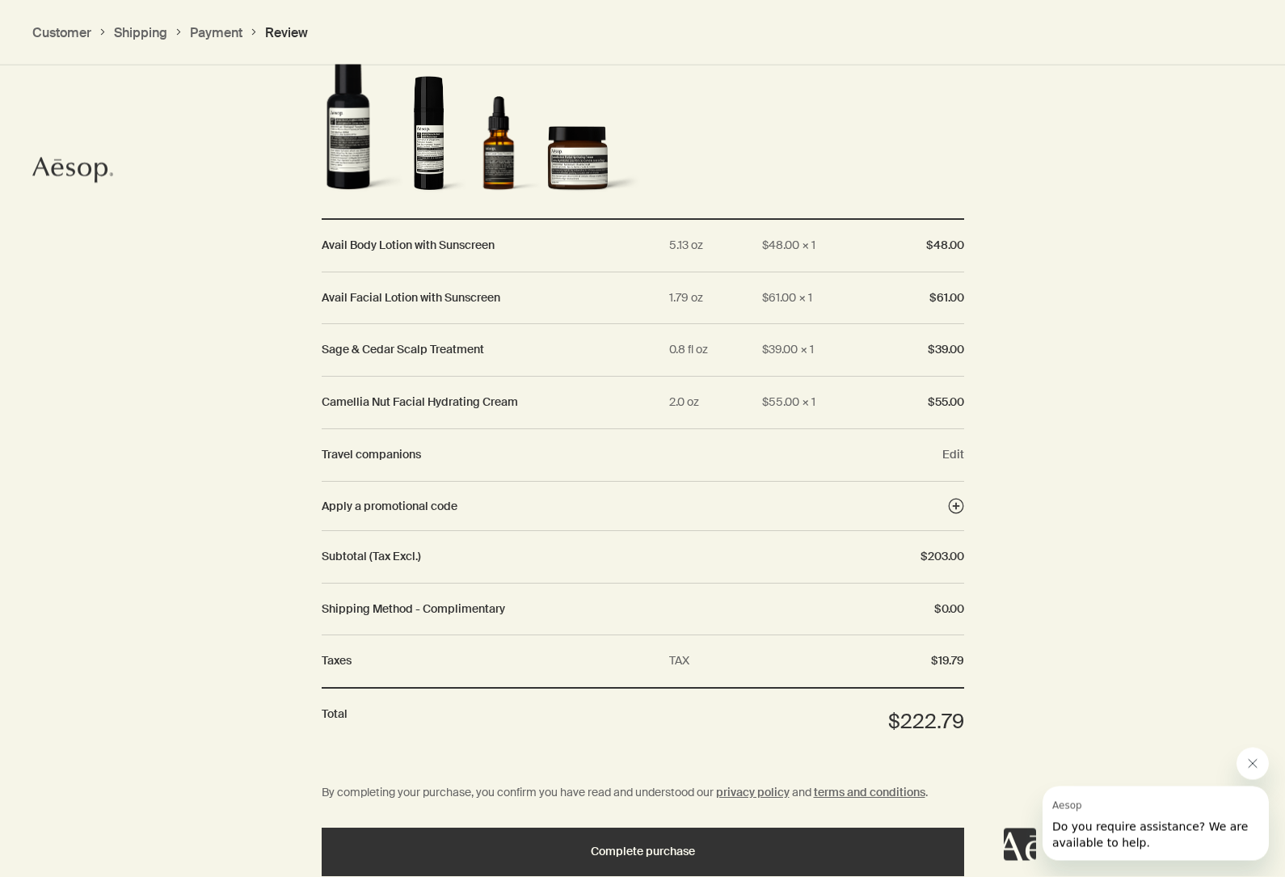
scroll to position [1680, 0]
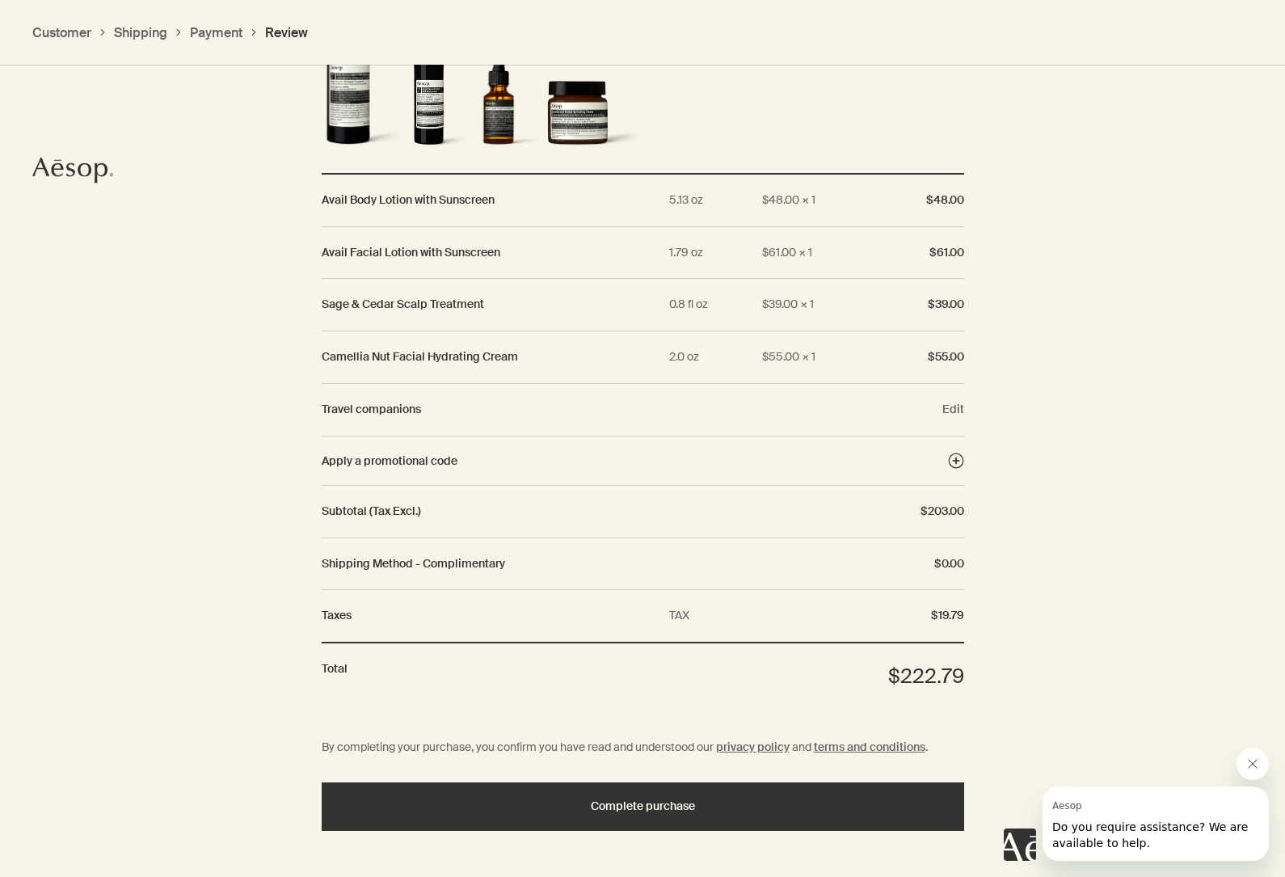
click at [621, 800] on span "Complete purchase" at bounding box center [643, 806] width 104 height 12
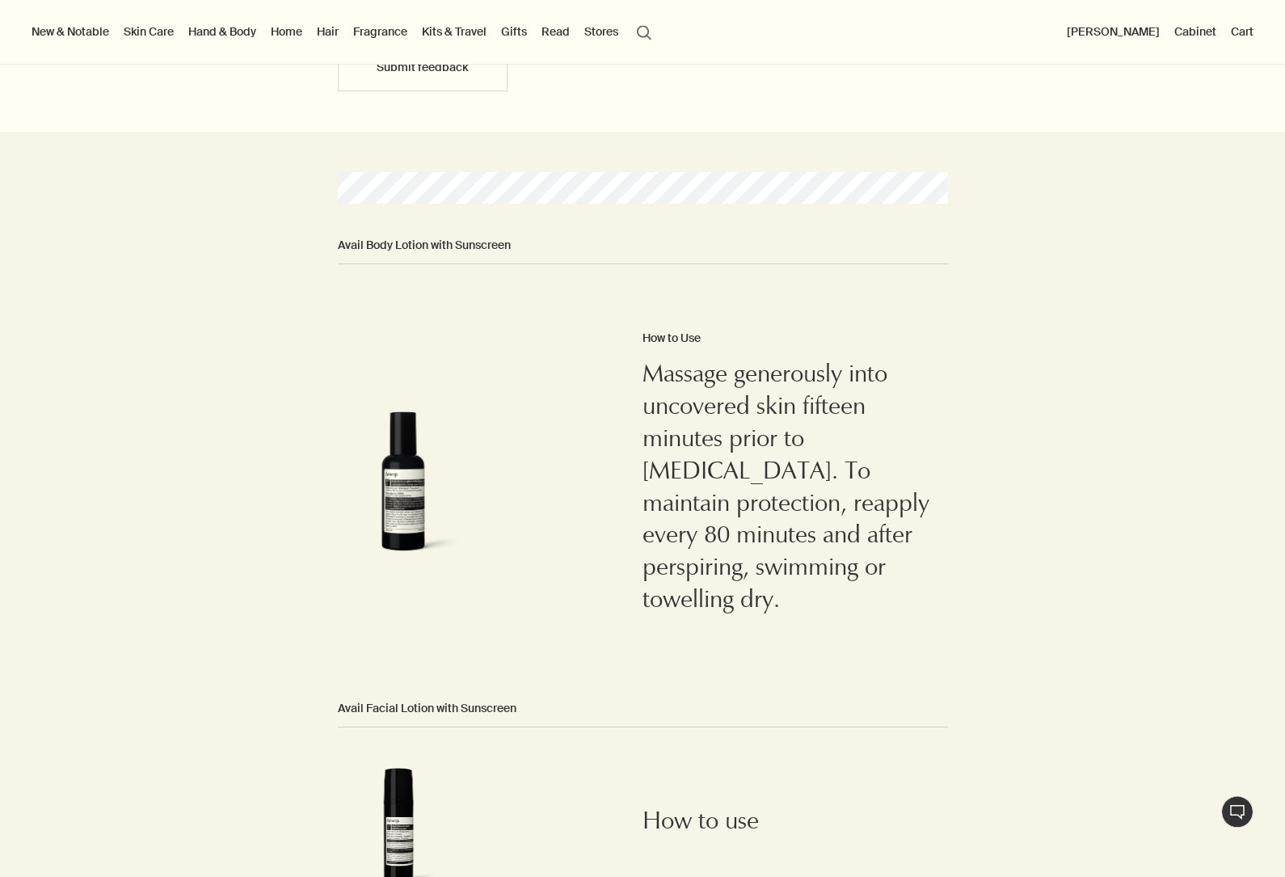
scroll to position [64, 0]
